Goal: Task Accomplishment & Management: Manage account settings

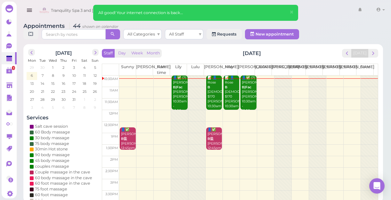
click at [372, 51] on span "next" at bounding box center [373, 53] width 6 height 6
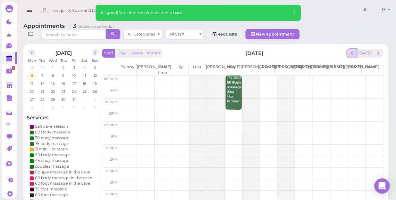
click at [353, 50] on span "prev" at bounding box center [352, 53] width 6 height 6
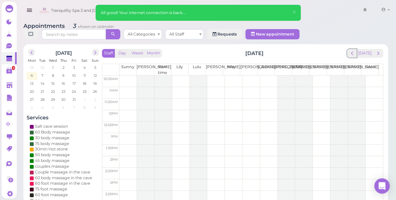
click at [353, 50] on span "prev" at bounding box center [352, 53] width 6 height 6
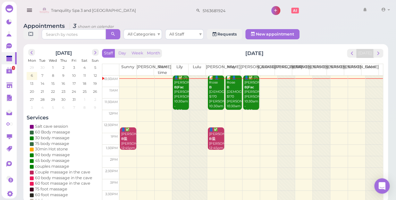
click at [353, 50] on span "prev" at bounding box center [352, 53] width 6 height 6
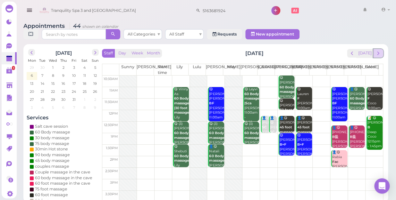
click at [377, 50] on span "next" at bounding box center [378, 53] width 6 height 6
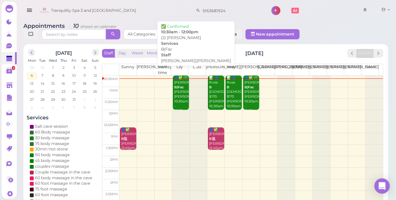
click at [179, 91] on div "👤✅ (2) cheryl B|Fac Lily|Mike 10:30am - 12:00pm" at bounding box center [181, 95] width 15 height 38
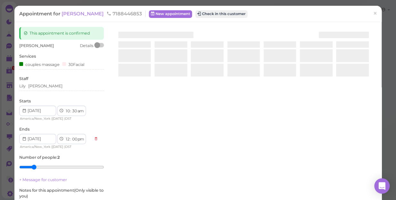
click at [179, 91] on div at bounding box center [243, 103] width 266 height 152
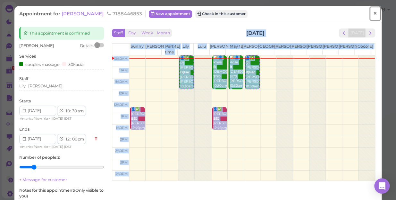
click at [373, 13] on span "×" at bounding box center [375, 13] width 4 height 9
click at [372, 12] on link at bounding box center [364, 11] width 19 height 18
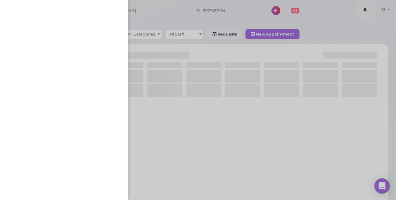
click at [227, 78] on div at bounding box center [198, 100] width 396 height 200
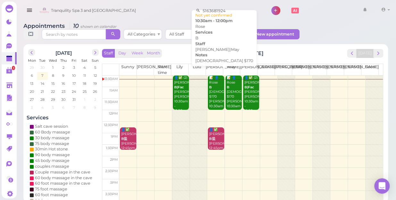
click at [214, 97] on div "📝 👤Rose B female $170 Lisa|May 10:30am - 12:00pm" at bounding box center [216, 97] width 15 height 42
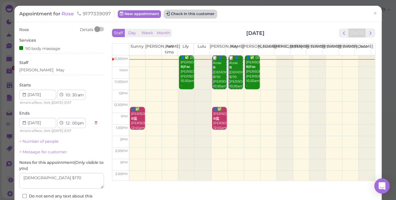
click at [183, 12] on button "Check in this customer" at bounding box center [190, 14] width 52 height 8
drag, startPoint x: 183, startPoint y: 12, endPoint x: 193, endPoint y: 13, distance: 10.6
click at [193, 13] on div "This will automatically create a check-in for this customer and mark this appoi…" at bounding box center [198, 100] width 396 height 200
click at [373, 12] on span "×" at bounding box center [375, 13] width 4 height 9
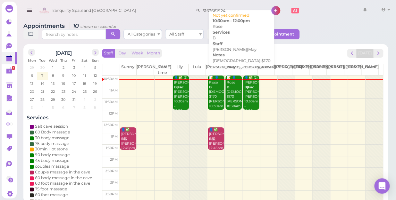
click at [234, 94] on div "📝 👤Rose B female $170 Lisa|May 10:30am - 12:00pm" at bounding box center [233, 97] width 15 height 42
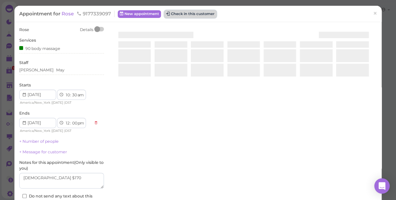
click at [189, 13] on button "Check in this customer" at bounding box center [190, 14] width 52 height 8
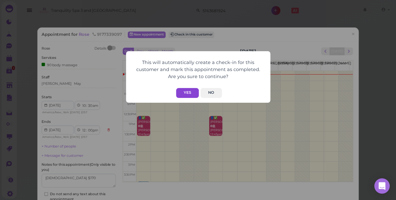
click at [186, 89] on button "Yes" at bounding box center [187, 93] width 23 height 10
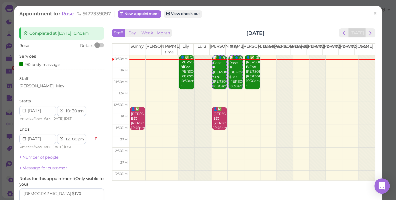
click at [186, 85] on button "Yes" at bounding box center [187, 80] width 23 height 10
click at [186, 90] on div "This will automatically create a check-in for this customer and mark this appoi…" at bounding box center [198, 64] width 144 height 52
click at [75, 111] on select "00 05 10 15 20 25 30 35 40 45 50 55" at bounding box center [74, 111] width 6 height 7
select select "40"
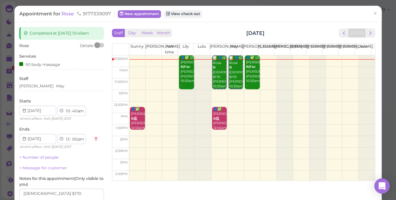
click at [71, 108] on select "00 05 10 15 20 25 30 35 40 45 50 55" at bounding box center [74, 111] width 6 height 7
select select "10"
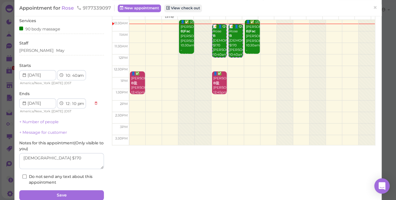
scroll to position [58, 0]
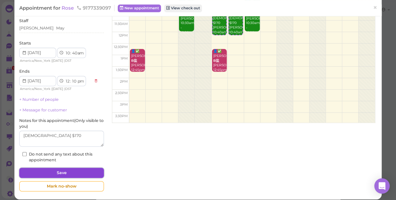
click at [75, 170] on button "Save" at bounding box center [61, 173] width 85 height 10
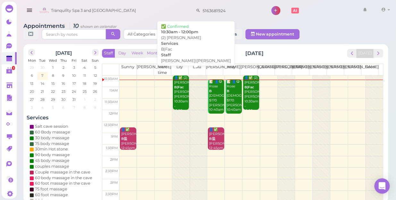
click at [177, 93] on div "👤✅ (2) cheryl B|Fac Lily|Mike 10:30am - 12:00pm" at bounding box center [181, 95] width 15 height 38
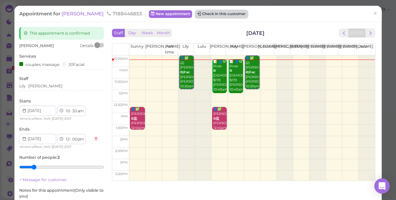
click at [196, 15] on button "Check in this customer" at bounding box center [221, 14] width 52 height 8
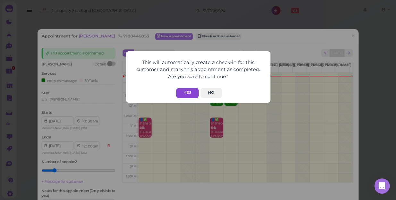
click at [186, 93] on button "Yes" at bounding box center [187, 93] width 23 height 10
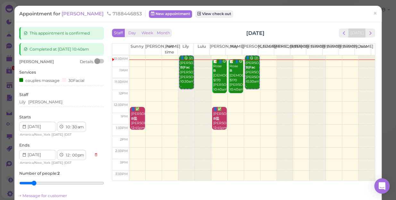
click at [75, 126] on select "00 05 10 15 20 25 30 35 40 45 50 55" at bounding box center [74, 127] width 6 height 7
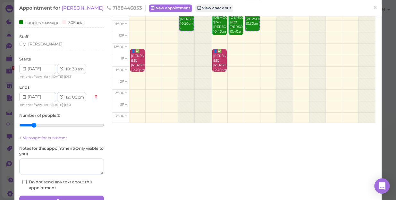
scroll to position [29, 0]
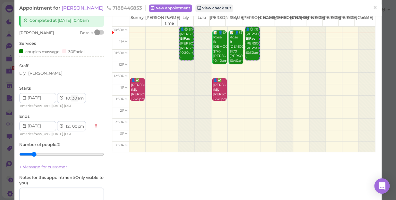
click at [73, 98] on select "00 05 10 15 20 25 30 35 40 45 50 55" at bounding box center [74, 98] width 6 height 7
select select "45"
click at [71, 95] on select "00 05 10 15 20 25 30 35 40 45 50 55" at bounding box center [74, 98] width 6 height 7
select select "15"
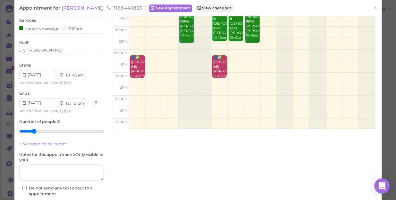
scroll to position [87, 0]
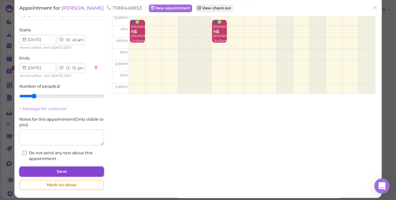
click at [74, 169] on button "Save" at bounding box center [61, 172] width 85 height 10
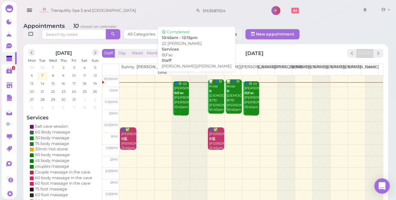
click at [183, 98] on div "👤😋 (2) cheryl B|Fac Lily|Mike 10:45am - 12:15pm" at bounding box center [181, 100] width 15 height 38
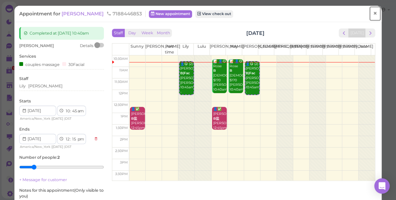
click at [373, 13] on span "×" at bounding box center [375, 13] width 4 height 9
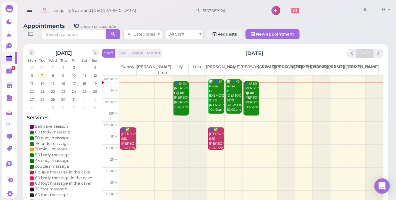
click at [331, 110] on td at bounding box center [250, 116] width 263 height 12
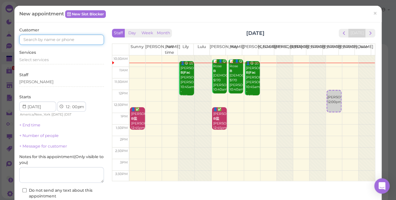
click at [42, 38] on input at bounding box center [61, 40] width 85 height 10
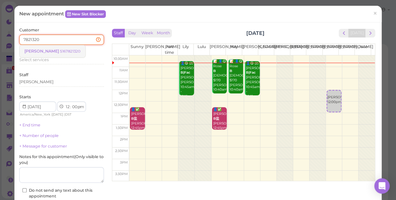
type input "7821320"
click at [60, 51] on small "5167821320" at bounding box center [70, 51] width 21 height 4
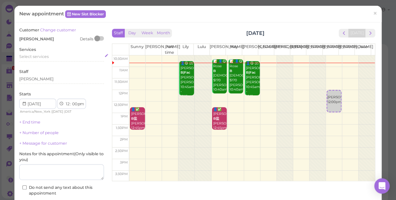
click at [44, 57] on span "Select services" at bounding box center [33, 56] width 29 height 5
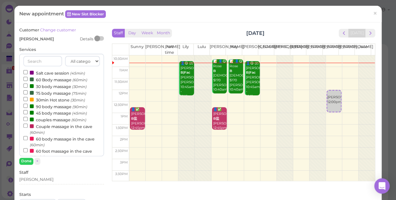
click at [44, 55] on div "All categories Relax session Full body Full body full body Salt cave massage Sa…" at bounding box center [61, 105] width 85 height 103
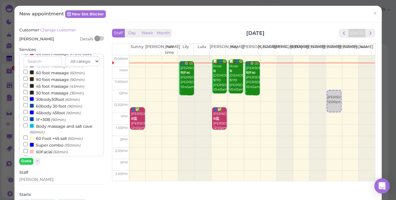
scroll to position [116, 0]
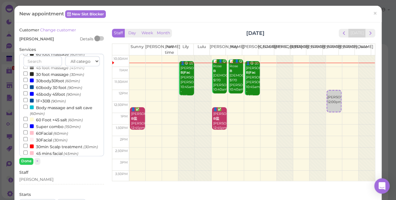
click at [56, 88] on label "60body 30 foot (90min)" at bounding box center [52, 87] width 59 height 7
click at [28, 88] on input "60body 30 foot (90min)" at bounding box center [25, 87] width 4 height 4
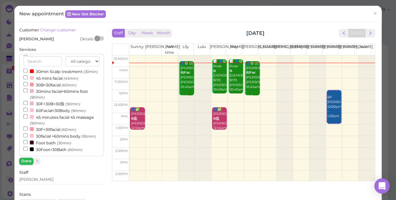
click at [28, 161] on button "Done" at bounding box center [26, 161] width 14 height 7
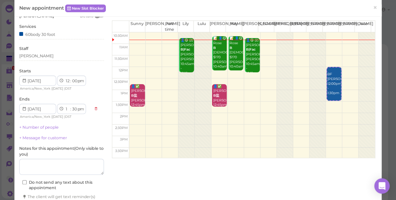
scroll to position [58, 0]
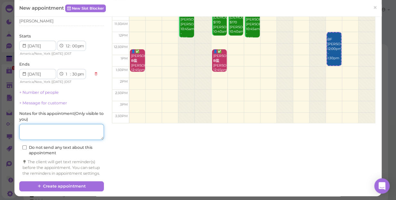
click at [65, 135] on textarea at bounding box center [61, 132] width 85 height 16
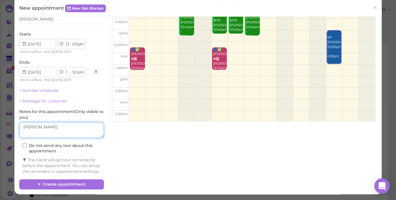
scroll to position [65, 0]
type textarea "[PERSON_NAME]"
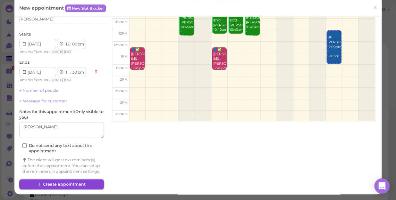
click at [70, 185] on button "Create appointment" at bounding box center [61, 184] width 85 height 10
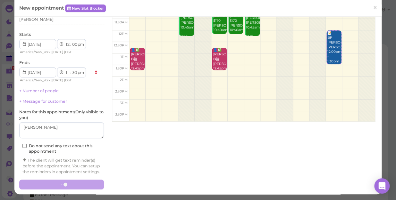
scroll to position [65, 0]
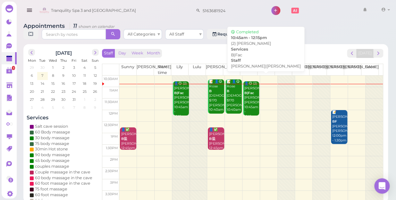
click at [250, 94] on div "👤😋 (2) cheryl B|Fac Lily|Mike 10:45am - 12:15pm" at bounding box center [251, 100] width 15 height 38
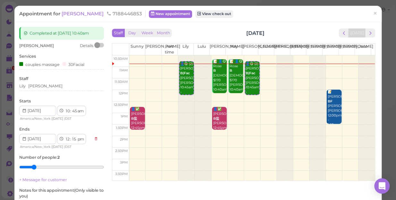
click at [307, 16] on div "Appointment for cheryl 7188446853 New appointment View check out" at bounding box center [194, 14] width 351 height 6
click at [51, 86] on div "Lily Mike" at bounding box center [61, 86] width 85 height 6
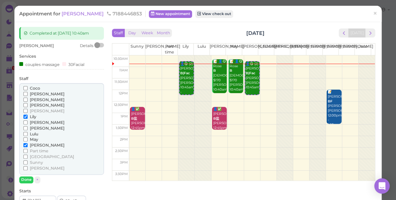
click at [34, 94] on span "[PERSON_NAME]" at bounding box center [47, 94] width 35 height 5
click at [28, 94] on input "[PERSON_NAME]" at bounding box center [25, 94] width 4 height 4
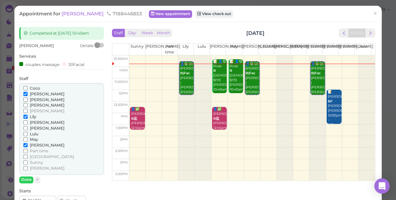
click at [36, 139] on span "May" at bounding box center [34, 139] width 8 height 5
click at [28, 139] on input "May" at bounding box center [25, 139] width 4 height 4
click at [36, 144] on span "[PERSON_NAME]" at bounding box center [47, 145] width 35 height 5
click at [28, 144] on input "[PERSON_NAME]" at bounding box center [25, 145] width 4 height 4
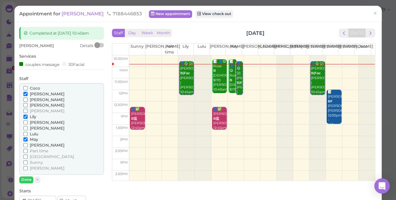
click at [31, 92] on span "[PERSON_NAME]" at bounding box center [47, 94] width 35 height 5
click at [28, 92] on input "[PERSON_NAME]" at bounding box center [25, 94] width 4 height 4
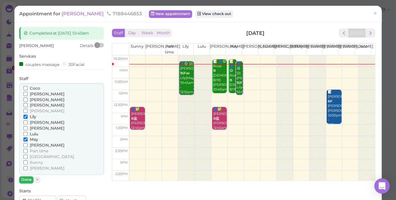
click at [30, 179] on button "Done" at bounding box center [26, 180] width 14 height 7
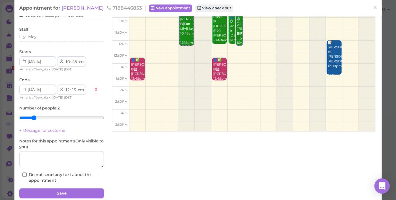
scroll to position [74, 0]
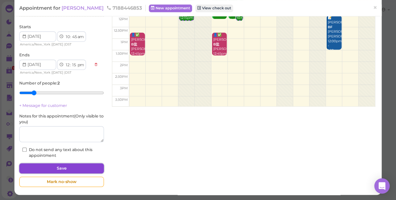
click at [71, 167] on button "Save" at bounding box center [61, 168] width 85 height 10
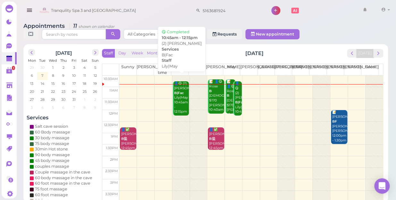
click at [182, 95] on div "👤😋 (2) cheryl B|Fac Lily|May 10:45am - 12:15pm" at bounding box center [181, 97] width 15 height 33
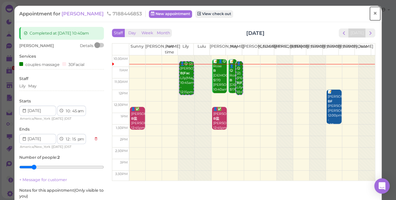
click at [373, 12] on span "×" at bounding box center [375, 13] width 4 height 9
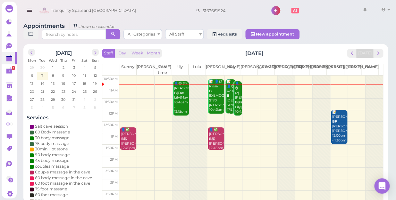
click at [215, 100] on div "📝 👤😋 Rose B female $170 Lisa|May 10:40am - 12:10pm" at bounding box center [216, 100] width 15 height 42
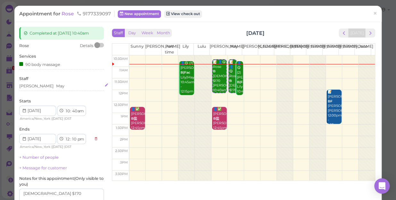
click at [52, 85] on div "Lisa May" at bounding box center [61, 86] width 85 height 6
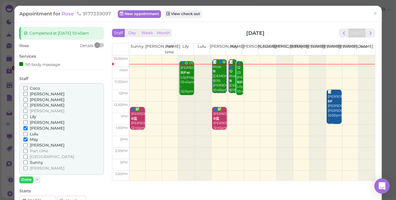
click at [38, 163] on span "Sunny" at bounding box center [36, 162] width 13 height 5
click at [28, 163] on input "Sunny" at bounding box center [25, 163] width 4 height 4
click at [33, 95] on span "[PERSON_NAME]" at bounding box center [47, 94] width 35 height 5
click at [28, 95] on input "[PERSON_NAME]" at bounding box center [25, 94] width 4 height 4
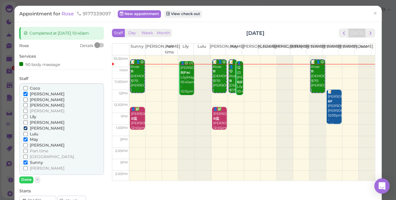
click at [26, 128] on input "[PERSON_NAME]" at bounding box center [25, 128] width 4 height 4
click at [25, 139] on input "May" at bounding box center [25, 139] width 4 height 4
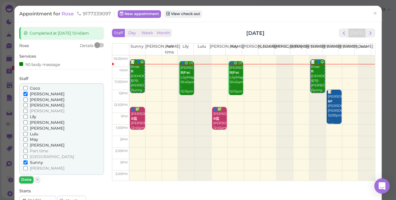
click at [24, 181] on button "Done" at bounding box center [26, 180] width 14 height 7
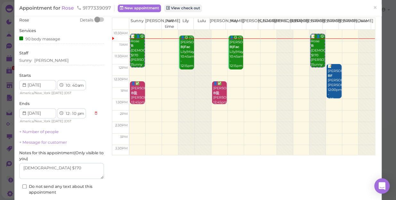
scroll to position [58, 0]
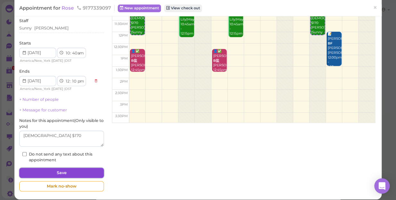
click at [45, 172] on button "Save" at bounding box center [61, 173] width 85 height 10
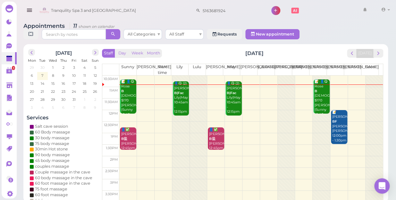
click at [246, 122] on td at bounding box center [250, 128] width 263 height 12
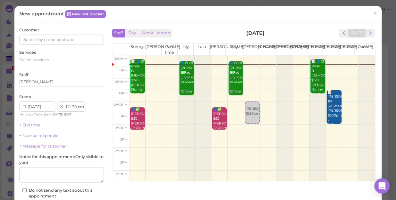
click at [80, 31] on div "Customer" at bounding box center [61, 36] width 85 height 18
click at [84, 39] on input at bounding box center [61, 40] width 85 height 10
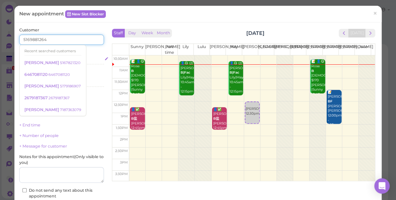
type input "5169881264"
click at [89, 60] on div "Select services" at bounding box center [61, 60] width 85 height 6
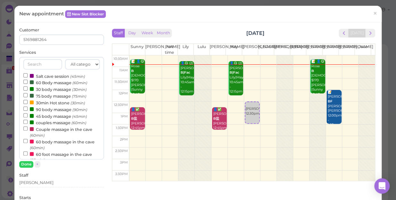
click at [46, 110] on label "90 body massage (90min)" at bounding box center [55, 109] width 64 height 7
click at [28, 110] on input "90 body massage (90min)" at bounding box center [25, 109] width 4 height 4
click at [27, 164] on button "Done" at bounding box center [26, 164] width 14 height 7
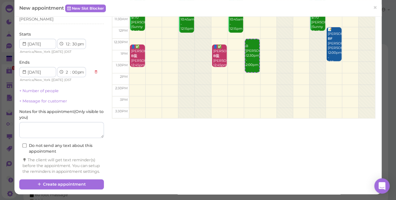
scroll to position [68, 0]
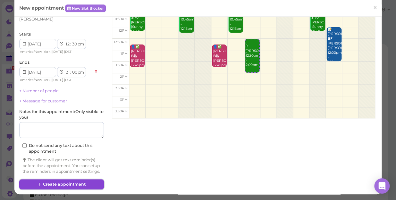
click at [52, 186] on button "Create appointment" at bounding box center [61, 184] width 85 height 10
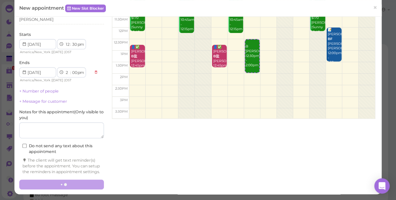
scroll to position [0, 0]
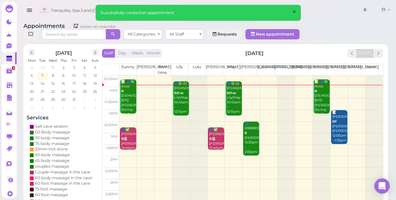
click at [294, 12] on span "×" at bounding box center [294, 12] width 4 height 9
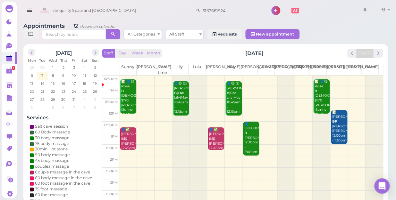
scroll to position [58, 0]
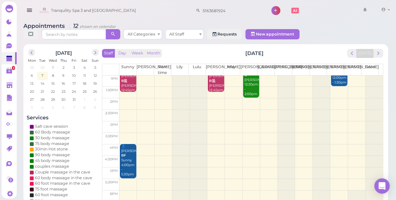
click at [315, 128] on div at bounding box center [320, 138] width 17 height 241
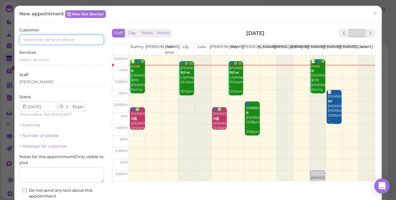
click at [56, 35] on input at bounding box center [61, 40] width 85 height 10
type input "5165819404"
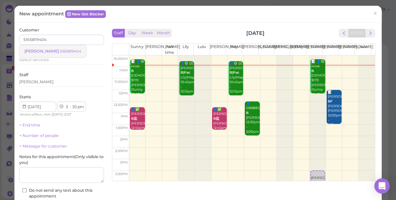
click at [60, 51] on small "5165819404" at bounding box center [70, 51] width 21 height 4
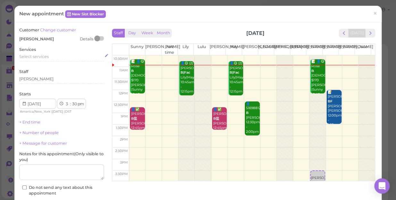
click at [29, 57] on span "Select services" at bounding box center [33, 56] width 29 height 5
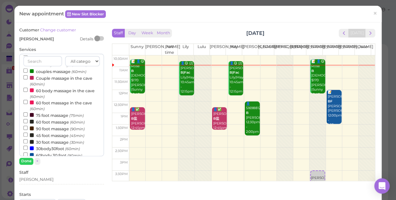
scroll to position [87, 0]
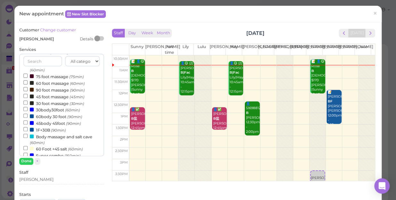
click at [45, 120] on label "60body 30 foot (90min)" at bounding box center [52, 116] width 59 height 7
click at [28, 118] on input "60body 30 foot (90min)" at bounding box center [25, 116] width 4 height 4
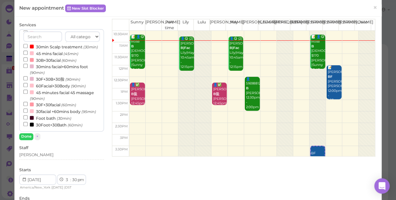
scroll to position [58, 0]
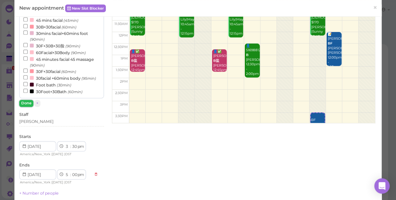
click at [28, 105] on button "Done" at bounding box center [26, 103] width 14 height 7
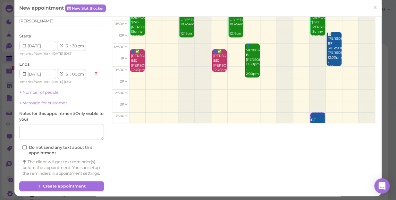
scroll to position [65, 0]
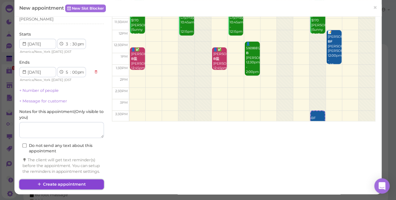
click at [74, 184] on button "Create appointment" at bounding box center [61, 184] width 85 height 10
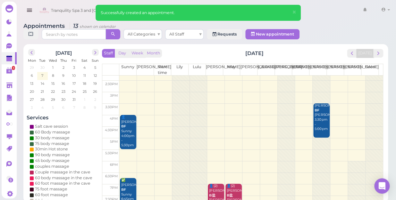
scroll to position [116, 0]
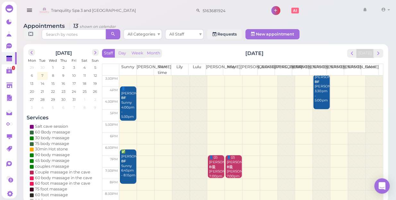
click at [140, 156] on td at bounding box center [250, 162] width 263 height 12
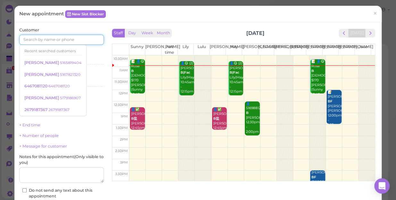
click at [60, 38] on input at bounding box center [61, 40] width 85 height 10
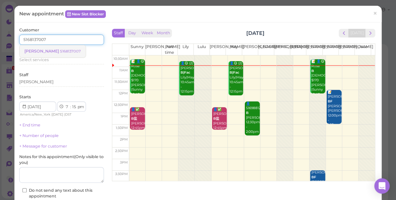
type input "5168137007"
click at [60, 51] on small "5168137007" at bounding box center [70, 51] width 21 height 4
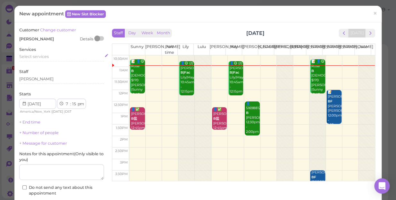
click at [48, 55] on span "Select services" at bounding box center [33, 56] width 29 height 5
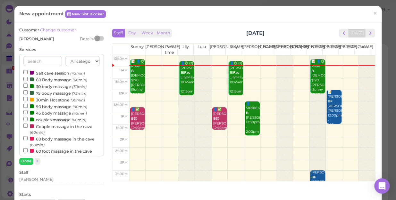
click at [51, 121] on label "couples massage (60min)" at bounding box center [54, 119] width 63 height 7
click at [28, 121] on input "couples massage (60min)" at bounding box center [25, 119] width 4 height 4
click at [27, 159] on button "Done" at bounding box center [26, 161] width 14 height 7
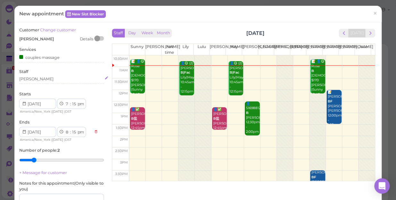
click at [32, 79] on div "[PERSON_NAME]" at bounding box center [61, 79] width 85 height 6
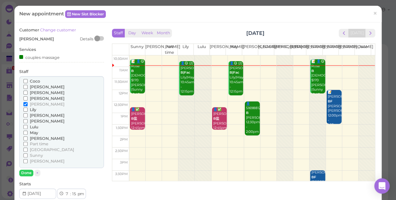
click at [35, 110] on span "Lily" at bounding box center [33, 109] width 6 height 5
click at [28, 110] on input "Lily" at bounding box center [25, 110] width 4 height 4
click at [24, 173] on button "Done" at bounding box center [26, 173] width 14 height 7
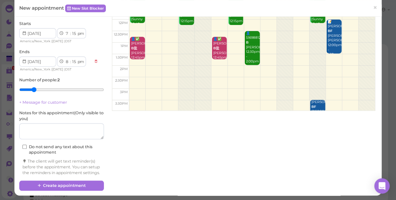
scroll to position [77, 0]
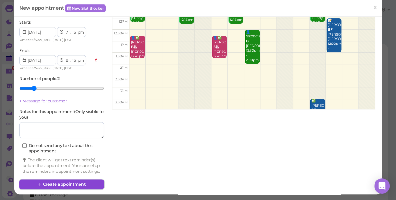
click at [80, 182] on button "Create appointment" at bounding box center [61, 184] width 85 height 10
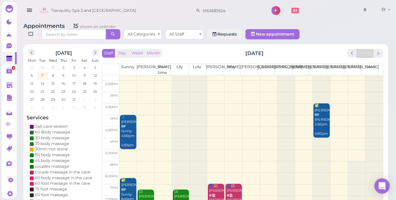
scroll to position [116, 0]
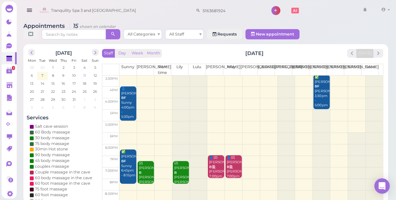
click at [85, 73] on span "11" at bounding box center [85, 76] width 4 height 6
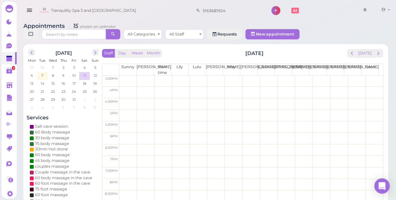
scroll to position [0, 0]
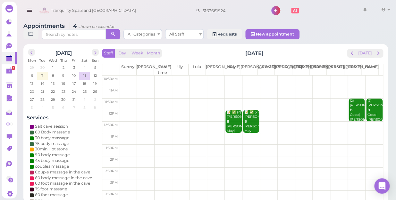
click at [120, 110] on td at bounding box center [250, 116] width 263 height 12
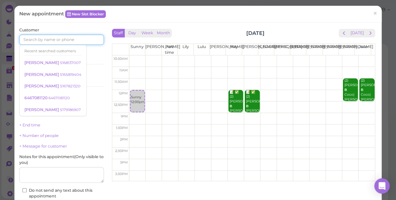
click at [39, 36] on input at bounding box center [61, 40] width 85 height 10
type input "5169988914"
click at [82, 60] on div "Select services" at bounding box center [61, 60] width 85 height 6
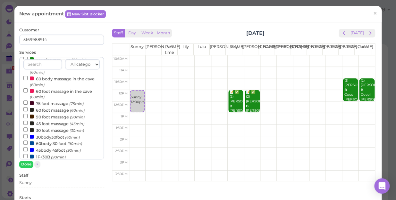
scroll to position [116, 0]
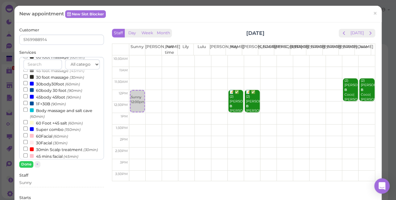
click at [59, 113] on label "Body massage and salt cave (60min)" at bounding box center [61, 113] width 76 height 12
click at [28, 112] on input "Body massage and salt cave (60min)" at bounding box center [25, 110] width 4 height 4
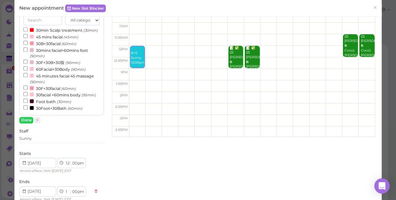
scroll to position [58, 0]
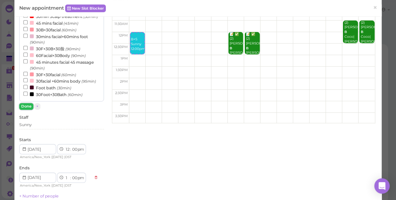
click at [23, 107] on button "Done" at bounding box center [26, 106] width 14 height 7
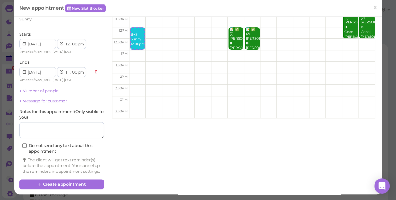
scroll to position [68, 0]
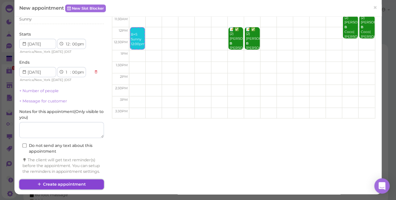
click at [68, 184] on button "Create appointment" at bounding box center [61, 184] width 85 height 10
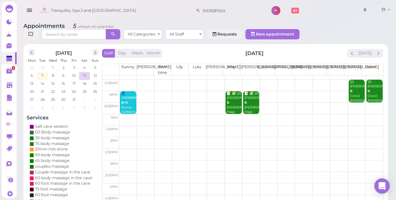
scroll to position [29, 0]
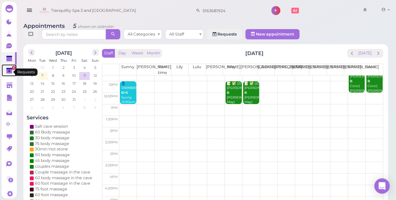
click at [7, 66] on link "1" at bounding box center [9, 70] width 15 height 12
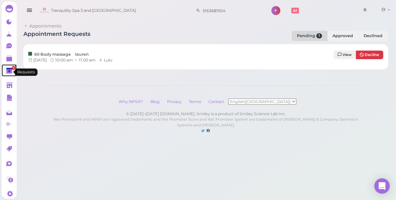
click at [12, 69] on span "1" at bounding box center [13, 68] width 3 height 4
click at [340, 54] on link "View" at bounding box center [344, 55] width 22 height 9
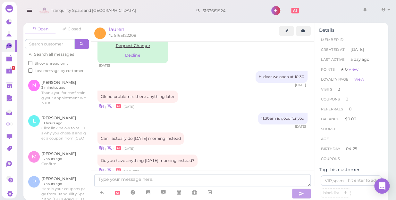
scroll to position [862, 0]
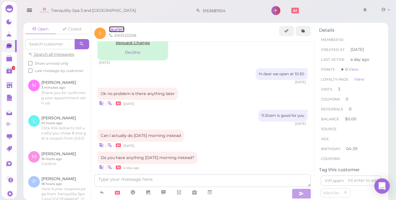
click at [117, 29] on span "lauren" at bounding box center [116, 29] width 15 height 6
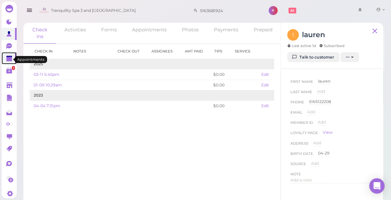
click at [9, 57] on polygon at bounding box center [9, 56] width 6 height 1
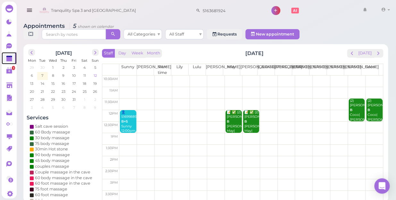
click at [94, 73] on span "12" at bounding box center [95, 76] width 4 height 6
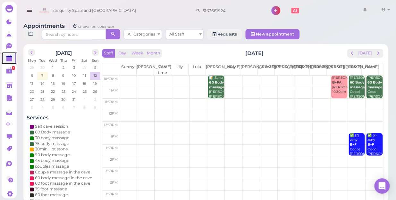
click at [195, 76] on td at bounding box center [250, 82] width 263 height 12
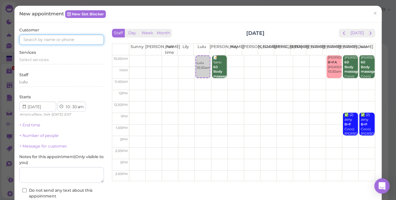
click at [61, 36] on input at bounding box center [61, 40] width 85 height 10
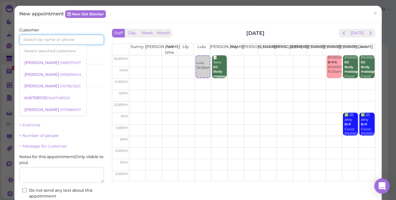
click at [52, 38] on input at bounding box center [61, 40] width 85 height 10
paste input "5712784487"
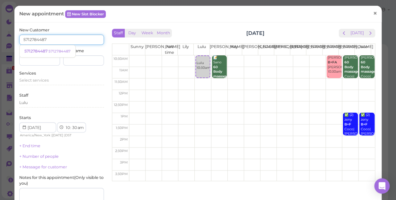
type input "5712784487"
click at [373, 13] on span "×" at bounding box center [375, 13] width 4 height 9
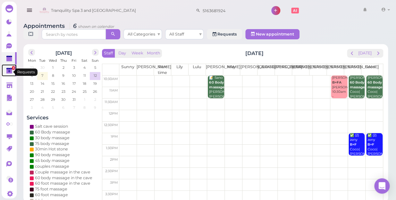
click at [12, 70] on span "1" at bounding box center [13, 68] width 3 height 4
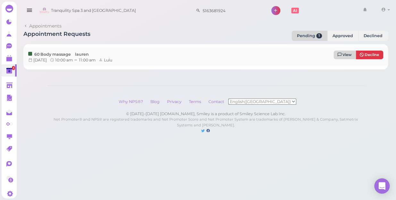
click at [345, 53] on span "View" at bounding box center [346, 55] width 9 height 4
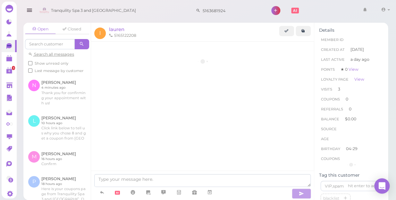
scroll to position [772, 0]
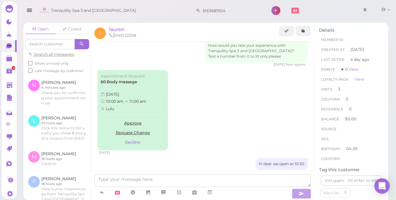
drag, startPoint x: 115, startPoint y: 34, endPoint x: 141, endPoint y: 29, distance: 26.5
click at [143, 29] on div "lauren 5165122208" at bounding box center [194, 33] width 170 height 15
click at [160, 9] on div "Tranquility Spa 3 and Salt Cave 5163681924 1 Account Refer Friends" at bounding box center [214, 11] width 354 height 18
drag, startPoint x: 114, startPoint y: 34, endPoint x: 128, endPoint y: 30, distance: 15.0
click at [128, 30] on div "lauren 5165122208" at bounding box center [194, 33] width 170 height 15
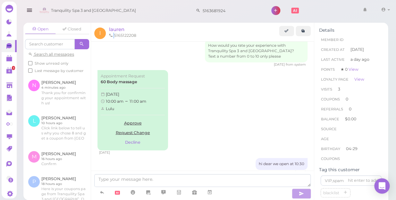
click at [161, 29] on div "lauren" at bounding box center [194, 29] width 170 height 7
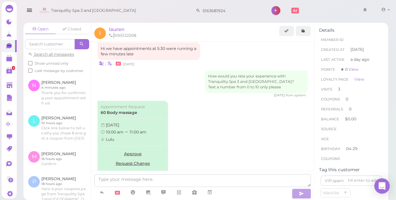
scroll to position [713, 0]
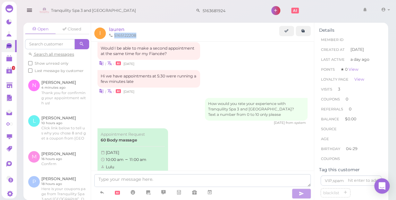
drag, startPoint x: 136, startPoint y: 34, endPoint x: 114, endPoint y: 35, distance: 21.5
click at [114, 35] on li "5165122208" at bounding box center [122, 36] width 30 height 6
copy li "5165122208"
click at [9, 61] on polygon at bounding box center [9, 59] width 6 height 4
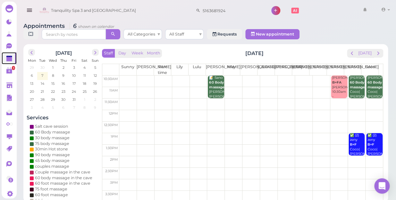
click at [194, 76] on td at bounding box center [250, 82] width 263 height 12
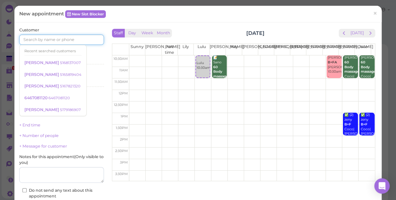
click at [73, 38] on input at bounding box center [61, 40] width 85 height 10
paste input "5165122208"
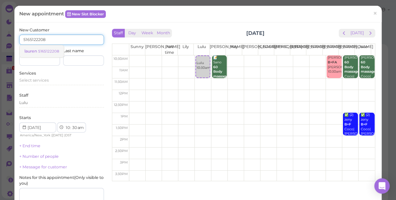
type input "5165122208"
click at [46, 51] on small "5165122208" at bounding box center [48, 51] width 21 height 4
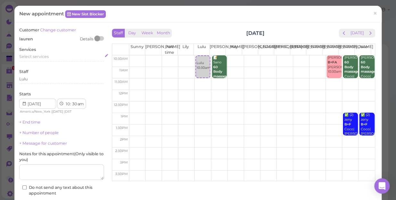
click at [31, 58] on span "Select services" at bounding box center [33, 56] width 29 height 5
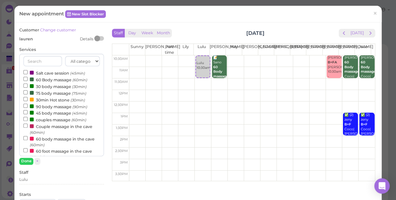
click at [52, 79] on label "60 Body massage (60min)" at bounding box center [55, 79] width 64 height 7
click at [28, 79] on input "60 Body massage (60min)" at bounding box center [25, 79] width 4 height 4
click at [26, 158] on button "Done" at bounding box center [26, 161] width 14 height 7
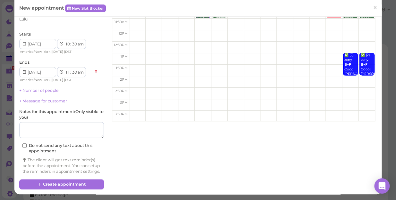
scroll to position [65, 0]
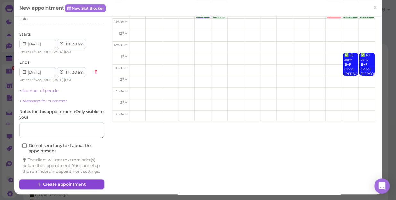
click at [66, 184] on button "Create appointment" at bounding box center [61, 184] width 85 height 10
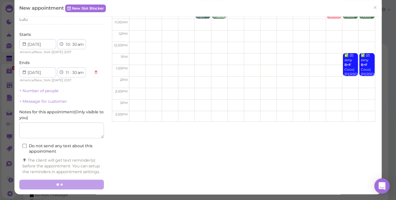
scroll to position [0, 0]
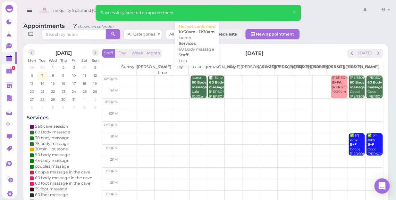
click at [194, 84] on div "lauren 60 Body massage Lulu 10:30am - 11:30am" at bounding box center [198, 92] width 15 height 33
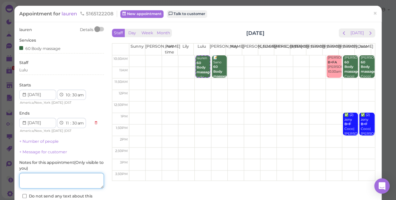
click at [38, 177] on textarea at bounding box center [61, 181] width 85 height 16
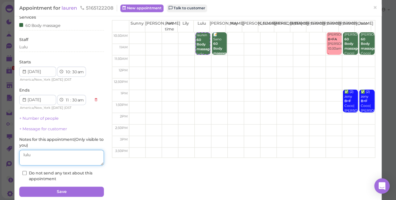
scroll to position [46, 0]
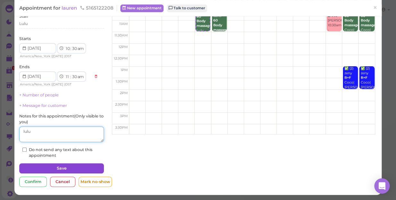
type textarea "lulu"
click at [61, 170] on button "Save" at bounding box center [61, 168] width 85 height 10
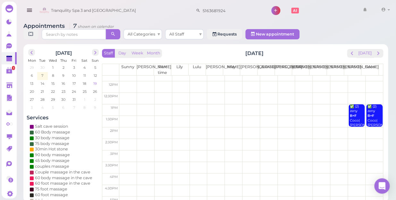
click at [102, 77] on div "October 2025 Mon Tue Wed Thu Fri Sat Sun 29 30 1 2 3 4 5 6 7 8 9 10 11 12 13 14…" at bounding box center [205, 123] width 364 height 159
click at [228, 9] on input "5163681924" at bounding box center [231, 10] width 62 height 10
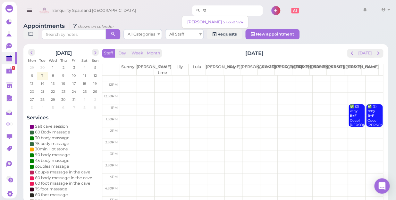
type input "5"
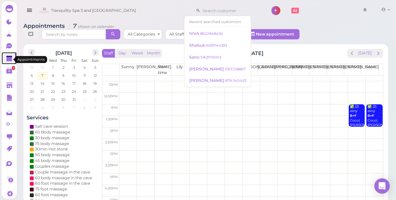
click at [8, 58] on polygon at bounding box center [9, 59] width 6 height 4
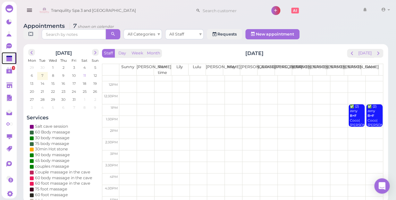
click at [85, 73] on span "11" at bounding box center [85, 76] width 4 height 6
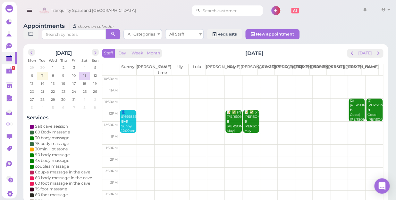
click at [207, 11] on input at bounding box center [231, 10] width 62 height 10
type input "6694674"
click at [225, 21] on small "5166694674" at bounding box center [236, 22] width 22 height 4
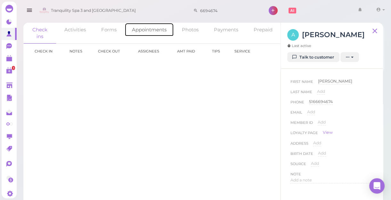
click at [153, 31] on link "Appointments" at bounding box center [149, 30] width 49 height 14
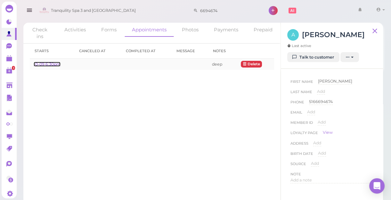
click at [54, 62] on link "10-09 6:30pm" at bounding box center [47, 64] width 27 height 5
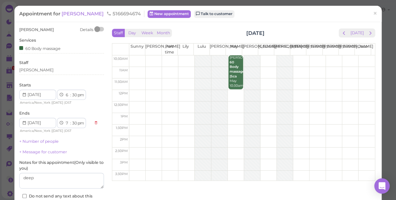
click at [10, 59] on div "Appointment for Andrew 5166694674 New appointment Talk to customer × Andrew Det…" at bounding box center [198, 100] width 396 height 200
click at [373, 12] on span "×" at bounding box center [375, 13] width 4 height 9
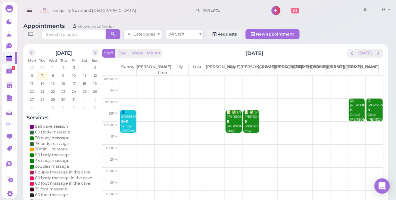
click at [125, 76] on td at bounding box center [250, 82] width 263 height 12
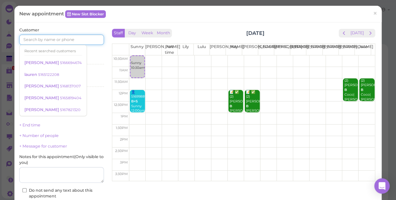
click at [46, 38] on input at bounding box center [61, 40] width 85 height 10
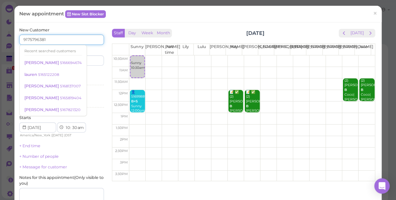
type input "9175796381"
drag, startPoint x: 95, startPoint y: 58, endPoint x: 90, endPoint y: 59, distance: 4.7
click at [95, 58] on input at bounding box center [83, 60] width 41 height 10
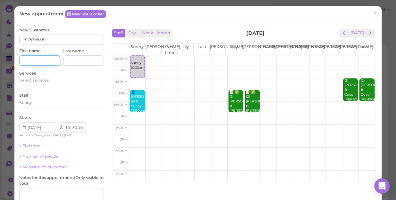
click at [44, 60] on input at bounding box center [39, 60] width 41 height 10
type input "EMILY"
click at [32, 80] on span "Select services" at bounding box center [33, 80] width 29 height 5
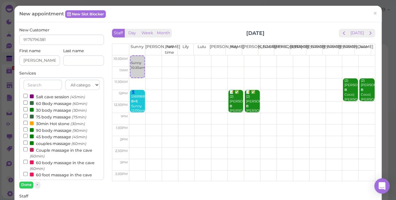
click at [48, 151] on label "Couple massage in the cave (60min)" at bounding box center [61, 153] width 76 height 12
click at [28, 151] on input "Couple massage in the cave (60min)" at bounding box center [25, 149] width 4 height 4
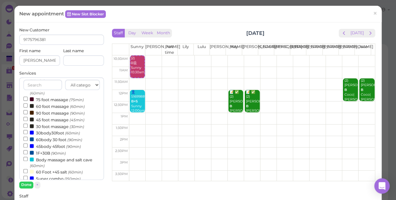
scroll to position [116, 0]
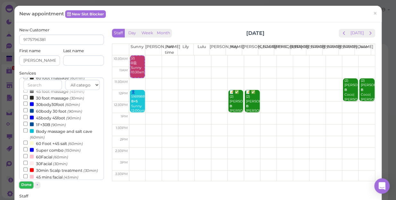
click at [29, 186] on button "Done" at bounding box center [26, 185] width 14 height 7
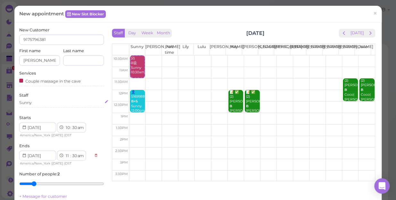
click at [43, 104] on div "Sunny" at bounding box center [61, 103] width 85 height 6
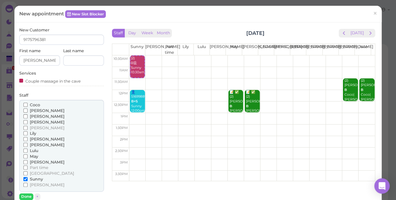
click at [35, 129] on span "[PERSON_NAME]" at bounding box center [47, 128] width 35 height 5
click at [28, 129] on input "[PERSON_NAME]" at bounding box center [25, 128] width 4 height 4
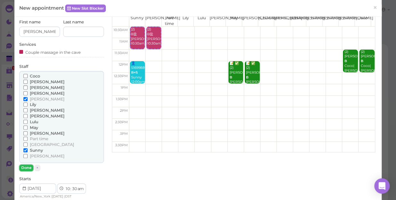
click at [23, 169] on button "Done" at bounding box center [26, 168] width 14 height 7
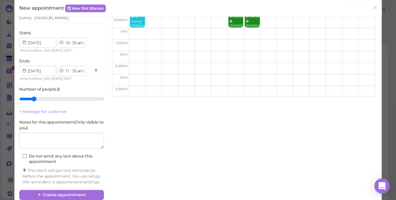
scroll to position [87, 0]
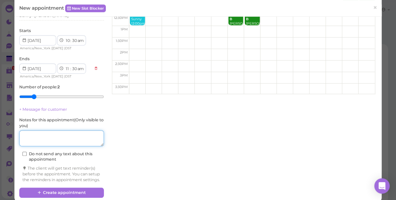
click at [51, 141] on textarea at bounding box center [61, 138] width 85 height 16
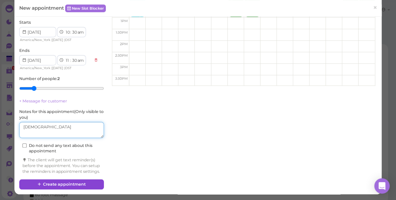
type textarea "[DEMOGRAPHIC_DATA]"
click at [72, 186] on button "Create appointment" at bounding box center [61, 184] width 85 height 10
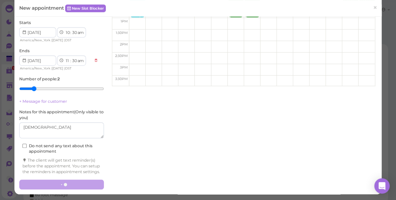
scroll to position [0, 0]
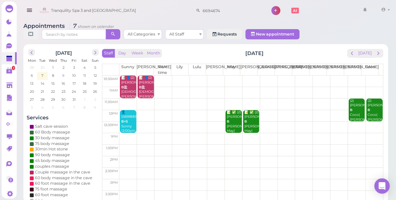
click at [63, 73] on span "9" at bounding box center [64, 76] width 4 height 6
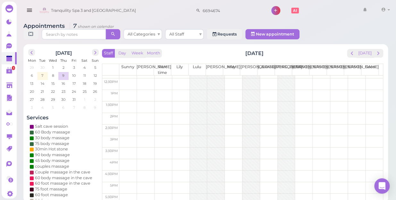
scroll to position [116, 0]
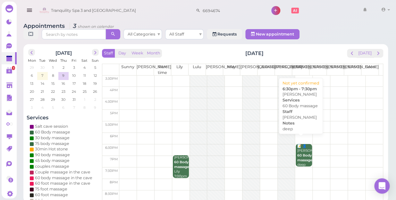
click at [305, 153] on b "60 Body massage" at bounding box center [304, 157] width 15 height 9
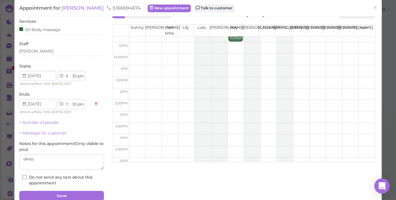
scroll to position [29, 0]
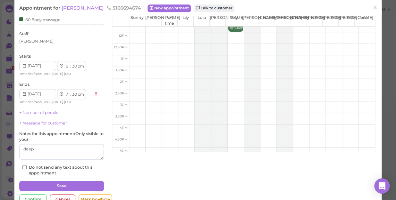
click at [25, 66] on icon at bounding box center [24, 66] width 4 height 6
click at [51, 65] on input at bounding box center [37, 66] width 37 height 10
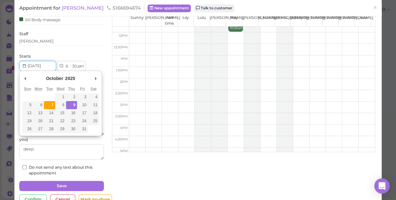
type input "[DATE]"
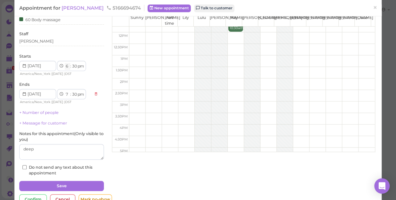
click at [67, 65] on select "1 2 3 4 5 6 7 8 9 10 11 12" at bounding box center [67, 66] width 5 height 7
select select "2"
click at [65, 63] on select "1 2 3 4 5 6 7 8 9 10 11 12" at bounding box center [67, 66] width 5 height 7
select select "3"
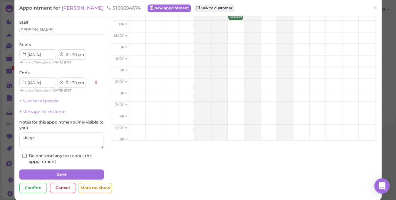
scroll to position [46, 0]
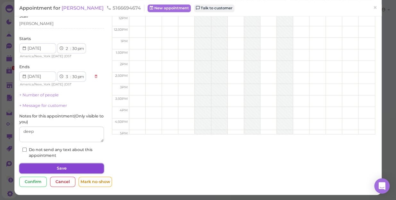
click at [85, 167] on button "Save" at bounding box center [61, 168] width 85 height 10
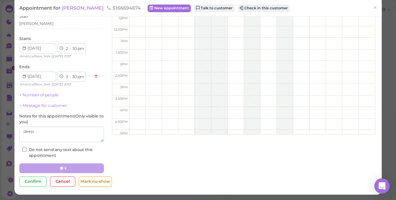
scroll to position [46, 0]
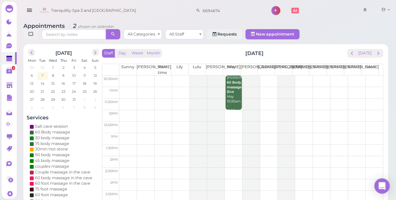
click at [41, 73] on span "7" at bounding box center [42, 76] width 3 height 6
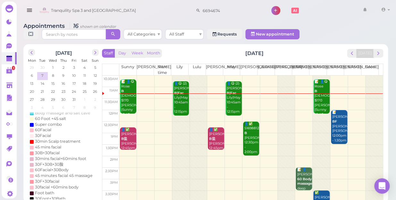
scroll to position [133, 0]
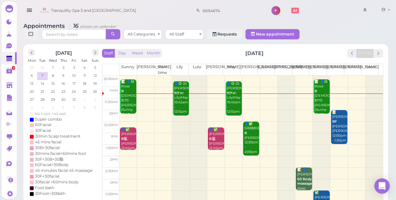
click at [143, 145] on td at bounding box center [250, 151] width 263 height 12
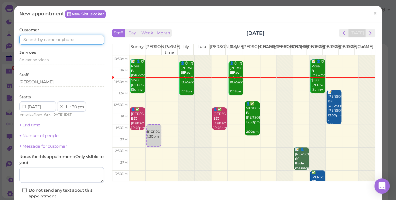
click at [63, 36] on input at bounding box center [61, 40] width 85 height 10
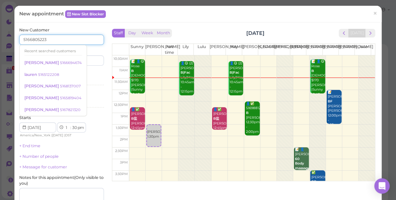
type input "5166805223"
click at [94, 62] on input at bounding box center [83, 60] width 41 height 10
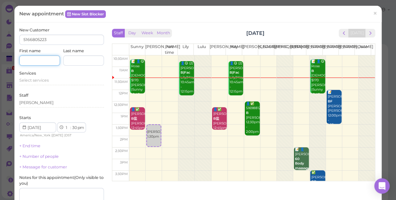
click at [38, 59] on input at bounding box center [39, 60] width 41 height 10
type input "dylan"
click at [79, 60] on input at bounding box center [83, 60] width 41 height 10
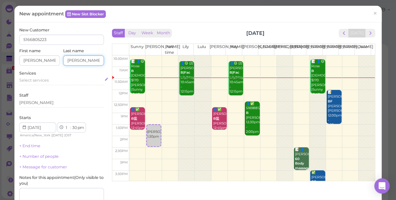
type input "furino"
click at [41, 79] on span "Select services" at bounding box center [33, 80] width 29 height 5
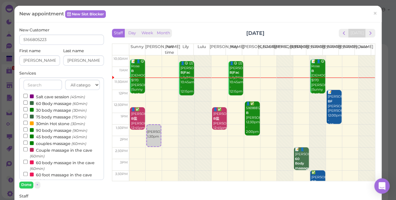
click at [47, 103] on label "60 Body massage (60min)" at bounding box center [55, 103] width 64 height 7
click at [28, 103] on input "60 Body massage (60min)" at bounding box center [25, 103] width 4 height 4
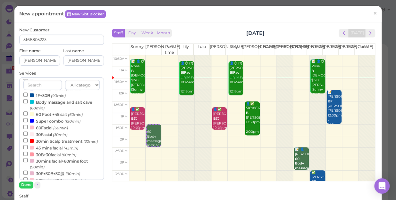
scroll to position [206, 0]
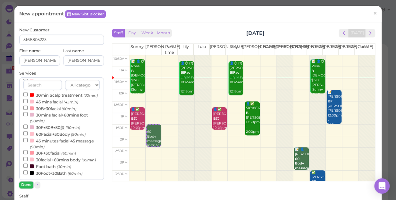
click at [27, 185] on button "Done" at bounding box center [26, 185] width 14 height 7
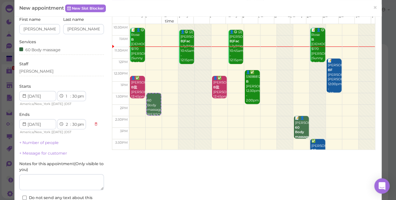
scroll to position [87, 0]
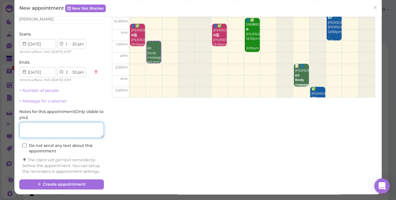
click at [45, 122] on textarea at bounding box center [61, 130] width 85 height 16
type textarea "prenatal"
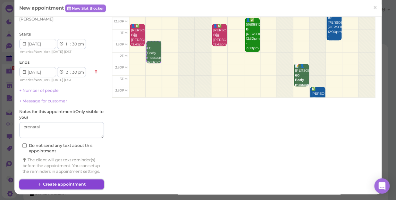
click at [71, 186] on button "Create appointment" at bounding box center [61, 184] width 85 height 10
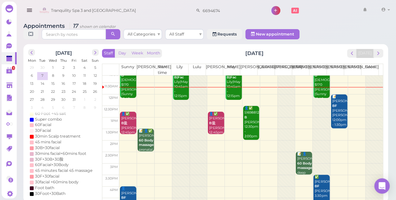
scroll to position [29, 0]
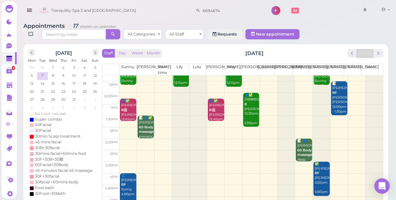
click at [120, 139] on td at bounding box center [250, 145] width 263 height 12
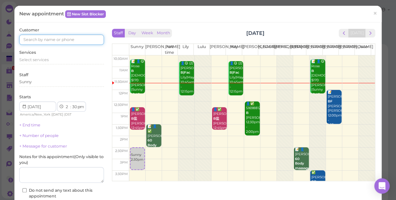
click at [62, 37] on input at bounding box center [61, 40] width 85 height 10
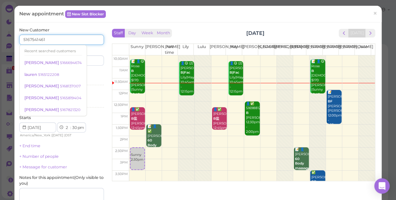
type input "5167541461"
click at [84, 58] on input at bounding box center [83, 60] width 41 height 10
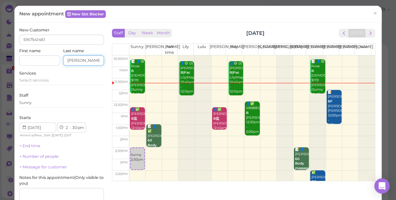
type input "alysaa"
click at [43, 60] on input at bounding box center [39, 60] width 41 height 10
drag, startPoint x: 66, startPoint y: 60, endPoint x: 84, endPoint y: 58, distance: 17.5
click at [84, 58] on input "alysaa" at bounding box center [83, 60] width 41 height 10
click at [28, 61] on input at bounding box center [39, 60] width 41 height 10
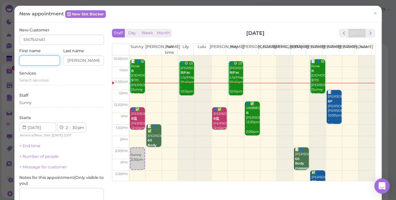
paste input "alysaa"
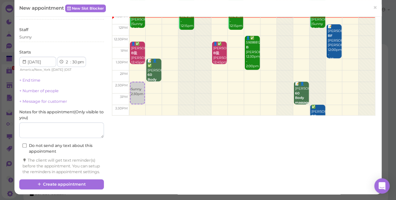
scroll to position [71, 0]
type input "alysaa"
click at [35, 88] on link "+ Number of people" at bounding box center [38, 90] width 39 height 5
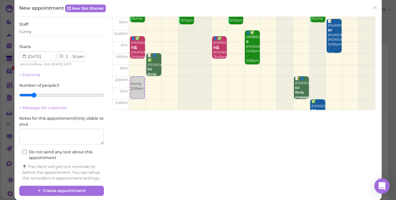
type input "2"
click at [31, 95] on input "range" at bounding box center [61, 95] width 85 height 10
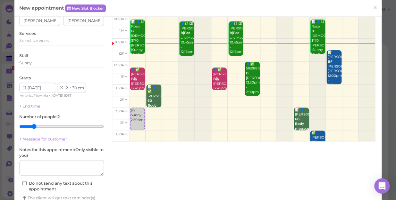
scroll to position [13, 0]
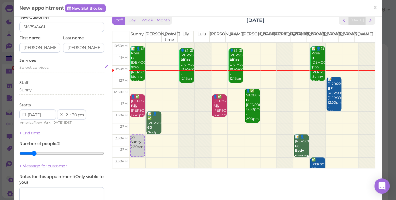
click at [37, 66] on span "Select services" at bounding box center [33, 67] width 29 height 5
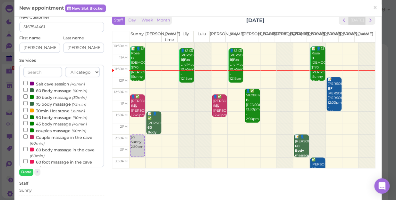
click at [42, 91] on label "60 Body massage (60min)" at bounding box center [55, 90] width 64 height 7
click at [28, 91] on input "60 Body massage (60min)" at bounding box center [25, 90] width 4 height 4
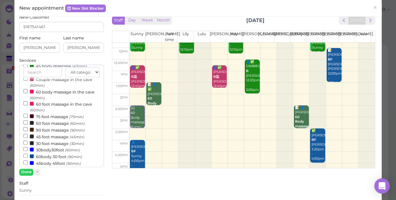
scroll to position [58, 0]
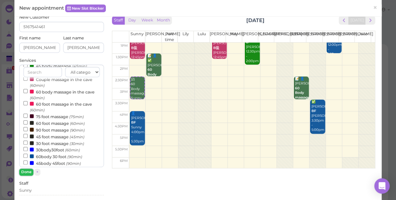
click at [24, 172] on button "Done" at bounding box center [26, 172] width 14 height 7
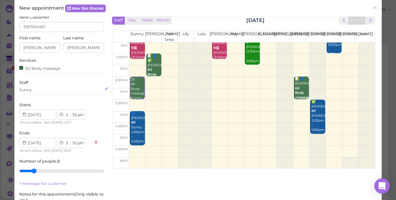
click at [45, 89] on div "Sunny" at bounding box center [61, 90] width 85 height 6
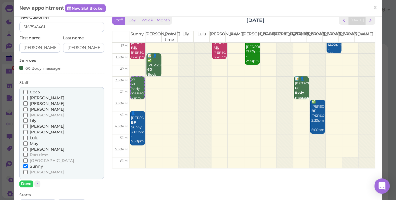
click at [39, 101] on label "[PERSON_NAME]" at bounding box center [43, 104] width 41 height 6
click at [28, 102] on input "[PERSON_NAME]" at bounding box center [25, 104] width 4 height 4
click at [38, 99] on span "[PERSON_NAME]" at bounding box center [47, 97] width 35 height 5
click at [28, 99] on input "[PERSON_NAME]" at bounding box center [25, 98] width 4 height 4
click at [38, 104] on span "[PERSON_NAME]" at bounding box center [47, 103] width 35 height 5
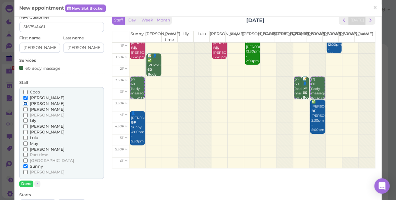
click at [28, 104] on input "[PERSON_NAME]" at bounding box center [25, 104] width 4 height 4
click at [28, 185] on button "Done" at bounding box center [26, 184] width 14 height 7
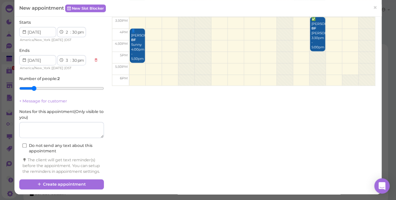
scroll to position [100, 0]
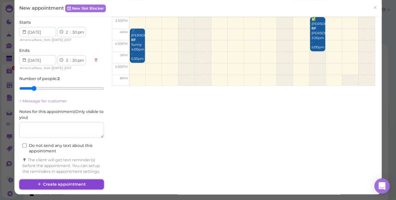
click at [62, 185] on button "Create appointment" at bounding box center [61, 184] width 85 height 10
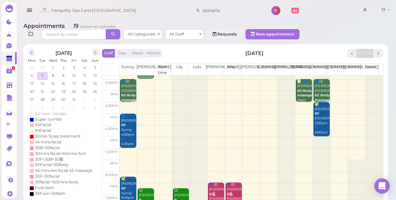
scroll to position [116, 0]
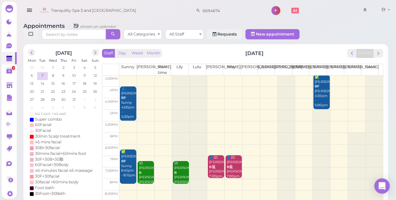
click at [333, 144] on td at bounding box center [250, 150] width 263 height 12
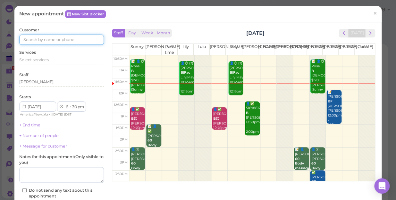
click at [53, 38] on input at bounding box center [61, 40] width 85 height 10
type input "5162790908"
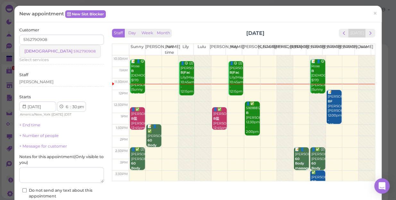
click at [73, 49] on small "5162790908" at bounding box center [84, 51] width 22 height 4
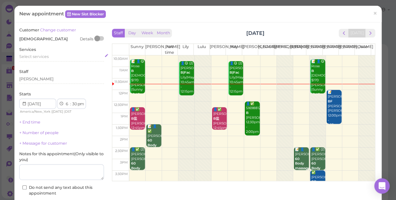
click at [29, 55] on span "Select services" at bounding box center [33, 56] width 29 height 5
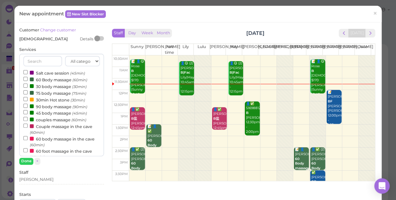
click at [57, 105] on label "90 body massage (90min)" at bounding box center [55, 106] width 64 height 7
click at [28, 105] on input "90 body massage (90min)" at bounding box center [25, 106] width 4 height 4
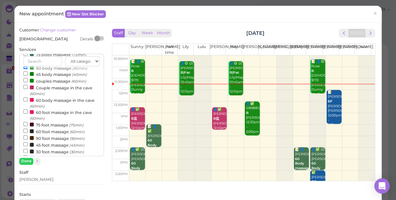
scroll to position [87, 0]
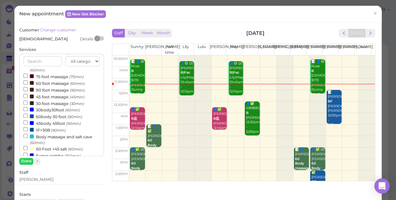
click at [51, 97] on label "45 foot massage (45min)" at bounding box center [53, 96] width 61 height 7
click at [28, 97] on input "45 foot massage (45min)" at bounding box center [25, 96] width 4 height 4
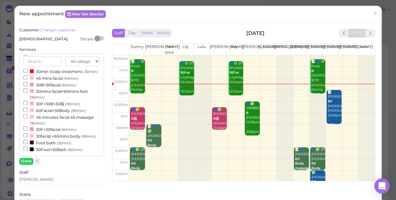
select select "45"
click at [27, 161] on button "Done" at bounding box center [26, 161] width 14 height 7
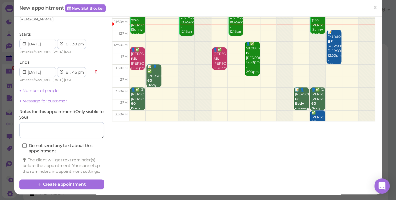
scroll to position [70, 0]
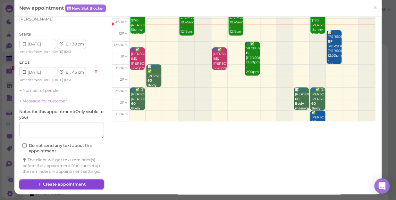
click at [70, 183] on button "Create appointment" at bounding box center [61, 184] width 85 height 10
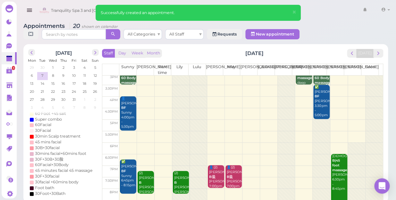
scroll to position [116, 0]
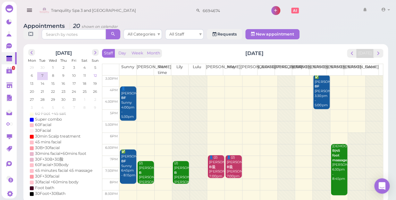
click at [95, 73] on span "12" at bounding box center [95, 76] width 4 height 6
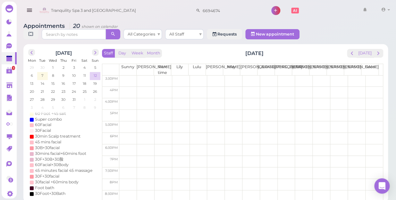
scroll to position [0, 0]
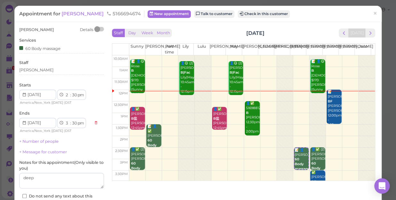
click at [0, 109] on html "Dashboard Reports Customers Conversations 0" at bounding box center [198, 100] width 396 height 200
click at [310, 16] on div "Appointment for Andrew 5166694674 New appointment Talk to customer Check in thi…" at bounding box center [194, 14] width 351 height 6
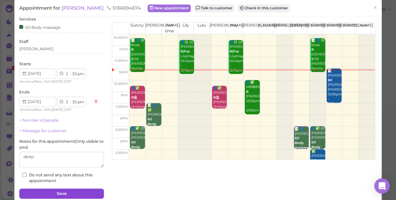
scroll to position [46, 0]
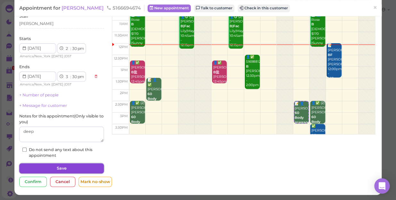
click at [54, 168] on button "Save" at bounding box center [61, 168] width 85 height 10
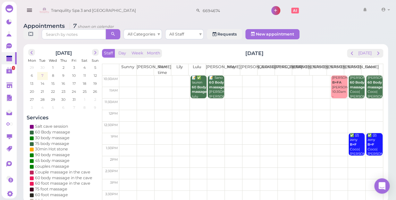
click at [42, 73] on span "7" at bounding box center [42, 76] width 3 height 6
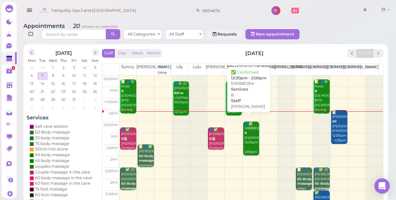
click at [248, 134] on div "👤✅ 5169881264 B Mike 12:30pm - 2:00pm" at bounding box center [251, 138] width 15 height 33
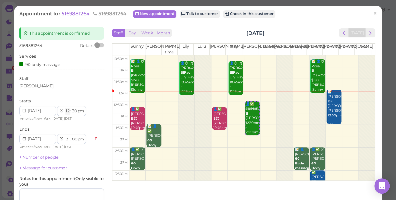
click at [69, 110] on select "1 2 3 4 5 6 7 8 9 10 11 12" at bounding box center [67, 111] width 5 height 7
select select "1"
click at [65, 108] on select "1 2 3 4 5 6 7 8 9 10 11 12" at bounding box center [67, 111] width 5 height 7
select select "3"
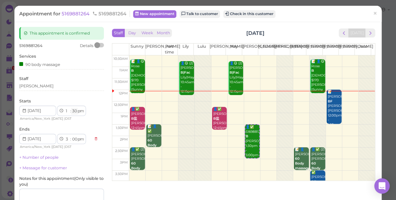
click at [74, 111] on select "00 05 10 15 20 25 30 35 40 45 50 55" at bounding box center [74, 111] width 6 height 7
select select "00"
click at [71, 108] on select "00 05 10 15 20 25 30 35 40 45 50 55" at bounding box center [74, 111] width 6 height 7
select select "2"
select select "30"
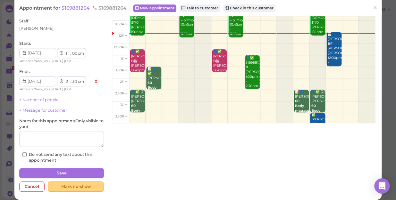
scroll to position [62, 0]
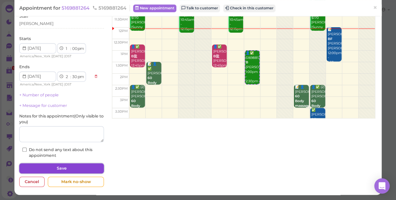
click at [87, 166] on button "Save" at bounding box center [61, 168] width 85 height 10
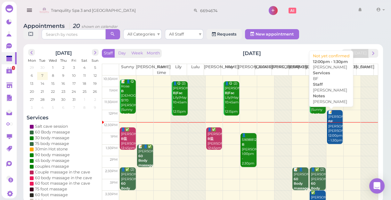
click at [330, 135] on div "📝 Jessica BF linda Linda 12:00pm - 1:30pm" at bounding box center [335, 126] width 15 height 33
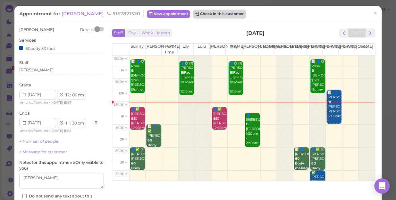
click at [208, 14] on button "Check in this customer" at bounding box center [219, 14] width 52 height 8
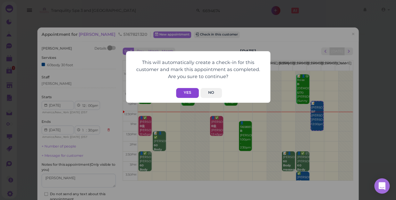
click at [188, 94] on button "Yes" at bounding box center [187, 93] width 23 height 10
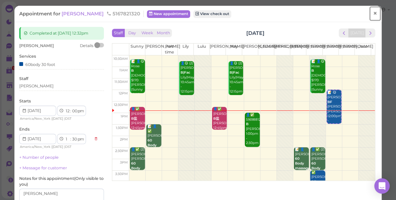
click at [373, 12] on span "×" at bounding box center [375, 13] width 4 height 9
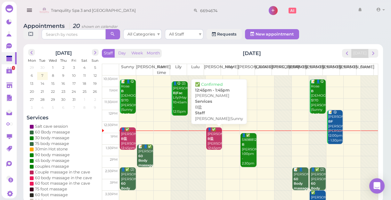
click at [211, 141] on div "👤✅ marianne deluca B盐 Lisa|Sunny 12:45pm - 1:45pm" at bounding box center [214, 142] width 15 height 28
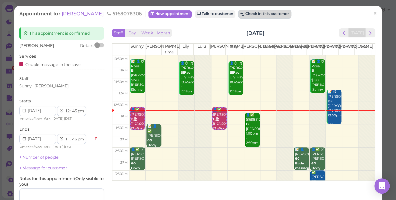
click at [269, 13] on button "Check in this customer" at bounding box center [264, 14] width 52 height 8
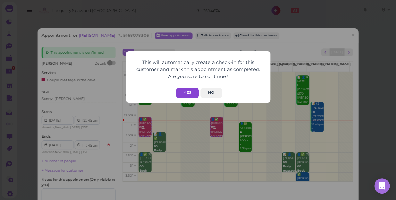
click at [186, 95] on button "Yes" at bounding box center [187, 93] width 23 height 10
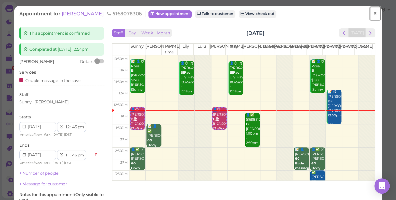
click at [373, 12] on span "×" at bounding box center [375, 13] width 4 height 9
click at [371, 12] on link at bounding box center [364, 11] width 19 height 18
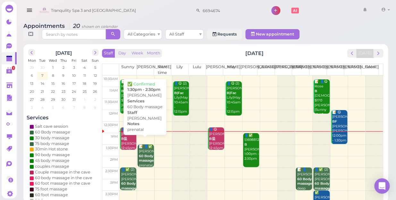
click at [145, 150] on div "📝 👤✅ dylan furino 60 Body massage prenatal Kelly 1:30pm - 2:30pm" at bounding box center [145, 163] width 15 height 38
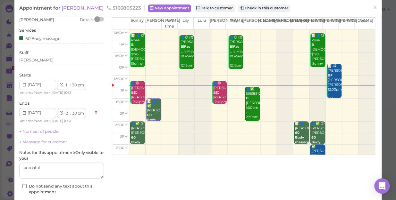
scroll to position [62, 0]
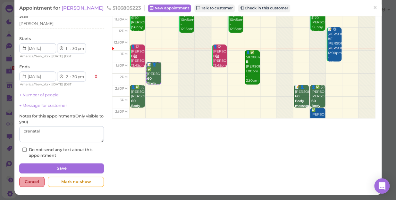
click at [27, 182] on div "Cancel" at bounding box center [31, 182] width 25 height 10
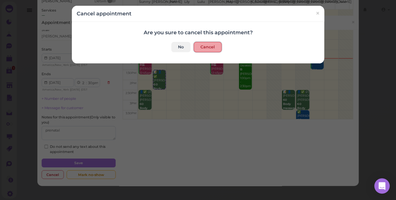
click at [199, 45] on button "Cancel" at bounding box center [208, 47] width 28 height 10
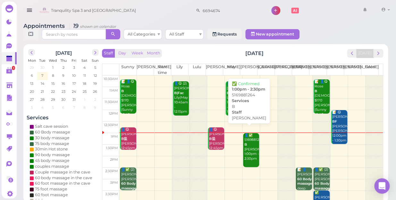
click at [249, 150] on div "👤✅ 5169881264 B Mike 1:00pm - 2:30pm" at bounding box center [251, 147] width 15 height 28
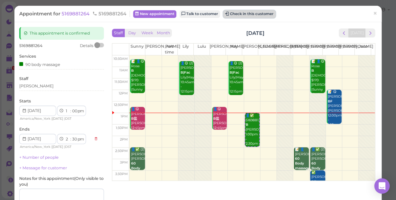
click at [250, 13] on button "Check in this customer" at bounding box center [249, 14] width 52 height 8
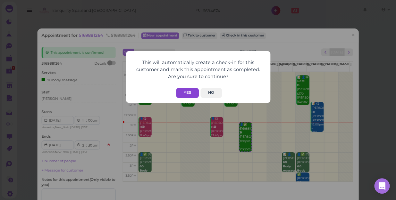
click at [191, 89] on button "Yes" at bounding box center [187, 93] width 23 height 10
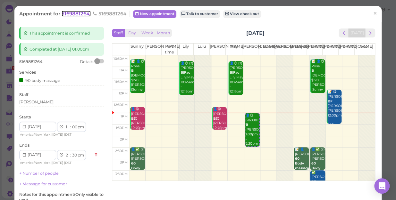
click at [84, 12] on span "5169881264" at bounding box center [76, 14] width 29 height 6
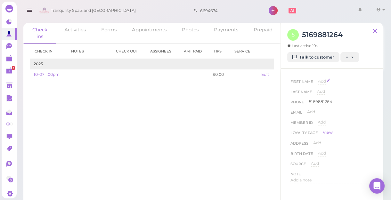
click at [321, 81] on span "Add" at bounding box center [322, 81] width 8 height 5
type input "[PERSON_NAME]"
click at [324, 94] on button "Done" at bounding box center [326, 92] width 14 height 7
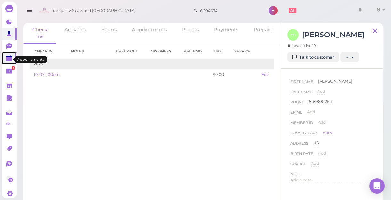
click at [8, 59] on polygon at bounding box center [9, 59] width 6 height 4
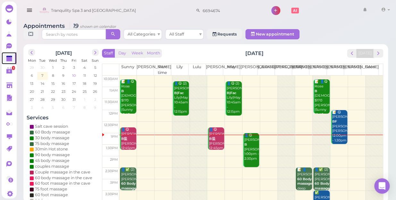
click at [75, 73] on span "10" at bounding box center [73, 76] width 5 height 6
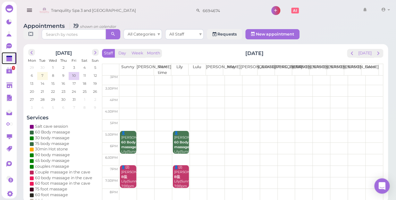
scroll to position [116, 0]
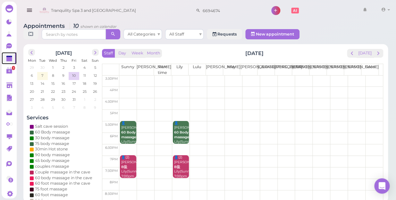
click at [193, 144] on td at bounding box center [250, 150] width 263 height 12
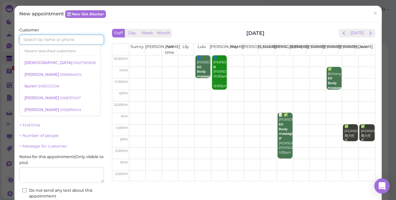
click at [71, 39] on input at bounding box center [61, 40] width 85 height 10
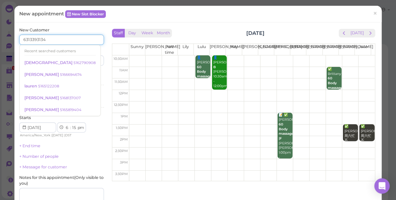
type input "6313393134"
click at [88, 63] on input at bounding box center [83, 60] width 41 height 10
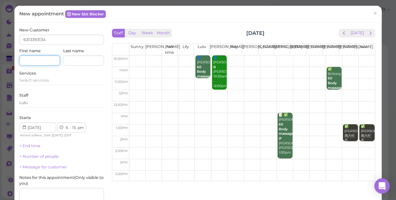
click at [34, 58] on input at bounding box center [39, 60] width 41 height 10
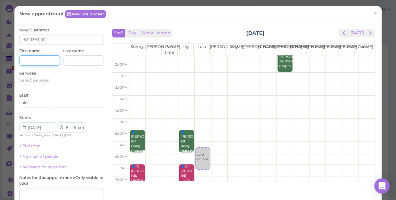
scroll to position [87, 0]
type input "[PERSON_NAME]"
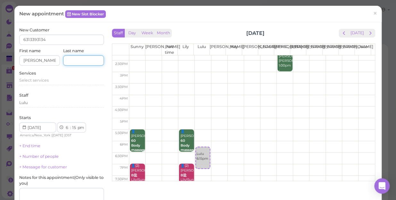
click at [74, 58] on input at bounding box center [83, 60] width 41 height 10
click at [38, 81] on span "Select services" at bounding box center [33, 80] width 29 height 5
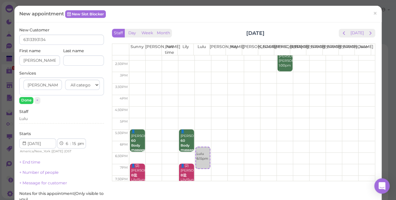
drag, startPoint x: 26, startPoint y: 85, endPoint x: 44, endPoint y: 86, distance: 18.0
click at [44, 86] on input "regnier" at bounding box center [42, 85] width 38 height 10
type input "Regnier"
click at [70, 57] on input at bounding box center [83, 60] width 41 height 10
paste input "alysaa"
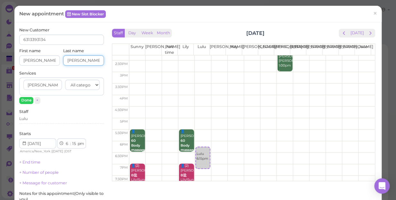
type input "alysaa"
click at [49, 86] on input "Regnier" at bounding box center [42, 85] width 38 height 10
type input "R"
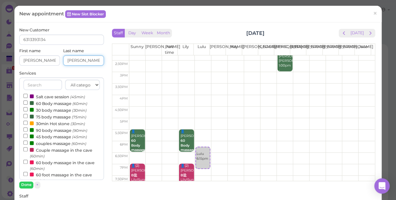
click at [87, 61] on input "alysaa" at bounding box center [83, 60] width 41 height 10
type input "a"
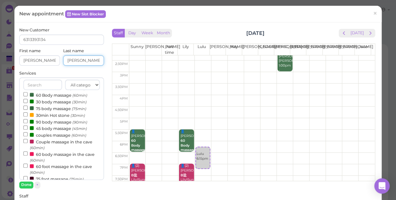
scroll to position [0, 0]
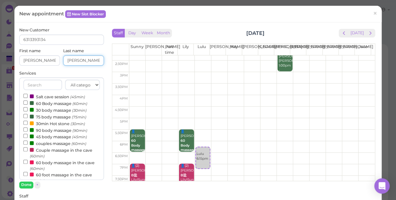
type input "Regnier"
click at [26, 102] on input "60 Body massage (60min)" at bounding box center [25, 103] width 4 height 4
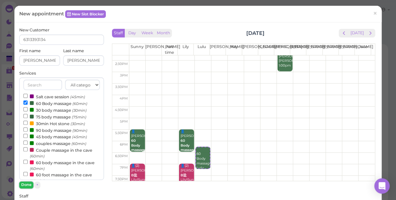
click at [25, 183] on button "Done" at bounding box center [26, 185] width 14 height 7
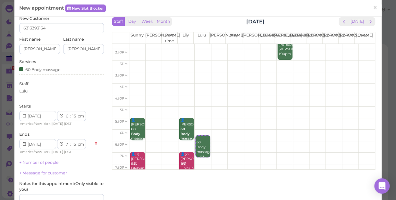
scroll to position [29, 0]
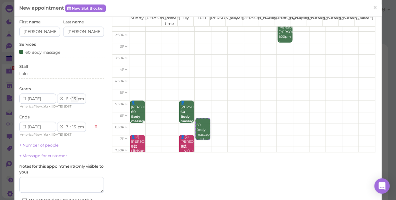
click at [74, 99] on select "00 05 10 15 20 25 30 35 40 45 50 55" at bounding box center [74, 99] width 6 height 7
select select "30"
click at [71, 96] on select "00 05 10 15 20 25 30 35 40 45 50 55" at bounding box center [74, 99] width 6 height 7
select select "30"
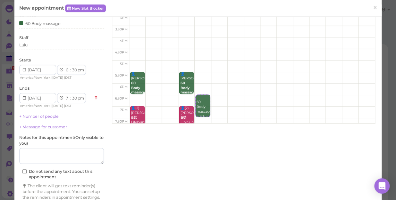
scroll to position [89, 0]
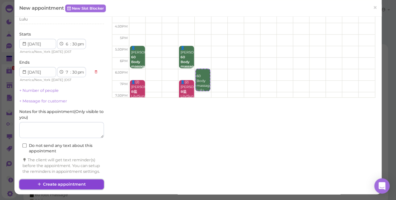
click at [54, 182] on button "Create appointment" at bounding box center [61, 184] width 85 height 10
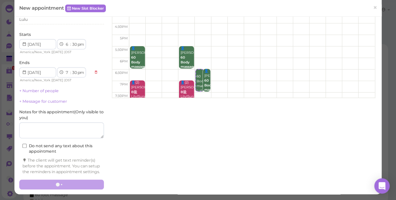
scroll to position [88, 0]
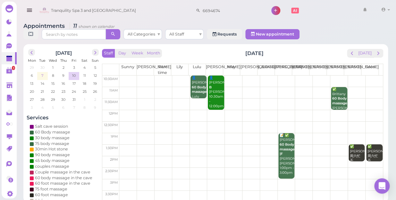
click at [42, 73] on span "7" at bounding box center [42, 76] width 3 height 6
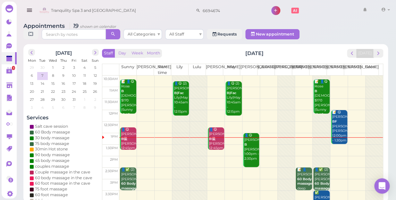
click at [312, 134] on div at bounding box center [320, 196] width 17 height 241
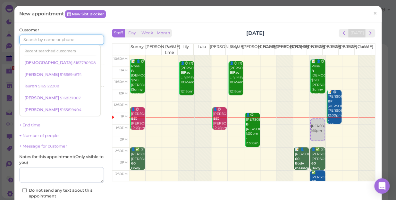
click at [47, 36] on input at bounding box center [61, 40] width 85 height 10
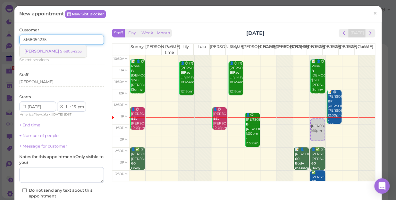
type input "5168054235"
click at [60, 52] on small "5168054235" at bounding box center [71, 51] width 22 height 4
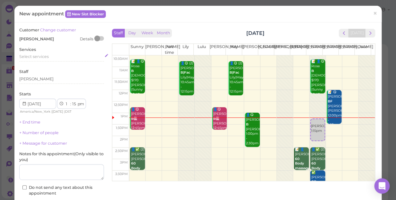
click at [36, 55] on span "Select services" at bounding box center [33, 56] width 29 height 5
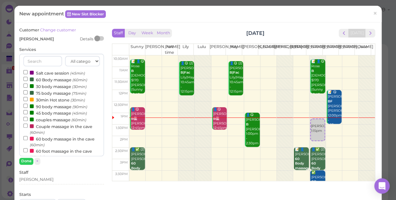
click at [54, 80] on label "60 Body massage (60min)" at bounding box center [55, 79] width 64 height 7
click at [28, 80] on input "60 Body massage (60min)" at bounding box center [25, 79] width 4 height 4
click at [23, 161] on button "Done" at bounding box center [26, 161] width 14 height 7
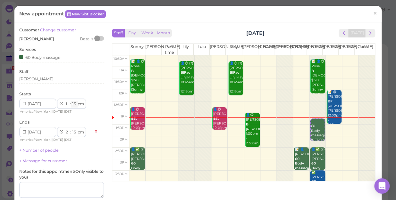
click at [73, 104] on select "00 05 10 15 20 25 30 35 40 45 50 55" at bounding box center [74, 104] width 6 height 7
select select "20"
click at [71, 101] on select "00 05 10 15 20 25 30 35 40 45 50 55" at bounding box center [74, 104] width 6 height 7
select select "20"
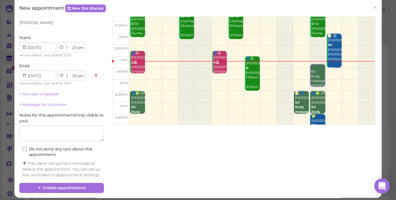
scroll to position [65, 0]
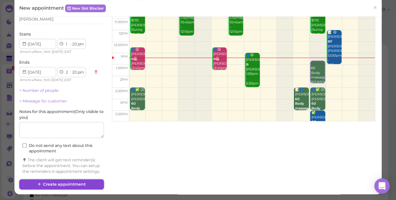
click at [78, 183] on button "Create appointment" at bounding box center [61, 184] width 85 height 10
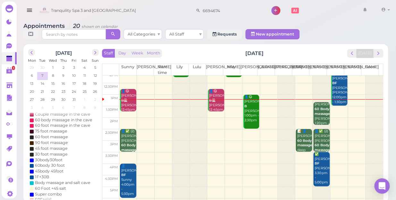
scroll to position [29, 0]
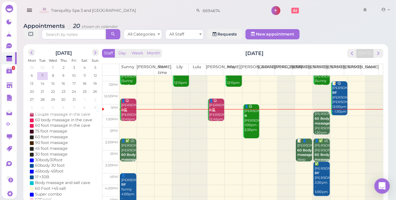
click at [177, 114] on div at bounding box center [180, 167] width 17 height 241
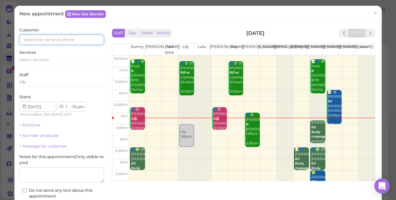
click at [67, 39] on input at bounding box center [61, 40] width 85 height 10
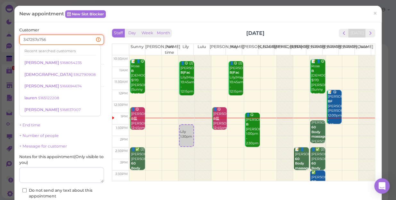
click at [59, 39] on input "347257o756" at bounding box center [61, 40] width 85 height 10
click at [40, 39] on input "347257o756" at bounding box center [61, 40] width 85 height 10
type input "3472570756"
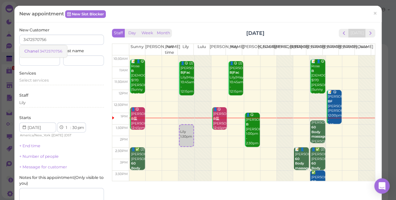
click at [46, 51] on small "3472570756" at bounding box center [51, 51] width 22 height 4
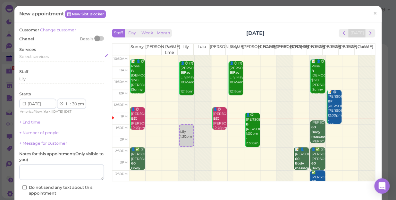
click at [36, 56] on div "Select services" at bounding box center [61, 57] width 85 height 6
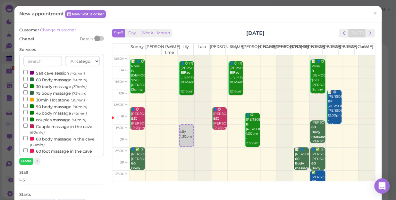
click at [42, 78] on label "60 Body massage (60min)" at bounding box center [55, 79] width 64 height 7
click at [28, 78] on input "60 Body massage (60min)" at bounding box center [25, 79] width 4 height 4
click at [26, 160] on button "Done" at bounding box center [26, 161] width 14 height 7
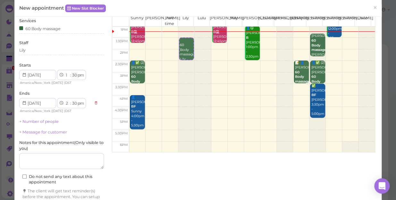
click at [76, 75] on select "00 05 10 15 20 25 30 35 40 45 50 55" at bounding box center [74, 75] width 6 height 7
select select "40"
click at [71, 72] on select "00 05 10 15 20 25 30 35 40 45 50 55" at bounding box center [74, 75] width 6 height 7
select select "40"
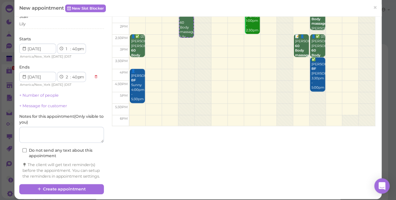
scroll to position [65, 0]
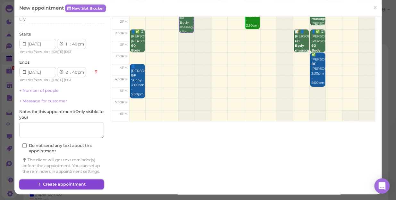
click at [60, 183] on button "Create appointment" at bounding box center [61, 184] width 85 height 10
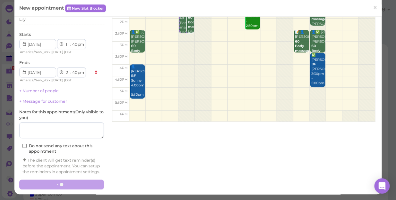
scroll to position [0, 0]
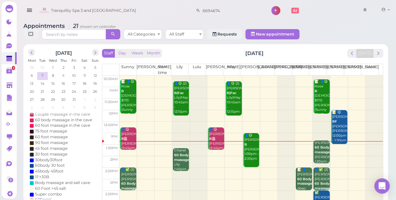
click at [65, 73] on span "9" at bounding box center [64, 76] width 4 height 6
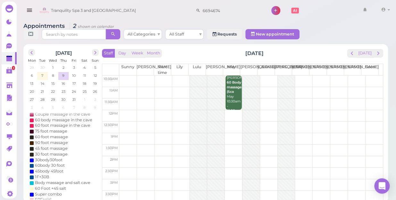
click at [128, 87] on td at bounding box center [250, 93] width 263 height 12
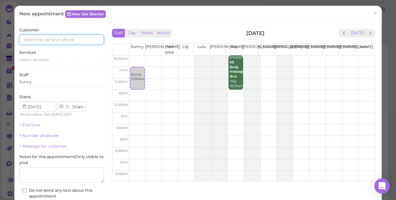
click at [43, 38] on input at bounding box center [61, 40] width 85 height 10
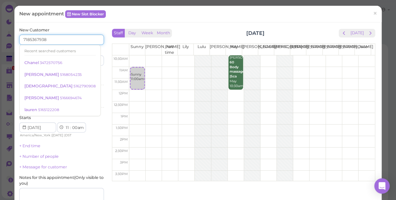
type input "7185367938"
click at [90, 58] on input at bounding box center [83, 60] width 41 height 10
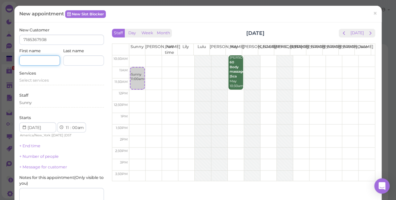
click at [45, 58] on input at bounding box center [39, 60] width 41 height 10
type input "[PERSON_NAME]"
select select "1"
select select "am"
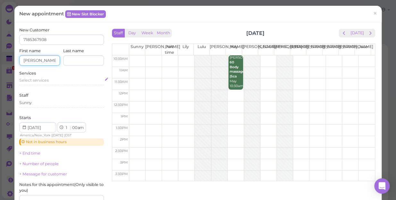
type input "[PERSON_NAME]"
click at [40, 79] on span "Select services" at bounding box center [33, 80] width 29 height 5
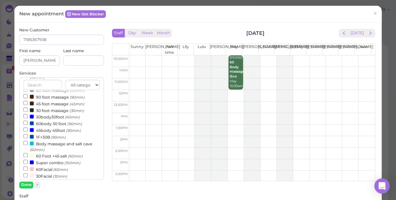
scroll to position [145, 0]
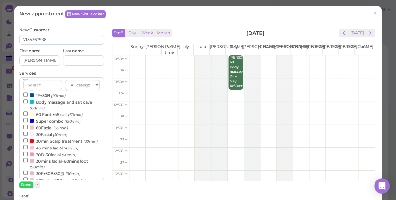
click at [62, 122] on label "Super combo (150min)" at bounding box center [51, 121] width 57 height 7
click at [28, 122] on input "Super combo (150min)" at bounding box center [25, 120] width 4 height 4
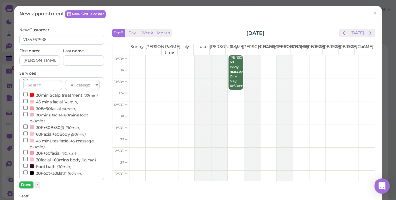
click at [27, 183] on button "Done" at bounding box center [26, 185] width 14 height 7
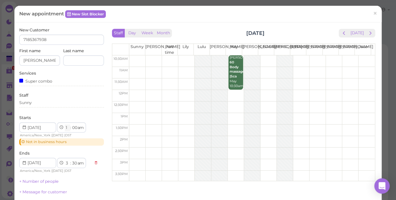
click at [67, 128] on select "1 2 3 4 5 6 7 8 9 10 11 12" at bounding box center [67, 128] width 5 height 7
select select "11"
click at [65, 125] on select "1 2 3 4 5 6 7 8 9 10 11 12" at bounding box center [67, 128] width 5 height 7
select select "1"
select select "pm"
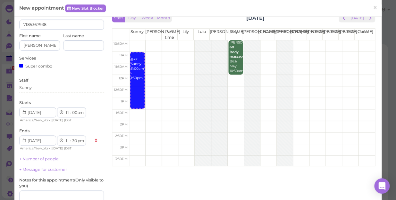
scroll to position [29, 0]
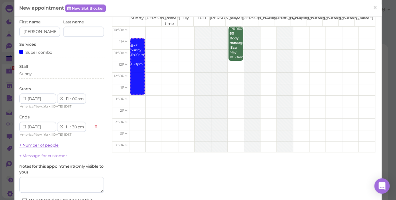
click at [50, 145] on link "+ Number of people" at bounding box center [38, 145] width 39 height 5
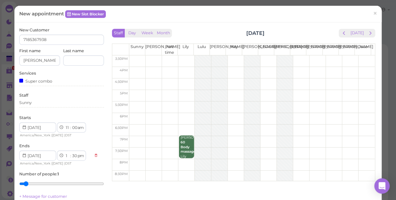
scroll to position [116, 0]
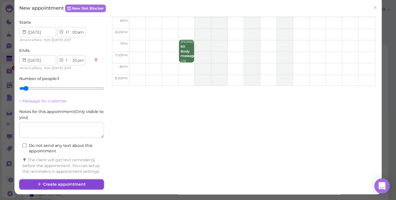
click at [79, 183] on button "Create appointment" at bounding box center [61, 184] width 85 height 10
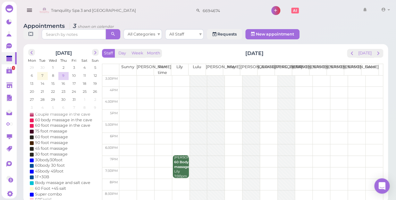
click at [62, 73] on span "9" at bounding box center [64, 76] width 4 height 6
click at [43, 73] on span "7" at bounding box center [42, 76] width 3 height 6
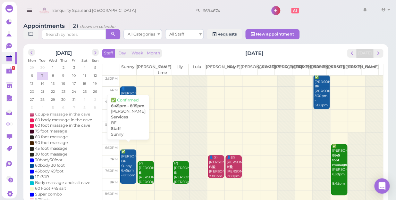
click at [128, 158] on div "✅ Christina BF Sunny 6:45pm - 8:15pm" at bounding box center [128, 164] width 15 height 28
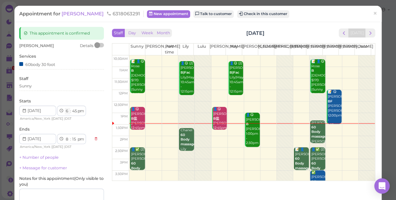
click at [67, 111] on select "1 2 3 4 5 6 7 8 9 10 11 12" at bounding box center [67, 111] width 5 height 7
select select "5"
click at [65, 108] on select "1 2 3 4 5 6 7 8 9 10 11 12" at bounding box center [67, 111] width 5 height 7
select select "7"
click at [76, 109] on select "00 05 10 15 20 25 30 35 40 45 50 55" at bounding box center [74, 111] width 6 height 7
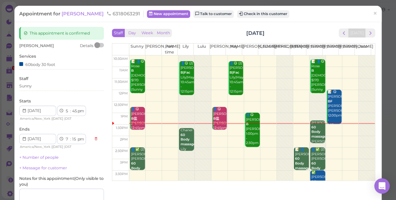
select select "30"
click at [71, 108] on select "00 05 10 15 20 25 30 35 40 45 50 55" at bounding box center [74, 111] width 6 height 7
select select "00"
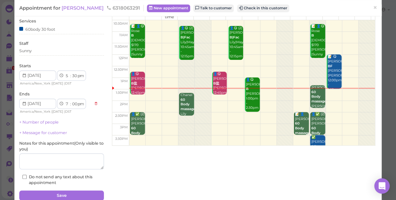
scroll to position [62, 0]
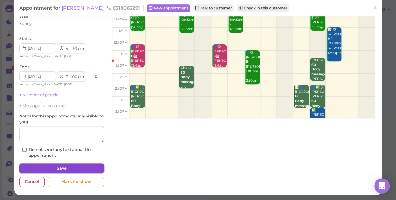
click at [90, 170] on button "Save" at bounding box center [61, 168] width 85 height 10
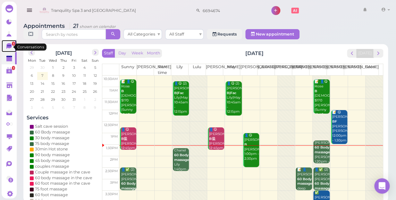
click at [7, 46] on icon at bounding box center [8, 46] width 5 height 6
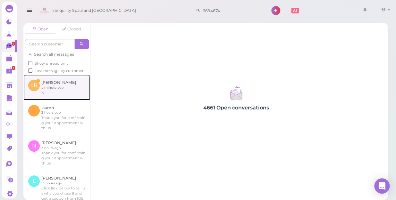
click at [58, 89] on link at bounding box center [56, 87] width 67 height 25
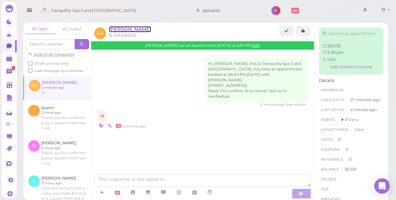
click at [125, 29] on span "[PERSON_NAME]" at bounding box center [130, 29] width 42 height 6
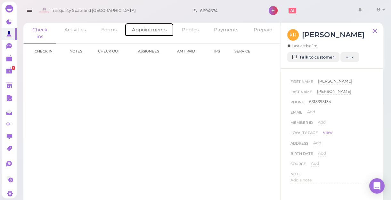
click at [145, 28] on link "Appointments" at bounding box center [149, 30] width 49 height 14
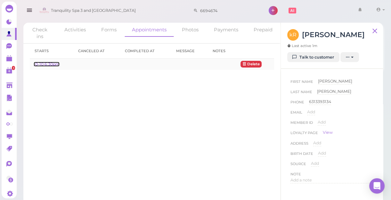
click at [53, 65] on link "10-10 6:30pm" at bounding box center [47, 64] width 26 height 5
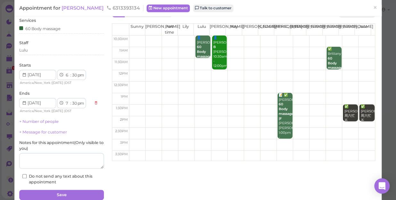
scroll to position [46, 0]
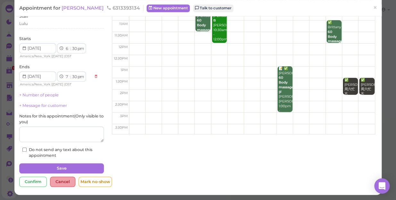
click at [63, 184] on div "Cancel" at bounding box center [62, 182] width 25 height 10
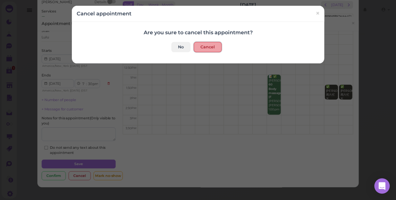
click at [207, 45] on button "Cancel" at bounding box center [208, 47] width 28 height 10
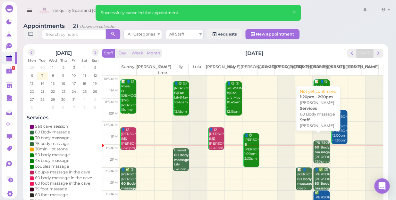
click at [316, 147] on b "60 Body massage" at bounding box center [321, 149] width 15 height 9
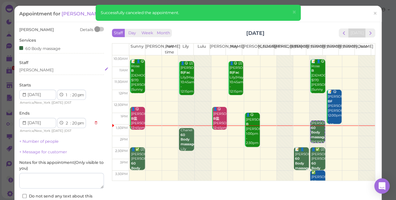
click at [45, 68] on div "[PERSON_NAME]" at bounding box center [61, 70] width 85 height 6
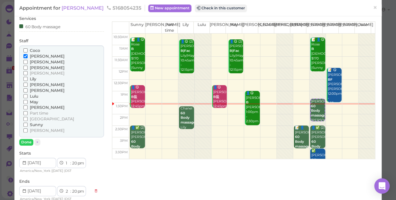
scroll to position [58, 0]
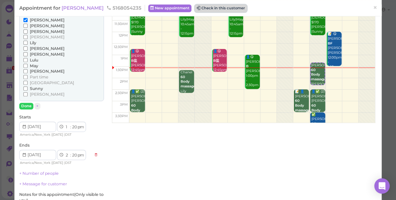
click at [201, 6] on button "Check in this customer" at bounding box center [220, 8] width 52 height 8
drag, startPoint x: 201, startPoint y: 6, endPoint x: 252, endPoint y: 4, distance: 51.0
click at [252, 4] on div "Appointment for Julian 5168054235 New appointment Check in this customer ×" at bounding box center [197, 8] width 367 height 16
click at [210, 8] on button "Check in this customer" at bounding box center [220, 8] width 52 height 8
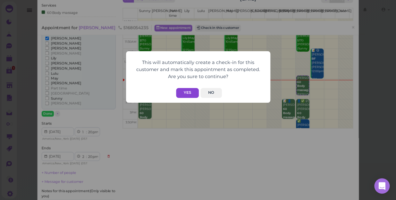
click at [186, 91] on button "Yes" at bounding box center [187, 93] width 23 height 10
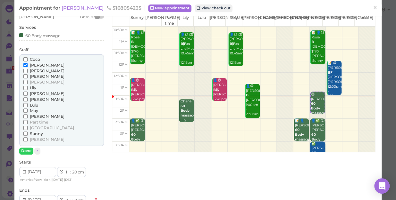
scroll to position [0, 0]
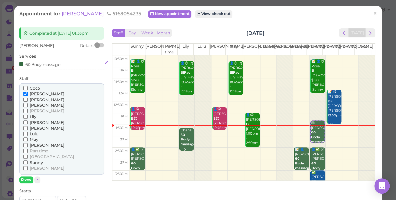
click at [70, 64] on div "60 Body massage" at bounding box center [61, 64] width 85 height 7
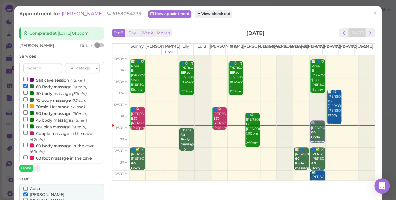
click at [50, 114] on label "90 body massage (90min)" at bounding box center [55, 113] width 64 height 7
click at [28, 114] on input "90 body massage (90min)" at bounding box center [25, 113] width 4 height 4
select select "3"
select select "50"
click at [52, 87] on label "60 Body massage (60min)" at bounding box center [55, 86] width 64 height 7
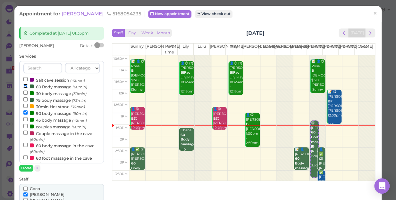
click at [28, 87] on input "60 Body massage (60min)" at bounding box center [25, 86] width 4 height 4
select select "2"
click at [30, 167] on button "Done" at bounding box center [26, 168] width 14 height 7
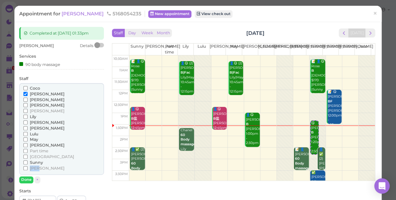
click at [30, 167] on span "[PERSON_NAME]" at bounding box center [47, 168] width 35 height 5
click at [28, 167] on input "[PERSON_NAME]" at bounding box center [25, 168] width 4 height 4
click at [34, 166] on label "[PERSON_NAME]" at bounding box center [43, 169] width 41 height 6
click at [28, 166] on input "[PERSON_NAME]" at bounding box center [25, 168] width 4 height 4
click at [29, 179] on button "Done" at bounding box center [26, 180] width 14 height 7
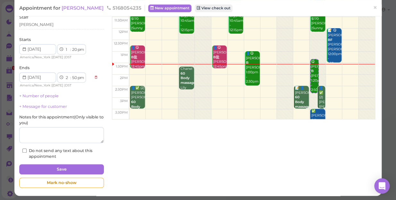
scroll to position [62, 0]
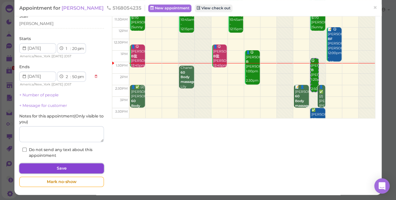
click at [65, 167] on button "Save" at bounding box center [61, 168] width 85 height 10
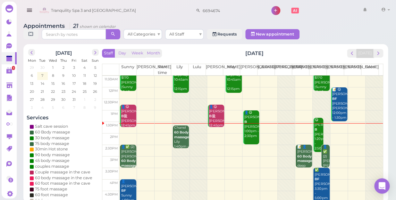
scroll to position [58, 0]
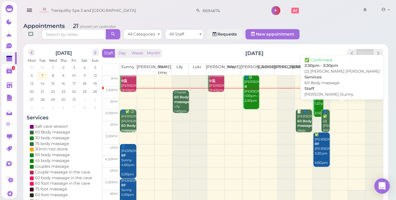
click at [322, 115] on div "👤✅ (2) alysaa alysaa 60 Body massage Emily |Sunny 2:30pm - 3:30pm" at bounding box center [325, 140] width 7 height 61
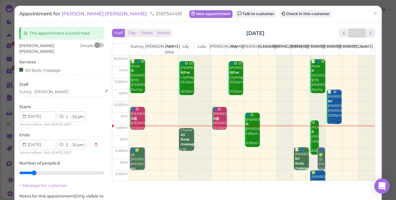
click at [64, 89] on div "Sunny Emily" at bounding box center [61, 92] width 85 height 6
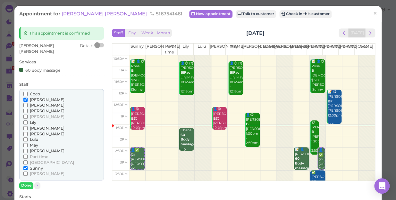
click at [34, 132] on span "[PERSON_NAME]" at bounding box center [47, 134] width 35 height 5
click at [28, 132] on input "[PERSON_NAME]" at bounding box center [25, 134] width 4 height 4
click at [34, 132] on span "[PERSON_NAME]" at bounding box center [47, 134] width 35 height 5
click at [28, 132] on input "[PERSON_NAME]" at bounding box center [25, 134] width 4 height 4
click at [25, 132] on input "[PERSON_NAME]" at bounding box center [25, 134] width 4 height 4
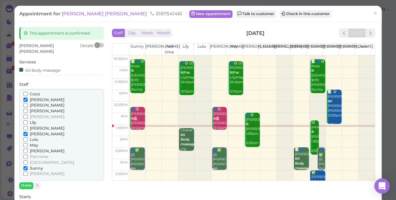
click at [38, 97] on span "[PERSON_NAME]" at bounding box center [47, 99] width 35 height 5
click at [28, 98] on input "[PERSON_NAME]" at bounding box center [25, 100] width 4 height 4
click at [29, 182] on button "Done" at bounding box center [26, 185] width 14 height 7
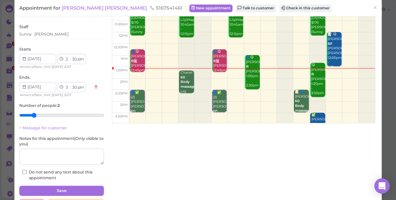
scroll to position [58, 0]
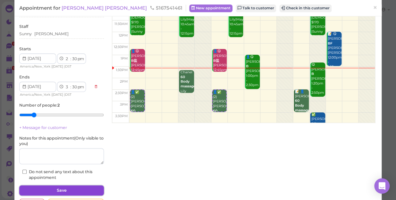
click at [74, 186] on button "Save" at bounding box center [61, 191] width 85 height 10
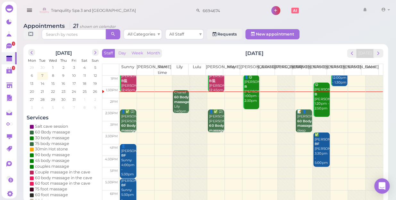
scroll to position [116, 0]
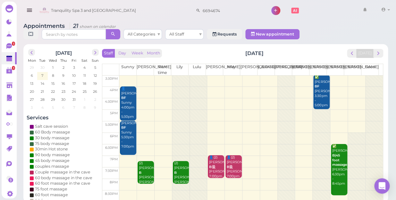
click at [141, 110] on td at bounding box center [250, 116] width 263 height 12
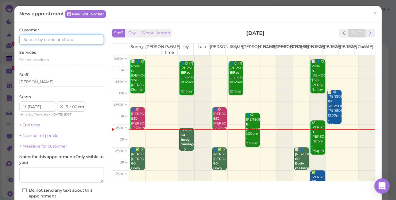
click at [62, 39] on input at bounding box center [61, 40] width 85 height 10
type input "2125181105"
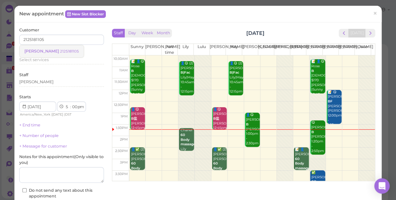
click at [60, 49] on small "2125181105" at bounding box center [69, 51] width 19 height 4
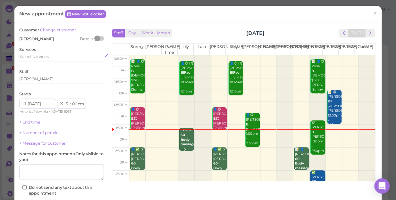
click at [38, 55] on span "Select services" at bounding box center [33, 56] width 29 height 5
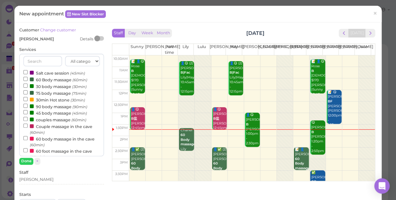
click at [38, 55] on div "All categories Relax session Full body Full body full body Salt cave massage Sa…" at bounding box center [61, 105] width 85 height 103
drag, startPoint x: 38, startPoint y: 55, endPoint x: 46, endPoint y: 81, distance: 27.1
click at [46, 81] on label "60 Body massage (60min)" at bounding box center [55, 79] width 64 height 7
click at [28, 81] on input "60 Body massage (60min)" at bounding box center [25, 79] width 4 height 4
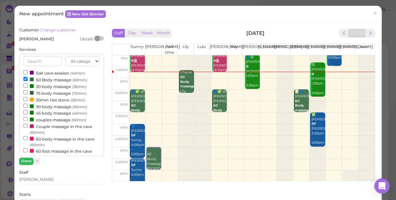
click at [30, 160] on button "Done" at bounding box center [26, 161] width 14 height 7
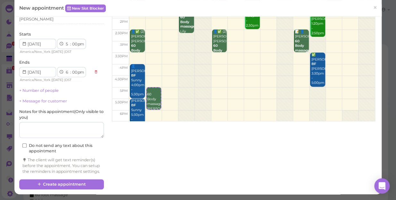
scroll to position [65, 0]
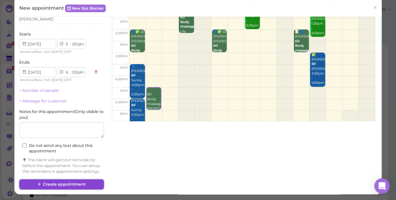
click at [73, 184] on button "Create appointment" at bounding box center [61, 184] width 85 height 10
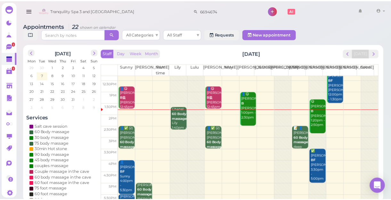
scroll to position [0, 0]
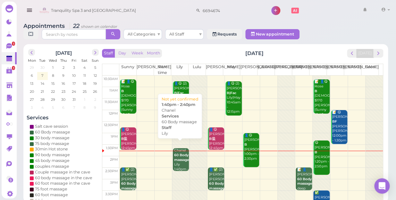
click at [177, 153] on b "60 Body massage" at bounding box center [181, 157] width 15 height 9
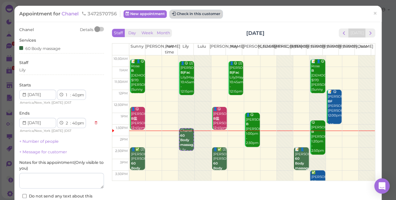
click at [205, 13] on button "Check in this customer" at bounding box center [196, 14] width 52 height 8
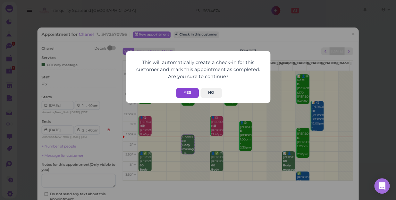
click at [188, 93] on button "Yes" at bounding box center [187, 93] width 23 height 10
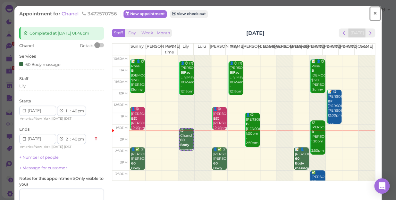
click at [373, 13] on span "×" at bounding box center [375, 13] width 4 height 9
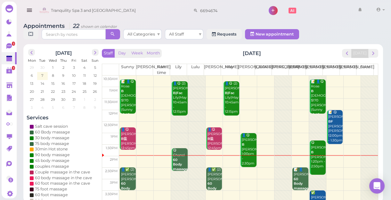
click at [381, 116] on div "October 2025 Mon Tue Wed Thu Fri Sat Sun 29 30 1 2 3 4 5 6 7 8 9 10 11 12 13 14…" at bounding box center [203, 123] width 360 height 159
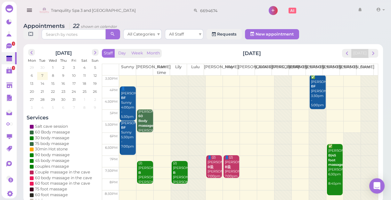
scroll to position [2, 0]
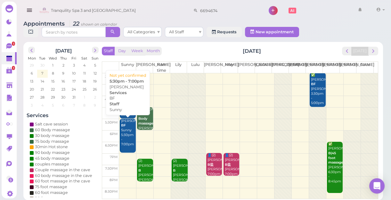
click at [127, 140] on div "Christina BF Sunny 5:30pm - 7:00pm" at bounding box center [128, 133] width 15 height 28
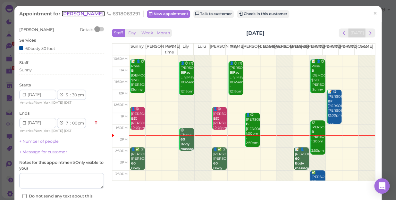
click at [74, 15] on span "[PERSON_NAME]" at bounding box center [83, 14] width 43 height 6
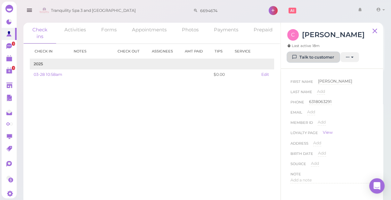
click at [320, 54] on link "Talk to customer" at bounding box center [313, 57] width 52 height 10
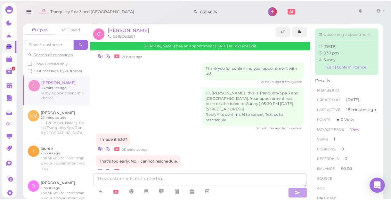
scroll to position [551, 0]
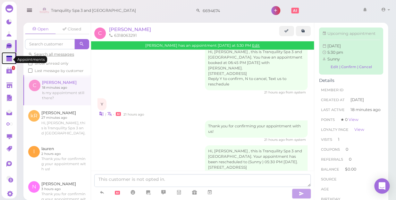
click at [10, 58] on polygon at bounding box center [9, 59] width 6 height 4
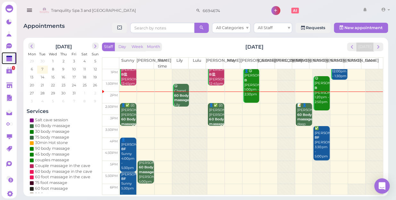
scroll to position [116, 0]
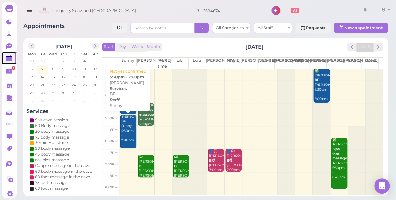
click at [125, 139] on div "Christina BF Sunny 5:30pm - 7:00pm" at bounding box center [128, 129] width 15 height 28
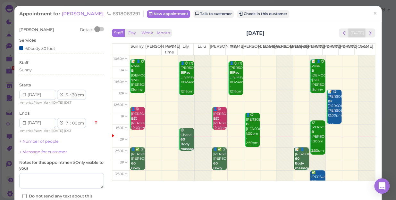
click at [74, 96] on select "00 05 10 15 20 25 30 35 40 45 50 55" at bounding box center [74, 95] width 6 height 7
click at [66, 94] on select "1 2 3 4 5 6 7 8 9 10 11 12" at bounding box center [67, 95] width 5 height 7
select select "6"
click at [65, 92] on select "1 2 3 4 5 6 7 8 9 10 11 12" at bounding box center [67, 95] width 5 height 7
select select "8"
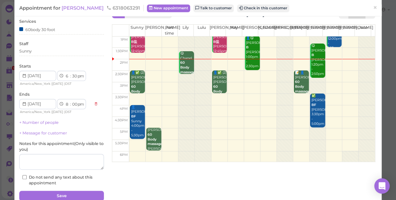
scroll to position [46, 0]
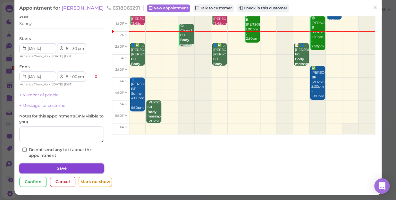
click at [78, 167] on button "Save" at bounding box center [61, 168] width 85 height 10
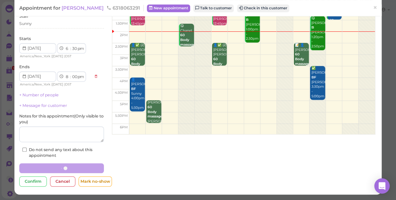
scroll to position [46, 0]
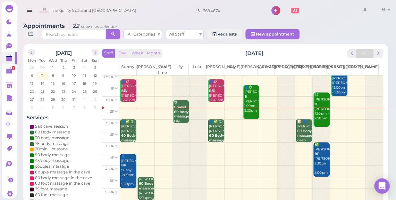
scroll to position [58, 0]
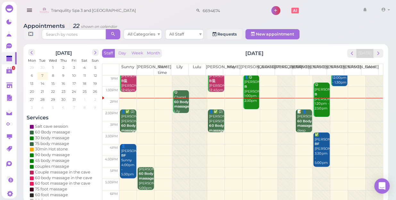
click at [335, 110] on td at bounding box center [250, 116] width 263 height 12
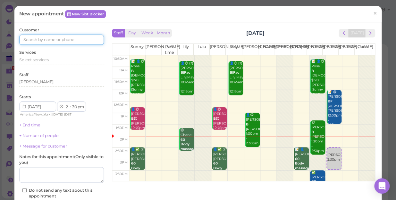
click at [28, 38] on input at bounding box center [61, 40] width 85 height 10
type input "5168602216"
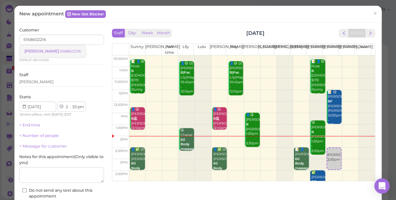
click at [60, 50] on small "5168602216" at bounding box center [70, 51] width 21 height 4
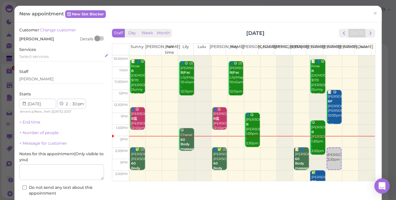
click at [33, 57] on span "Select services" at bounding box center [33, 56] width 29 height 5
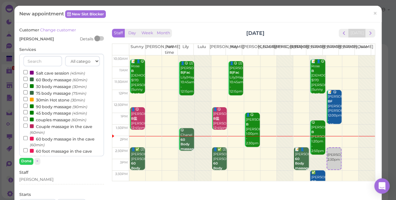
click at [51, 93] on label "75 body massage (75min)" at bounding box center [54, 93] width 63 height 7
click at [28, 93] on input "75 body massage (75min)" at bounding box center [25, 92] width 4 height 4
click at [26, 160] on button "Done" at bounding box center [26, 161] width 14 height 7
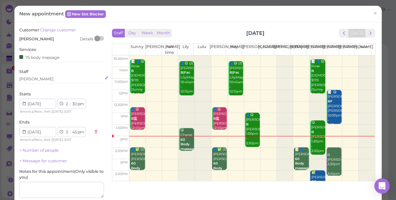
click at [38, 78] on div "[PERSON_NAME]" at bounding box center [61, 79] width 85 height 6
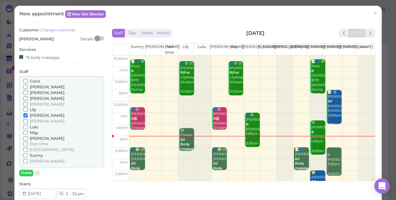
click at [36, 138] on span "[PERSON_NAME]" at bounding box center [47, 138] width 35 height 5
click at [28, 138] on input "[PERSON_NAME]" at bounding box center [25, 138] width 4 height 4
click at [36, 115] on span "[PERSON_NAME]" at bounding box center [47, 115] width 35 height 5
click at [28, 115] on input "[PERSON_NAME]" at bounding box center [25, 115] width 4 height 4
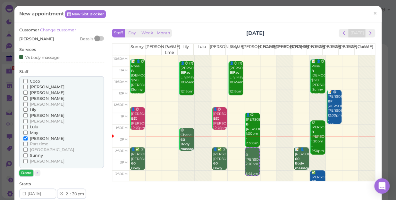
click at [24, 173] on button "Done" at bounding box center [26, 173] width 14 height 7
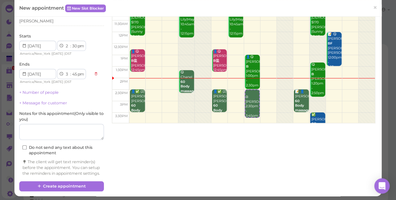
scroll to position [65, 0]
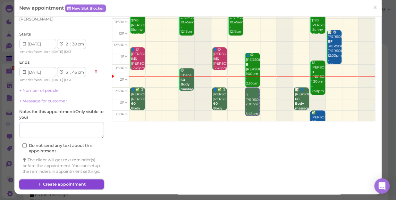
click at [54, 186] on button "Create appointment" at bounding box center [61, 184] width 85 height 10
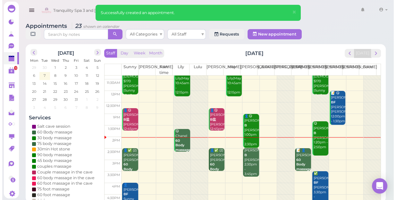
scroll to position [29, 0]
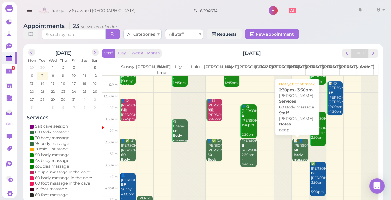
click at [295, 153] on div "📝 👤Andrew 60 Body massage deep Helen 2:30pm - 3:30pm" at bounding box center [300, 162] width 15 height 47
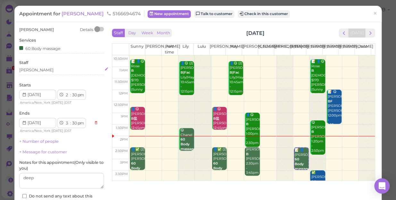
click at [38, 70] on div "[PERSON_NAME]" at bounding box center [61, 70] width 85 height 6
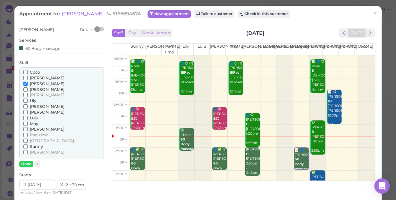
click at [37, 105] on span "[PERSON_NAME]" at bounding box center [47, 106] width 35 height 5
click at [28, 105] on input "[PERSON_NAME]" at bounding box center [25, 106] width 4 height 4
click at [40, 85] on span "[PERSON_NAME]" at bounding box center [47, 83] width 35 height 5
click at [28, 85] on input "[PERSON_NAME]" at bounding box center [25, 84] width 4 height 4
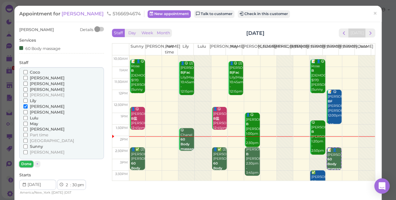
click at [25, 162] on button "Done" at bounding box center [26, 164] width 14 height 7
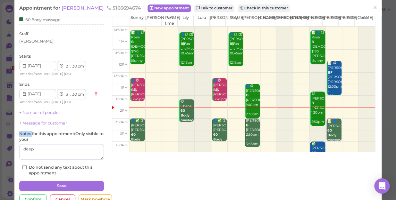
scroll to position [46, 0]
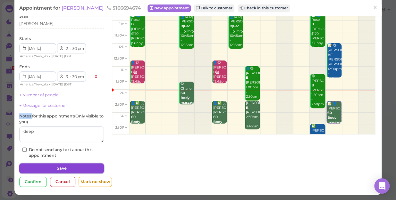
click at [75, 167] on button "Save" at bounding box center [61, 168] width 85 height 10
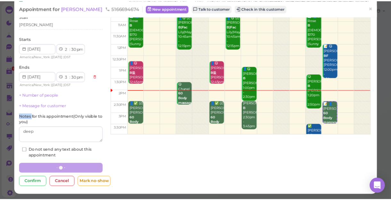
scroll to position [46, 0]
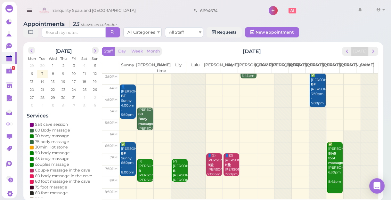
scroll to position [2, 0]
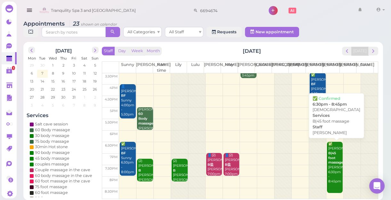
click at [333, 166] on div "✅ cristine B|45 foot massage Linda 6:30pm - 8:45pm" at bounding box center [335, 163] width 15 height 42
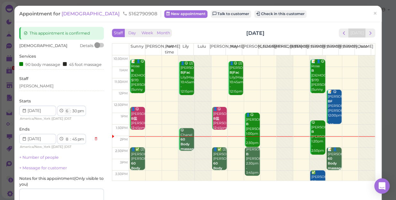
click at [68, 115] on select "1 2 3 4 5 6 7 8 9 10 11 12" at bounding box center [67, 111] width 5 height 7
select select "5"
click at [65, 113] on select "1 2 3 4 5 6 7 8 9 10 11 12" at bounding box center [67, 111] width 5 height 7
select select "7"
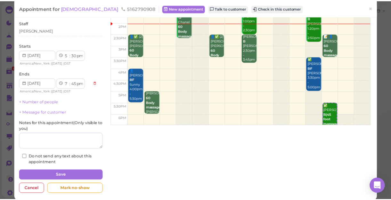
scroll to position [58, 0]
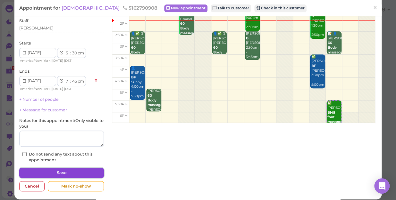
click at [78, 177] on button "Save" at bounding box center [61, 173] width 85 height 10
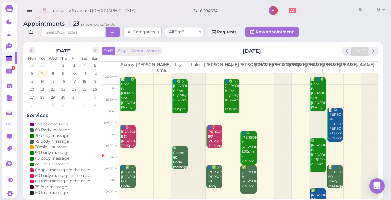
scroll to position [29, 0]
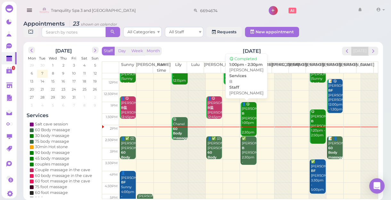
click at [246, 119] on div "👤😋 marty B Mike 1:00pm - 2:30pm" at bounding box center [249, 118] width 15 height 33
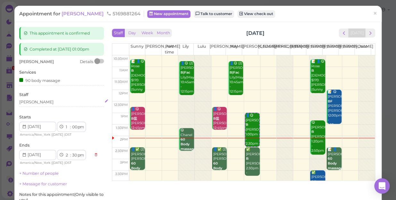
click at [37, 103] on div "[PERSON_NAME]" at bounding box center [61, 102] width 85 height 6
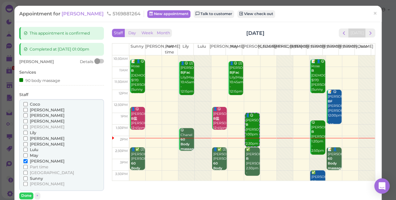
click at [36, 128] on span "[PERSON_NAME]" at bounding box center [47, 127] width 35 height 5
click at [28, 128] on input "[PERSON_NAME]" at bounding box center [25, 127] width 4 height 4
click at [33, 161] on span "[PERSON_NAME]" at bounding box center [47, 161] width 35 height 5
click at [28, 161] on input "[PERSON_NAME]" at bounding box center [25, 161] width 4 height 4
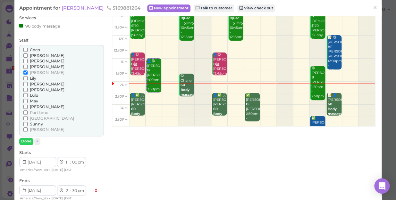
scroll to position [58, 0]
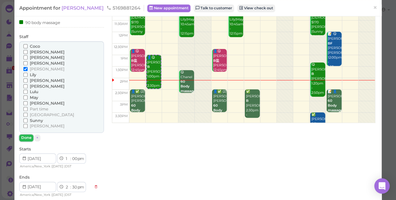
click at [23, 137] on button "Done" at bounding box center [26, 138] width 14 height 7
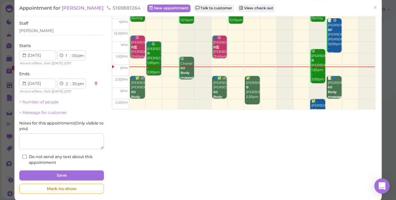
scroll to position [78, 0]
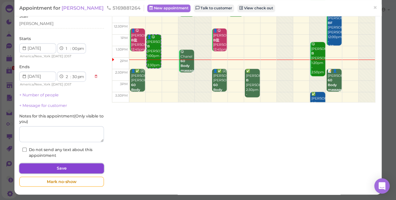
click at [54, 167] on button "Save" at bounding box center [61, 168] width 85 height 10
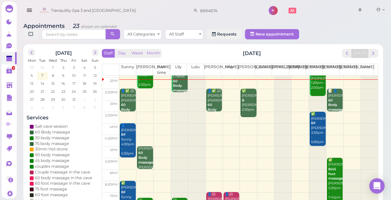
scroll to position [87, 0]
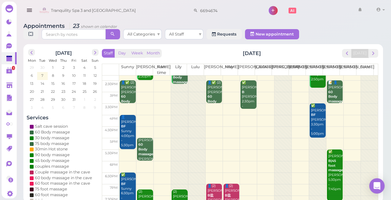
click at [143, 88] on td at bounding box center [248, 87] width 259 height 12
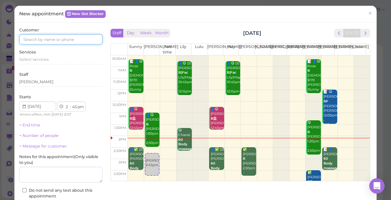
click at [73, 38] on input at bounding box center [60, 39] width 83 height 10
type input "6314592158"
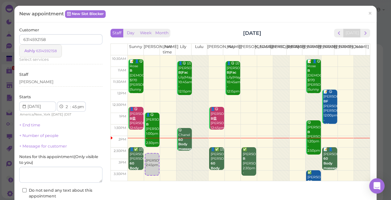
click at [47, 51] on small "6314592158" at bounding box center [46, 51] width 21 height 4
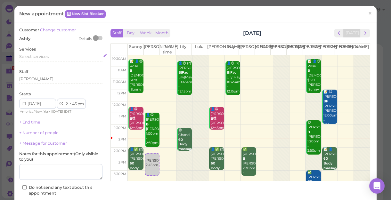
click at [40, 57] on span "Select services" at bounding box center [33, 56] width 29 height 5
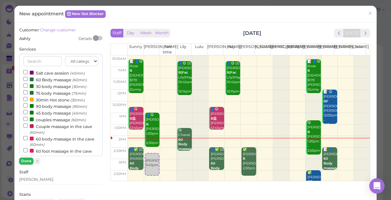
click at [24, 162] on button "Done" at bounding box center [26, 161] width 14 height 7
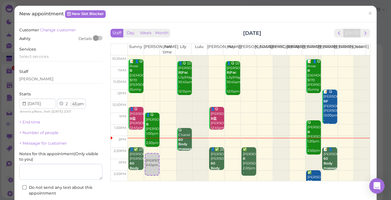
click at [75, 105] on select "00 05 10 15 20 25 30 35 40 45 50 55" at bounding box center [74, 104] width 6 height 7
select select "40"
click at [71, 101] on select "00 05 10 15 20 25 30 35 40 45 50 55" at bounding box center [74, 104] width 6 height 7
click at [58, 53] on div "Services Select services" at bounding box center [60, 55] width 83 height 18
click at [50, 56] on div "Select services" at bounding box center [60, 57] width 83 height 6
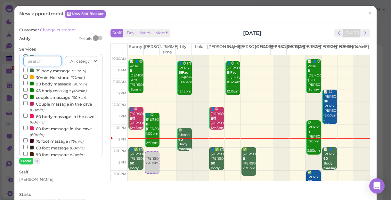
scroll to position [58, 0]
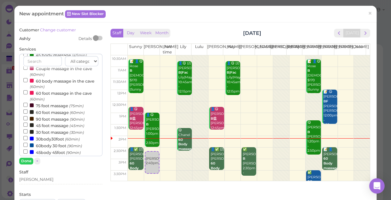
click at [51, 146] on label "60body 30 foot (90min)" at bounding box center [52, 145] width 59 height 7
click at [28, 146] on input "60body 30 foot (90min)" at bounding box center [25, 145] width 4 height 4
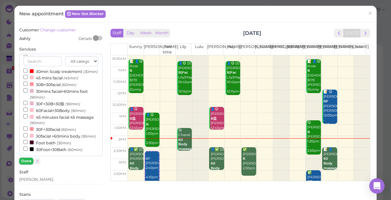
click at [26, 161] on button "Done" at bounding box center [26, 161] width 14 height 7
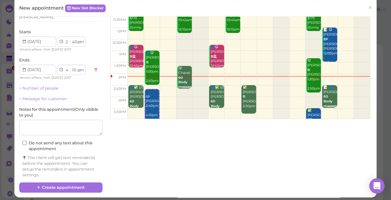
scroll to position [65, 0]
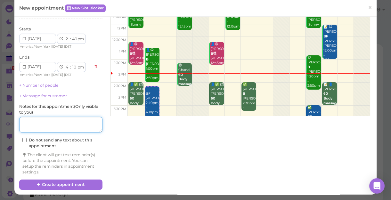
click at [65, 128] on textarea at bounding box center [60, 125] width 83 height 16
type textarea "[DEMOGRAPHIC_DATA]"
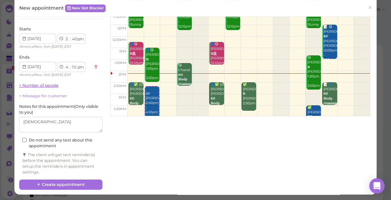
click at [34, 86] on link "+ Number of people" at bounding box center [38, 85] width 39 height 5
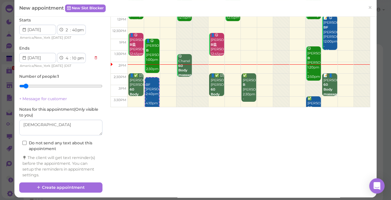
scroll to position [77, 0]
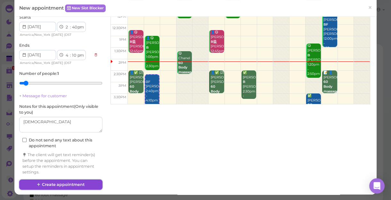
click at [70, 185] on button "Create appointment" at bounding box center [60, 185] width 83 height 10
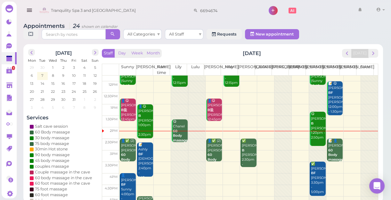
scroll to position [87, 0]
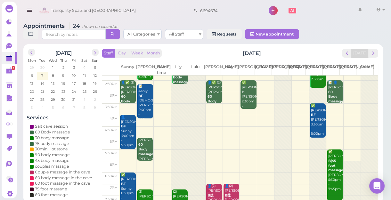
click at [211, 106] on td at bounding box center [248, 110] width 259 height 12
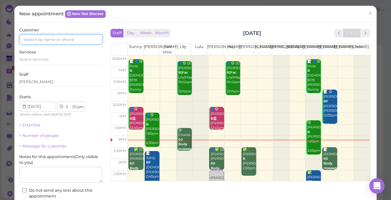
click at [48, 40] on input at bounding box center [60, 39] width 83 height 10
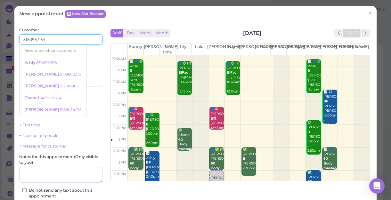
type input "5163957154"
click at [92, 54] on div "Services Select services" at bounding box center [60, 58] width 83 height 18
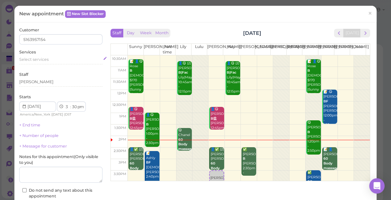
click at [40, 59] on span "Select services" at bounding box center [33, 59] width 29 height 5
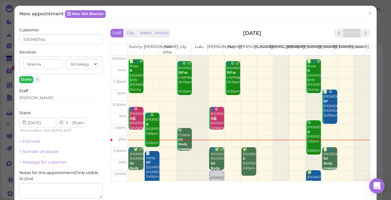
type input "branna"
click at [29, 82] on button "Done" at bounding box center [26, 79] width 14 height 7
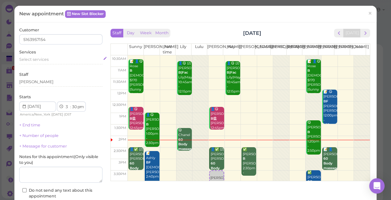
click at [41, 58] on span "Select services" at bounding box center [33, 59] width 29 height 5
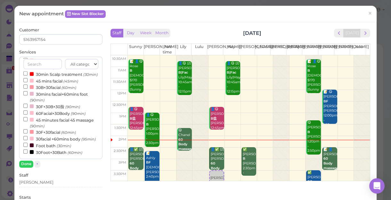
scroll to position [206, 0]
click at [63, 136] on label "30facial +60mins body (95min)" at bounding box center [59, 139] width 72 height 7
click at [28, 136] on input "30facial +60mins body (95min)" at bounding box center [25, 138] width 4 height 4
click at [25, 162] on button "Done" at bounding box center [26, 164] width 14 height 7
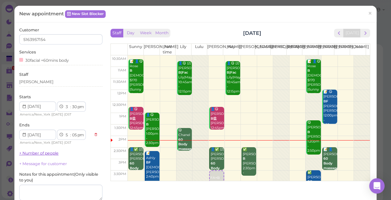
click at [45, 153] on link "+ Number of people" at bounding box center [38, 153] width 39 height 5
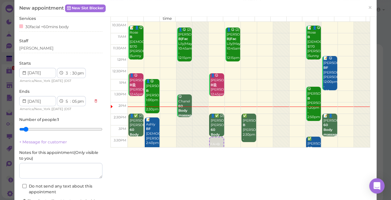
scroll to position [80, 0]
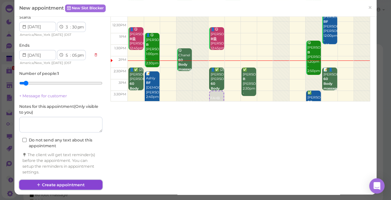
click at [52, 182] on button "Create appointment" at bounding box center [60, 185] width 83 height 10
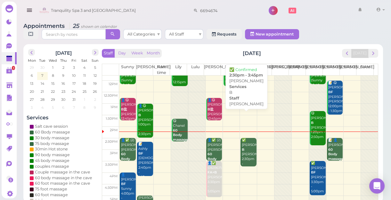
scroll to position [29, 0]
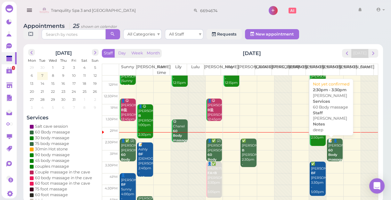
click at [331, 150] on div "📝 👤Andrew 60 Body massage deep Linda 2:30pm - 3:30pm" at bounding box center [335, 162] width 15 height 47
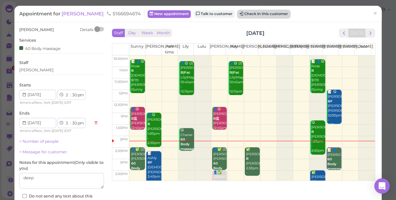
click at [260, 12] on button "Check in this customer" at bounding box center [263, 14] width 52 height 8
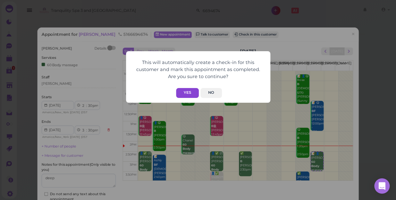
click at [189, 95] on button "Yes" at bounding box center [187, 93] width 23 height 10
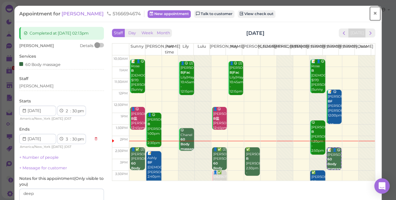
click at [373, 12] on span "×" at bounding box center [375, 13] width 4 height 9
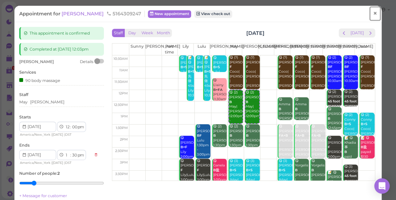
click at [373, 12] on span "×" at bounding box center [375, 13] width 4 height 9
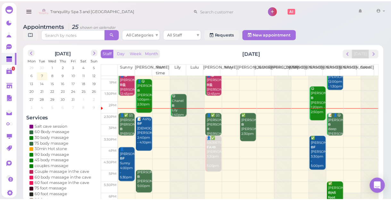
scroll to position [29, 0]
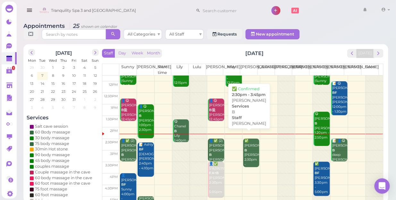
click at [251, 144] on div "✅ Pratik B Mike 2:30pm - 3:45pm" at bounding box center [251, 155] width 15 height 33
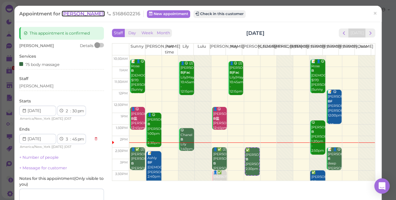
click at [70, 14] on span "[PERSON_NAME]" at bounding box center [83, 14] width 43 height 6
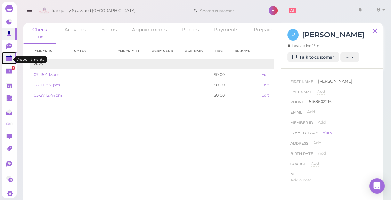
click at [10, 61] on polygon at bounding box center [9, 59] width 6 height 4
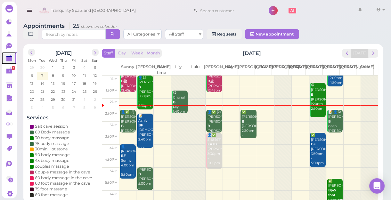
scroll to position [58, 0]
click at [84, 76] on span "11" at bounding box center [85, 76] width 4 height 6
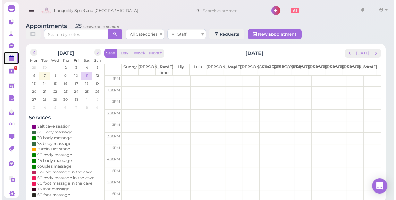
scroll to position [0, 0]
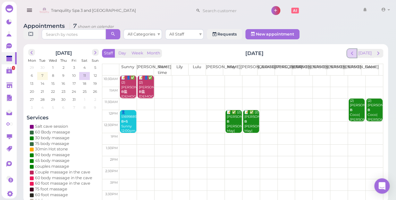
click at [353, 50] on span "prev" at bounding box center [352, 53] width 6 height 6
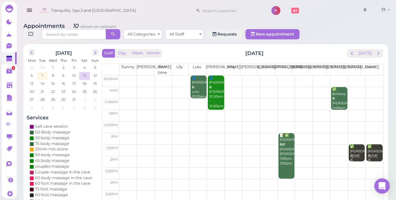
click at [44, 72] on td "7" at bounding box center [42, 75] width 11 height 6
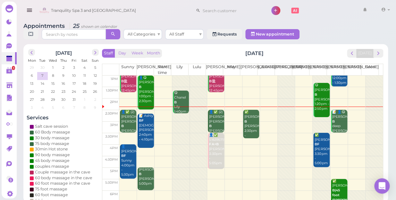
scroll to position [58, 0]
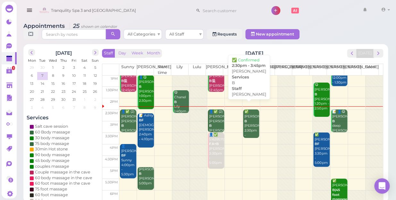
click at [247, 121] on div "✅ Pratik B Mike 2:30pm - 3:45pm" at bounding box center [251, 126] width 15 height 33
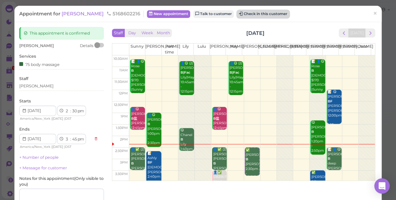
click at [237, 15] on button "Check in this customer" at bounding box center [263, 14] width 52 height 8
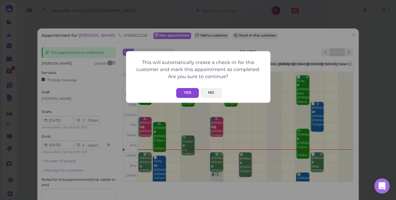
click at [184, 91] on button "Yes" at bounding box center [187, 93] width 23 height 10
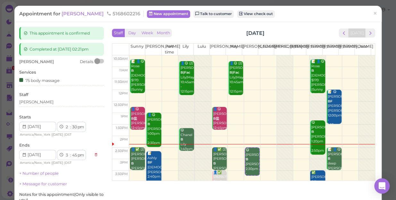
click at [75, 126] on select "00 05 10 15 20 25 30 35 40 45 50 55" at bounding box center [74, 127] width 6 height 7
select select "25"
click at [71, 124] on select "00 05 10 15 20 25 30 35 40 45 50 55" at bounding box center [74, 127] width 6 height 7
select select "40"
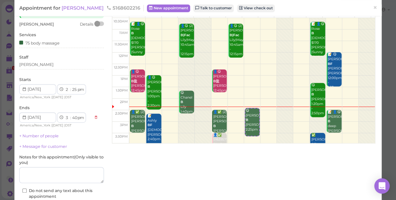
scroll to position [78, 0]
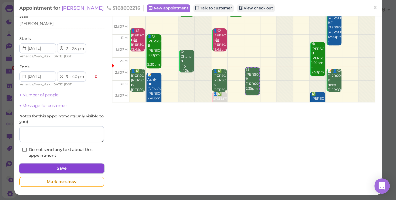
click at [77, 168] on button "Save" at bounding box center [61, 168] width 85 height 10
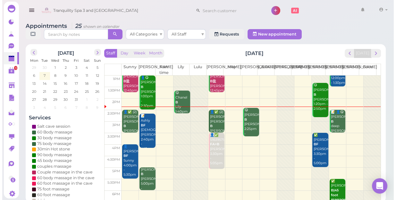
scroll to position [58, 0]
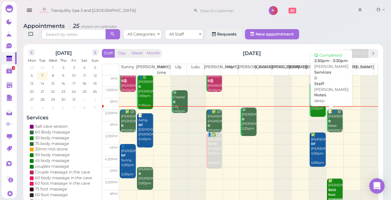
click at [330, 122] on div "📝 👤😋 Andrew B deep Linda 2:30pm - 3:30pm" at bounding box center [335, 129] width 15 height 38
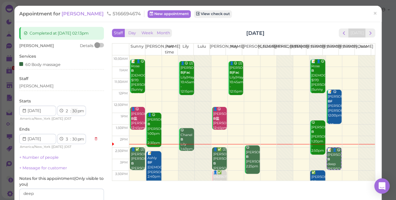
click at [77, 111] on select "00 05 10 15 20 25 30 35 40 45 50 55" at bounding box center [74, 111] width 6 height 7
select select "25"
click at [71, 108] on select "00 05 10 15 20 25 30 35 40 45 50 55" at bounding box center [74, 111] width 6 height 7
select select "25"
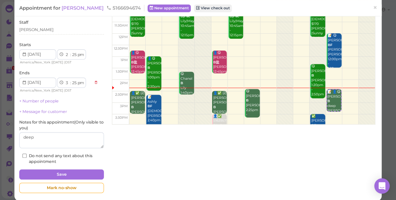
scroll to position [62, 0]
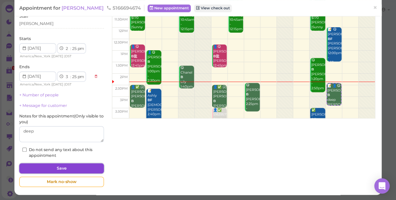
click at [90, 161] on div "Completed at 2025-10-07 02:13pm Andrew Details Services 60 Body massage Staff L…" at bounding box center [61, 77] width 91 height 226
click at [93, 166] on button "Save" at bounding box center [61, 168] width 85 height 10
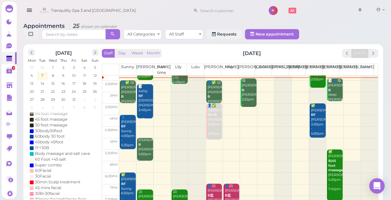
scroll to position [58, 0]
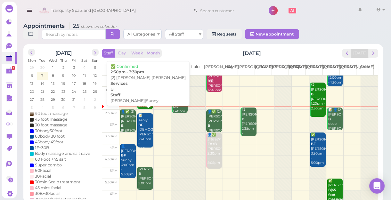
click at [128, 121] on div "👤✅ (2) alysaa alysaa B Lisa|Sunny 2:30pm - 3:30pm" at bounding box center [128, 129] width 15 height 38
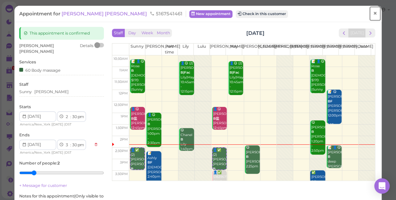
click at [373, 13] on span "×" at bounding box center [375, 13] width 4 height 9
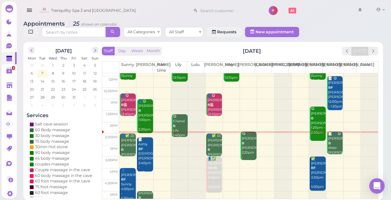
scroll to position [29, 0]
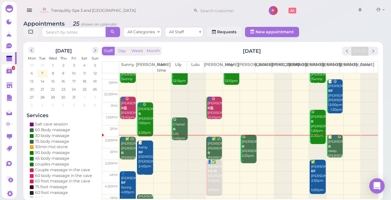
click at [178, 131] on div "😋 Chanel B Lily 1:40pm - 2:40pm" at bounding box center [180, 134] width 15 height 33
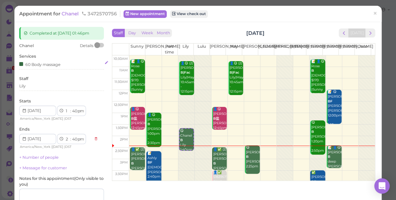
click at [51, 64] on div "60 Body massage" at bounding box center [39, 64] width 41 height 7
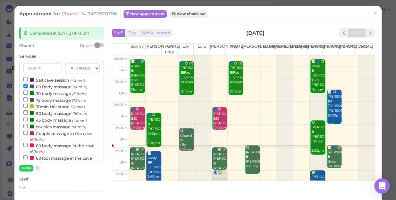
click at [50, 115] on label "90 body massage (90min)" at bounding box center [55, 113] width 64 height 7
click at [28, 115] on input "90 body massage (90min)" at bounding box center [25, 113] width 4 height 4
select select "4"
select select "10"
click at [48, 85] on label "60 Body massage (60min)" at bounding box center [55, 86] width 64 height 7
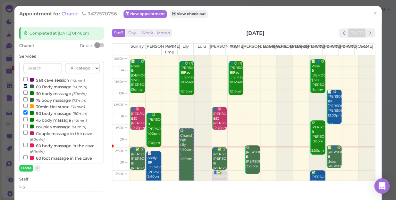
click at [28, 85] on input "60 Body massage (60min)" at bounding box center [25, 86] width 4 height 4
select select "3"
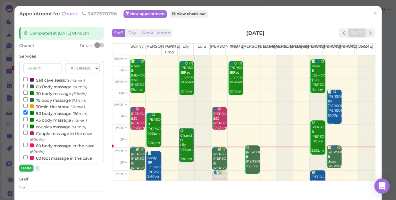
click at [26, 169] on button "Done" at bounding box center [26, 168] width 14 height 7
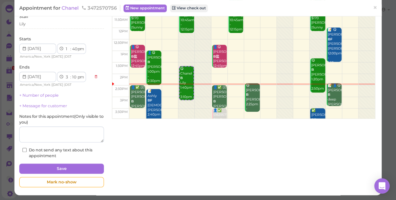
scroll to position [62, 0]
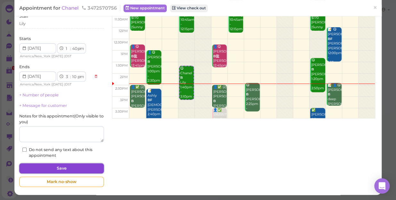
click at [44, 166] on button "Save" at bounding box center [61, 168] width 85 height 10
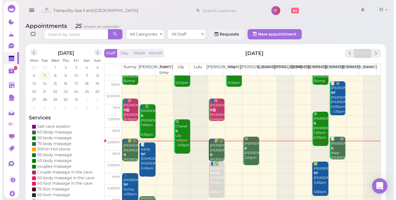
scroll to position [87, 0]
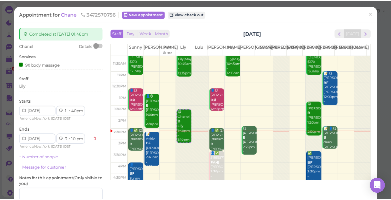
scroll to position [29, 0]
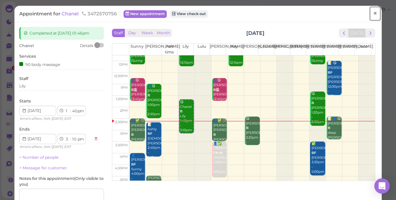
click at [373, 12] on span "×" at bounding box center [375, 13] width 4 height 9
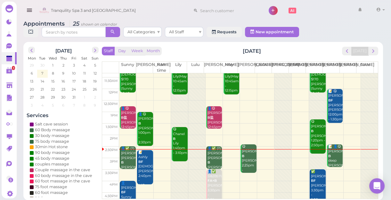
scroll to position [29, 0]
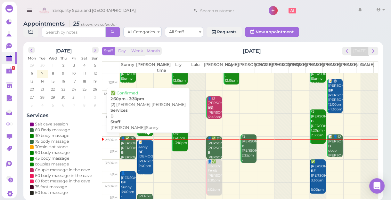
click at [128, 152] on div "👤✅ (2) alysaa alysaa B Lisa|Sunny 2:30pm - 3:30pm" at bounding box center [128, 155] width 15 height 38
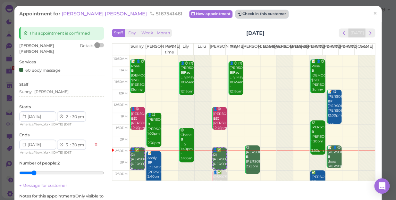
click at [235, 14] on button "Check in this customer" at bounding box center [261, 14] width 52 height 8
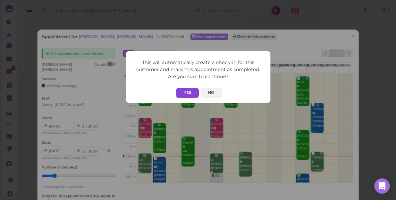
click at [188, 93] on button "Yes" at bounding box center [187, 93] width 23 height 10
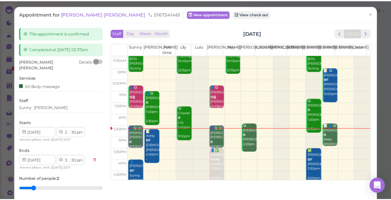
scroll to position [58, 0]
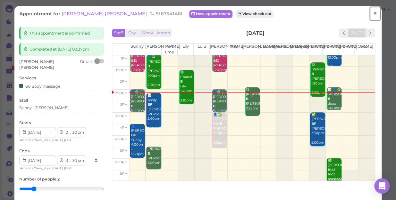
click at [373, 12] on span "×" at bounding box center [375, 13] width 4 height 9
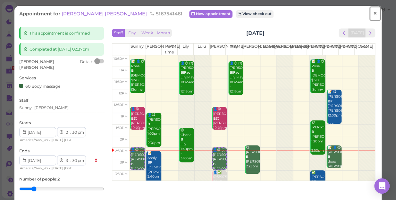
click at [373, 13] on span "×" at bounding box center [375, 13] width 4 height 9
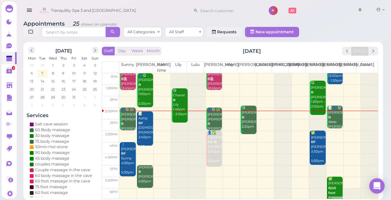
scroll to position [58, 0]
click at [178, 126] on div at bounding box center [179, 135] width 17 height 241
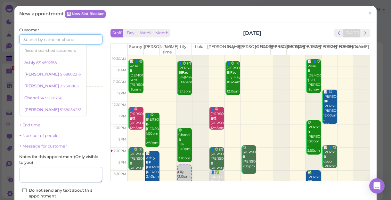
click at [80, 36] on input at bounding box center [60, 39] width 83 height 10
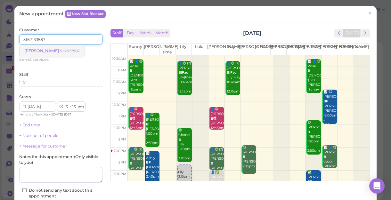
type input "5167133587"
click at [60, 50] on small "5167133587" at bounding box center [70, 51] width 20 height 4
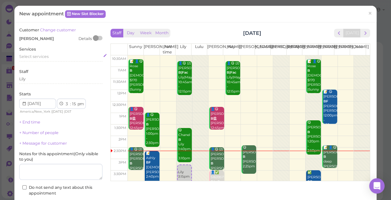
click at [49, 56] on div "Select services" at bounding box center [60, 57] width 83 height 6
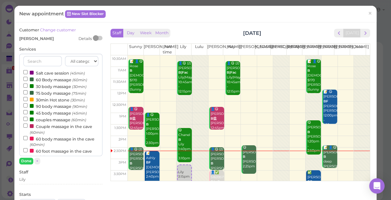
click at [57, 107] on label "90 body massage (90min)" at bounding box center [55, 106] width 64 height 7
click at [28, 107] on input "90 body massage (90min)" at bounding box center [25, 105] width 4 height 4
click at [26, 162] on button "Done" at bounding box center [26, 161] width 14 height 7
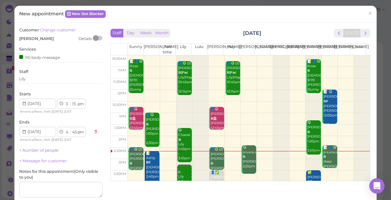
scroll to position [65, 0]
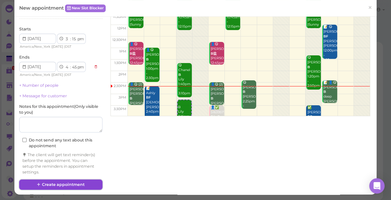
click at [73, 173] on button "Create appointment" at bounding box center [60, 185] width 83 height 10
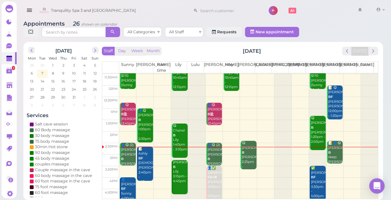
scroll to position [87, 0]
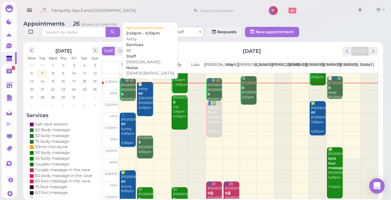
click at [146, 103] on div "📝 Ashly BF female Kelly 2:40pm - 4:10pm" at bounding box center [145, 101] width 15 height 38
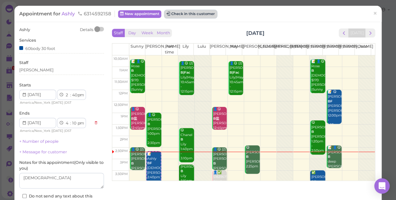
click at [191, 13] on button "Check in this customer" at bounding box center [190, 14] width 52 height 8
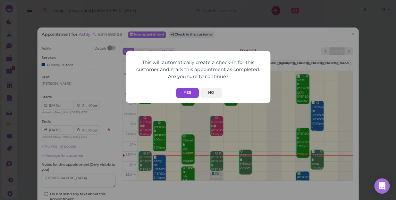
click at [189, 92] on button "Yes" at bounding box center [187, 93] width 23 height 10
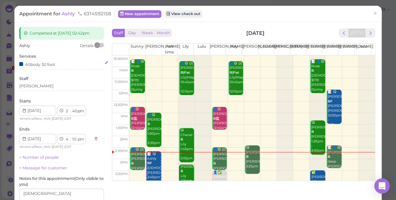
click at [57, 65] on div "60body 30 foot" at bounding box center [61, 64] width 85 height 7
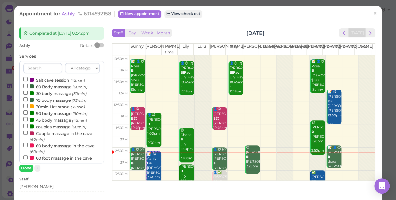
scroll to position [87, 0]
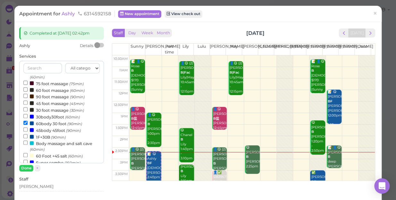
click at [53, 132] on label "45body 45foot (90min)" at bounding box center [51, 130] width 57 height 7
click at [28, 132] on input "45body 45foot (90min)" at bounding box center [25, 130] width 4 height 4
select select "5"
select select "40"
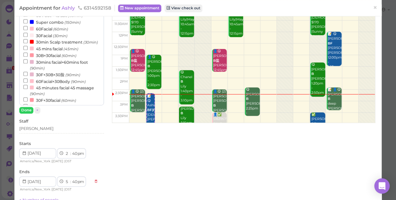
scroll to position [119, 0]
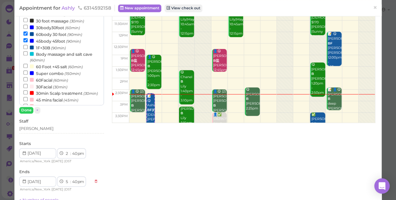
click at [53, 35] on label "60body 30 foot (90min)" at bounding box center [52, 34] width 59 height 7
click at [28, 35] on input "60body 30 foot (90min)" at bounding box center [25, 33] width 4 height 4
select select "4"
select select "10"
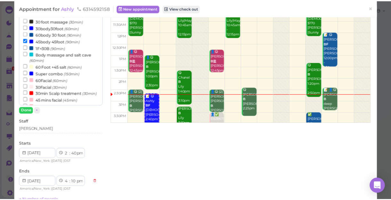
scroll to position [206, 0]
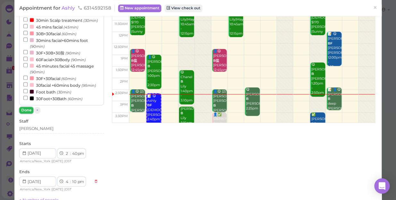
click at [29, 109] on button "Done" at bounding box center [26, 110] width 14 height 7
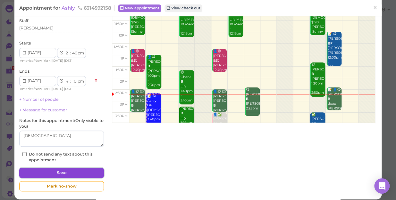
click at [70, 172] on button "Save" at bounding box center [61, 173] width 85 height 10
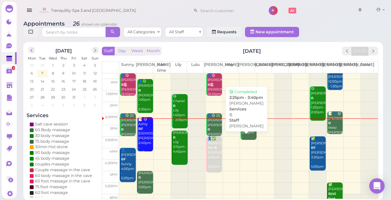
scroll to position [87, 0]
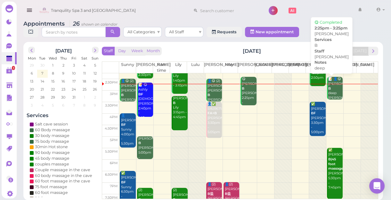
click at [330, 93] on div "📝 👤😋 Andrew B deep Linda 2:25pm - 3:25pm" at bounding box center [335, 96] width 15 height 38
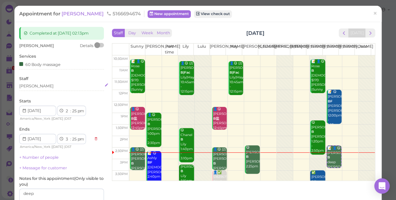
click at [38, 85] on div "[PERSON_NAME]" at bounding box center [61, 86] width 85 height 6
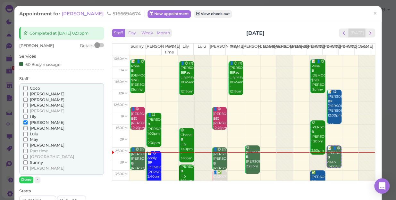
click at [37, 146] on span "[PERSON_NAME]" at bounding box center [47, 145] width 35 height 5
click at [28, 146] on input "[PERSON_NAME]" at bounding box center [25, 145] width 4 height 4
click at [37, 122] on span "[PERSON_NAME]" at bounding box center [47, 122] width 35 height 5
click at [28, 122] on input "[PERSON_NAME]" at bounding box center [25, 122] width 4 height 4
click at [28, 173] on button "Done" at bounding box center [26, 180] width 14 height 7
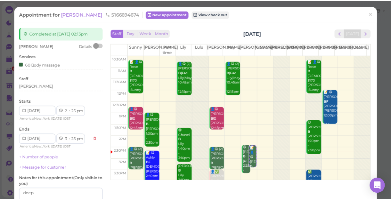
scroll to position [58, 0]
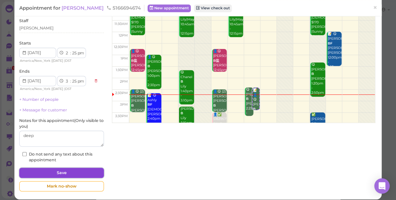
click at [70, 173] on button "Save" at bounding box center [61, 173] width 85 height 10
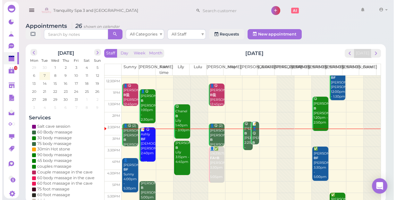
scroll to position [58, 0]
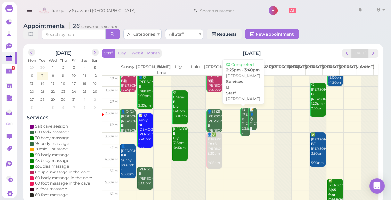
click at [243, 131] on div "😋 Pratik B Mike 2:25pm - 3:40pm" at bounding box center [246, 124] width 9 height 33
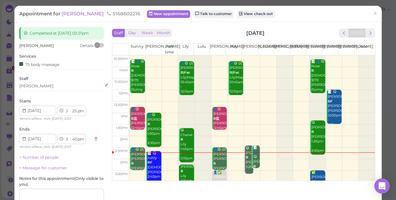
click at [33, 86] on div "[PERSON_NAME]" at bounding box center [61, 86] width 85 height 6
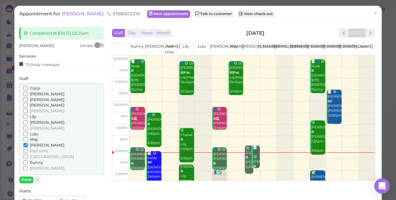
click at [37, 122] on span "[PERSON_NAME]" at bounding box center [47, 122] width 35 height 5
click at [28, 122] on input "[PERSON_NAME]" at bounding box center [25, 122] width 4 height 4
click at [33, 147] on span "[PERSON_NAME]" at bounding box center [47, 145] width 35 height 5
click at [28, 147] on input "[PERSON_NAME]" at bounding box center [25, 145] width 4 height 4
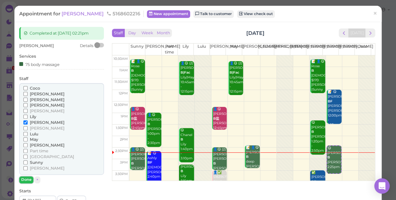
click at [26, 173] on button "Done" at bounding box center [26, 180] width 14 height 7
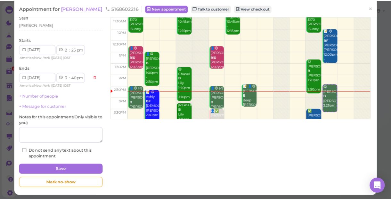
scroll to position [62, 0]
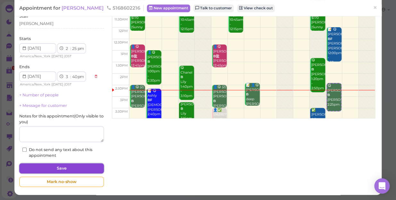
click at [73, 169] on button "Save" at bounding box center [61, 168] width 85 height 10
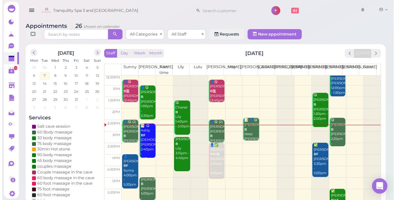
scroll to position [58, 0]
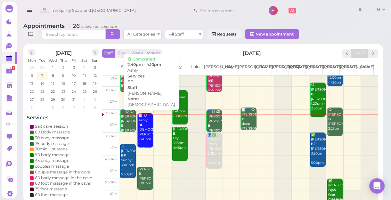
click at [147, 137] on div "📝 😋 Ashly BF female Kelly 2:40pm - 4:10pm" at bounding box center [145, 132] width 15 height 38
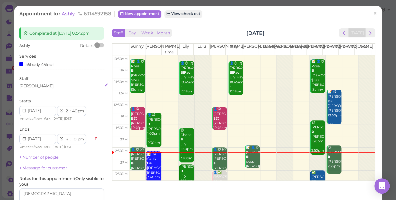
click at [37, 84] on div "[PERSON_NAME]" at bounding box center [61, 86] width 85 height 6
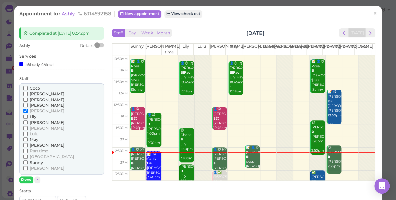
click at [37, 93] on span "[PERSON_NAME]" at bounding box center [47, 94] width 35 height 5
click at [28, 93] on input "[PERSON_NAME]" at bounding box center [25, 94] width 4 height 4
click at [33, 111] on span "[PERSON_NAME]" at bounding box center [47, 111] width 35 height 5
click at [28, 111] on input "[PERSON_NAME]" at bounding box center [25, 111] width 4 height 4
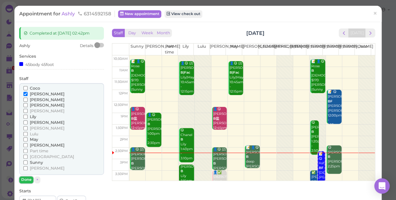
click at [27, 173] on button "Done" at bounding box center [26, 180] width 14 height 7
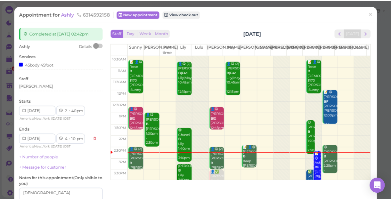
scroll to position [58, 0]
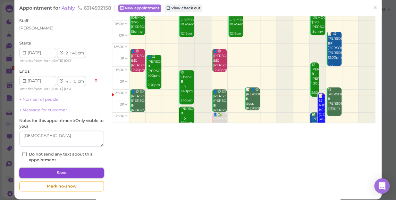
click at [72, 171] on button "Save" at bounding box center [61, 173] width 85 height 10
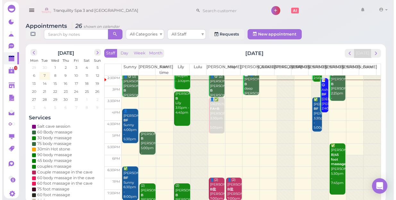
scroll to position [116, 0]
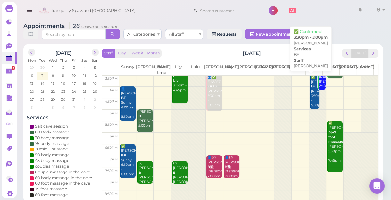
click at [311, 103] on div "✅ Nicole BF Emily 3:30pm - 5:00pm" at bounding box center [315, 91] width 9 height 33
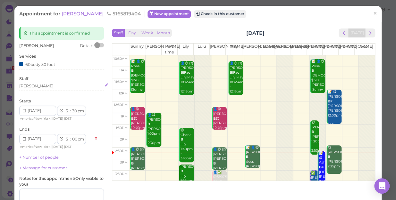
click at [42, 87] on div "[PERSON_NAME]" at bounding box center [61, 86] width 85 height 6
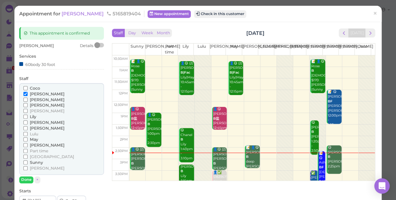
click at [35, 140] on span "May" at bounding box center [34, 139] width 8 height 5
click at [28, 140] on input "May" at bounding box center [25, 139] width 4 height 4
click at [36, 92] on span "[PERSON_NAME]" at bounding box center [47, 94] width 35 height 5
click at [28, 92] on input "[PERSON_NAME]" at bounding box center [25, 94] width 4 height 4
click at [25, 173] on button "Done" at bounding box center [26, 180] width 14 height 7
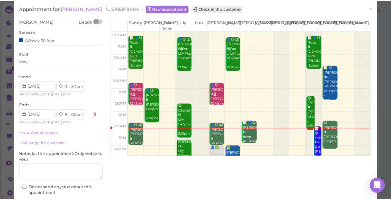
scroll to position [58, 0]
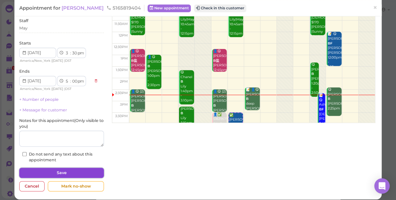
click at [65, 173] on button "Save" at bounding box center [61, 173] width 85 height 10
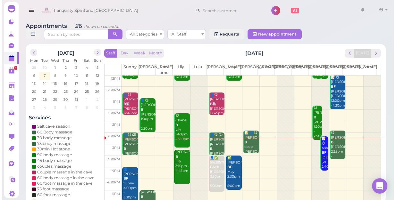
scroll to position [58, 0]
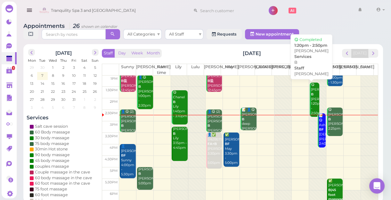
click at [312, 99] on div "😋 Julian B Emily 1:20pm - 2:50pm" at bounding box center [315, 99] width 9 height 33
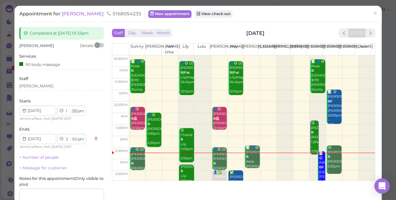
click at [75, 110] on select "00 05 10 15 20 25 30 35 40 45 50 55" at bounding box center [74, 111] width 6 height 7
select select "15"
click at [71, 108] on select "00 05 10 15 20 25 30 35 40 45 50 55" at bounding box center [74, 111] width 6 height 7
select select "45"
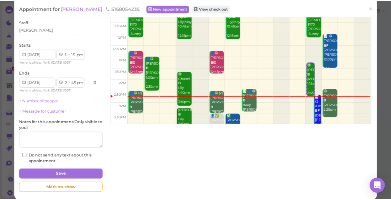
scroll to position [58, 0]
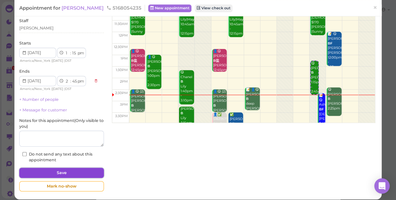
click at [78, 171] on button "Save" at bounding box center [61, 173] width 85 height 10
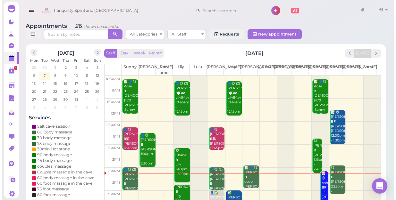
scroll to position [29, 0]
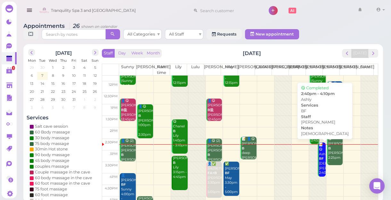
click at [319, 170] on div "📝 😋 Ashly BF female Emily 2:40pm - 4:10pm" at bounding box center [322, 164] width 7 height 42
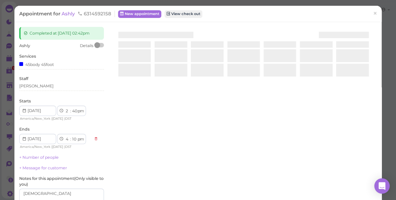
click at [318, 170] on div at bounding box center [243, 103] width 266 height 152
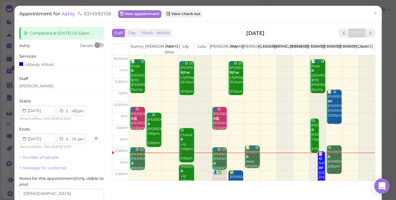
click at [74, 112] on select "00 05 10 15 20 25 30 35 40 45 50 55" at bounding box center [74, 111] width 6 height 7
select select "45"
click at [71, 108] on select "00 05 10 15 20 25 30 35 40 45 50 55" at bounding box center [74, 111] width 6 height 7
select select "15"
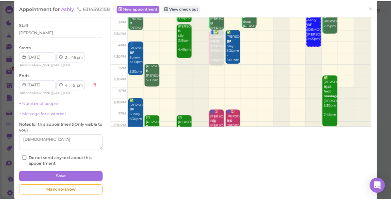
scroll to position [58, 0]
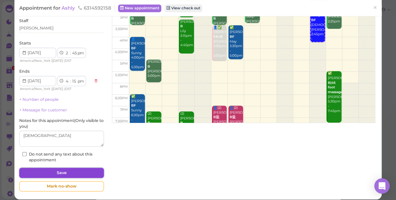
click at [87, 172] on button "Save" at bounding box center [61, 173] width 85 height 10
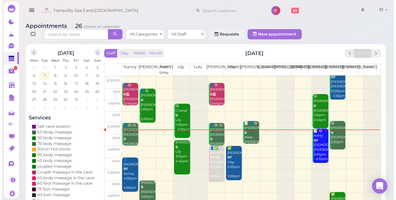
scroll to position [58, 0]
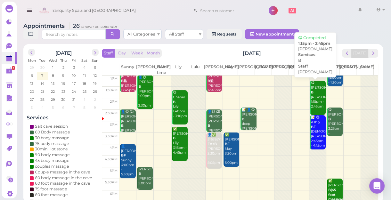
click at [313, 91] on div "😋 Julian B Emily 1:15pm - 2:45pm" at bounding box center [318, 95] width 15 height 28
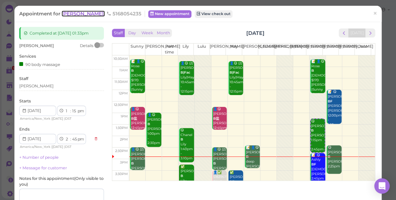
click at [69, 12] on span "[PERSON_NAME]" at bounding box center [83, 14] width 43 height 6
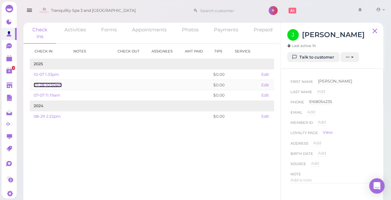
click at [53, 83] on link "07-28 10:50am" at bounding box center [48, 85] width 28 height 5
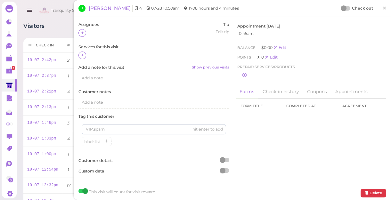
click at [54, 23] on div "Visitors Notes Schedule Reports New visitor New visit alert Check-in Customer c…" at bounding box center [203, 29] width 360 height 12
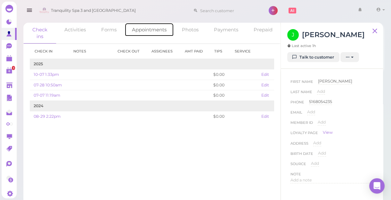
click at [141, 29] on link "Appointments" at bounding box center [149, 30] width 49 height 14
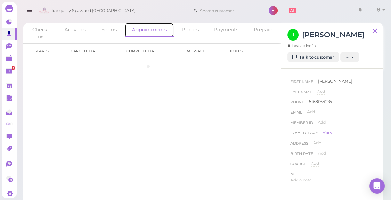
click at [141, 29] on link "Appointments" at bounding box center [149, 30] width 49 height 14
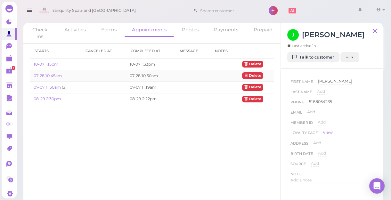
click at [76, 74] on td "07-28 10:45am" at bounding box center [55, 76] width 51 height 12
click at [54, 75] on link "07-28 10:45am" at bounding box center [48, 75] width 28 height 5
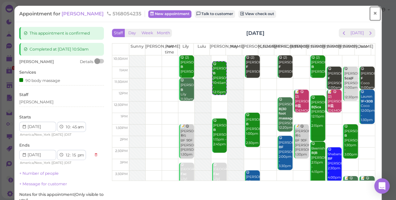
click at [373, 12] on span "×" at bounding box center [375, 13] width 4 height 9
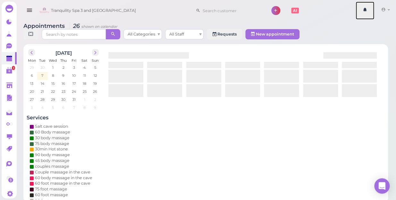
click at [370, 12] on link at bounding box center [364, 11] width 19 height 18
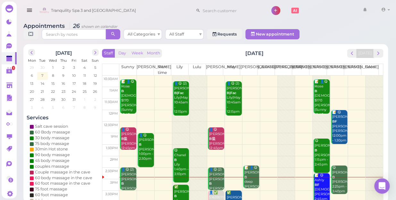
scroll to position [29, 0]
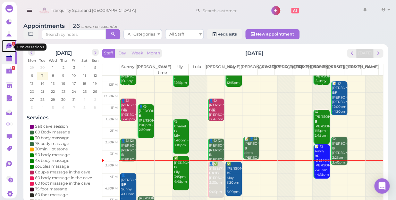
click at [12, 45] on span "1" at bounding box center [13, 44] width 3 height 4
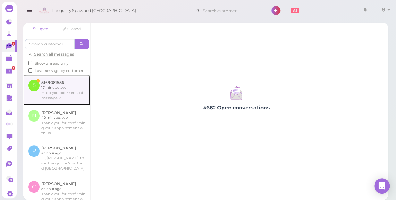
click at [52, 99] on link at bounding box center [56, 90] width 67 height 30
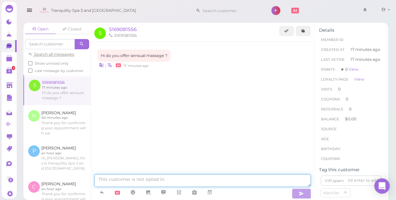
click at [128, 173] on textarea at bounding box center [202, 180] width 216 height 13
type textarea "n"
type textarea "d"
type textarea "sorry we don"t"
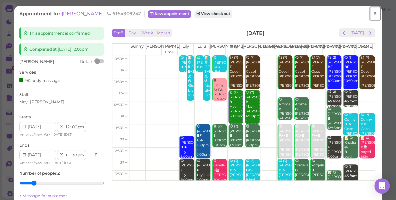
click at [373, 13] on span "×" at bounding box center [375, 13] width 4 height 9
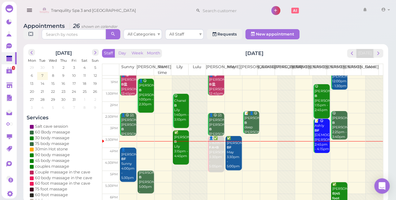
scroll to position [58, 0]
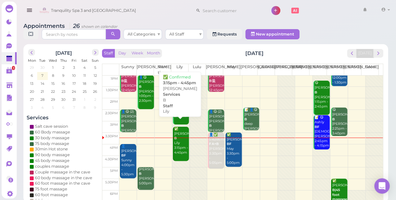
click at [179, 141] on div "✅ [PERSON_NAME] 3:15pm - 4:45pm" at bounding box center [181, 141] width 15 height 28
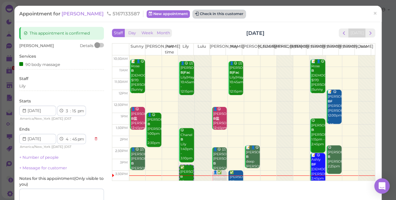
click at [199, 14] on button "Check in this customer" at bounding box center [219, 14] width 52 height 8
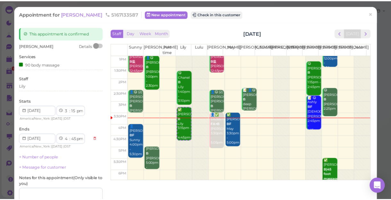
scroll to position [58, 0]
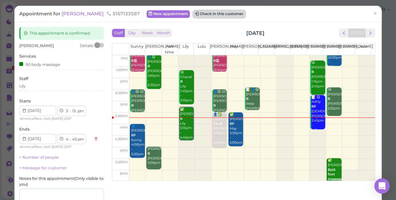
click at [202, 12] on button "Check in this customer" at bounding box center [219, 14] width 52 height 8
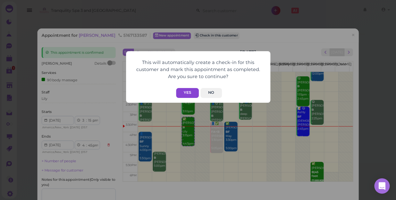
click at [184, 90] on button "Yes" at bounding box center [187, 93] width 23 height 10
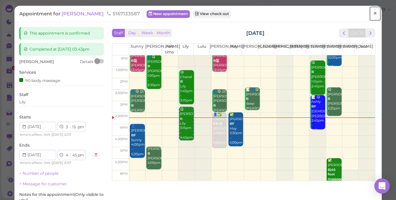
click at [373, 11] on span "×" at bounding box center [375, 13] width 4 height 9
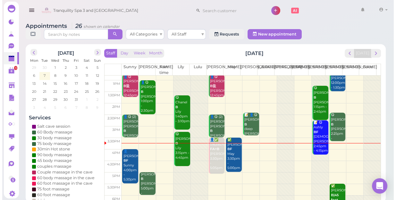
scroll to position [58, 0]
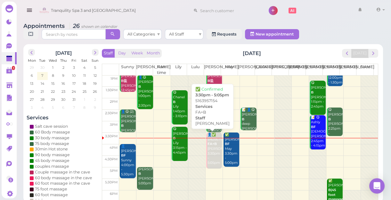
click at [210, 153] on div "👤✅ 5163957154 FA+B [PERSON_NAME] 3:30pm - 5:05pm" at bounding box center [214, 149] width 15 height 33
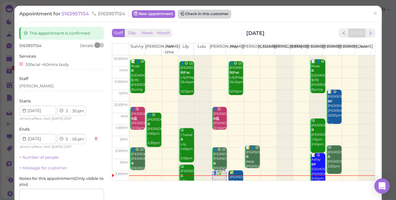
click at [215, 13] on button "Check in this customer" at bounding box center [204, 14] width 52 height 8
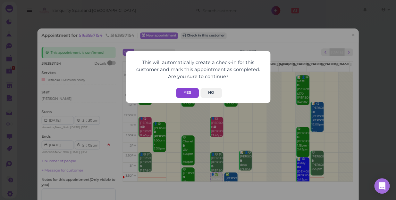
click at [191, 93] on button "Yes" at bounding box center [187, 93] width 23 height 10
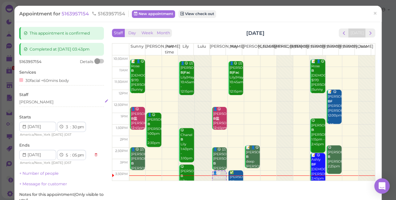
click at [36, 100] on div "[PERSON_NAME]" at bounding box center [61, 102] width 85 height 6
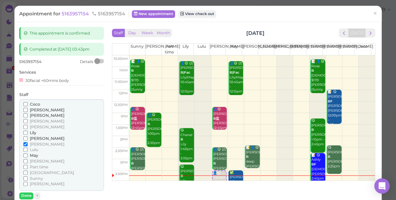
click at [35, 161] on span "[PERSON_NAME]" at bounding box center [47, 161] width 35 height 5
click at [28, 161] on input "[PERSON_NAME]" at bounding box center [25, 161] width 4 height 4
click at [35, 143] on span "[PERSON_NAME]" at bounding box center [47, 144] width 35 height 5
click at [28, 143] on input "[PERSON_NAME]" at bounding box center [25, 144] width 4 height 4
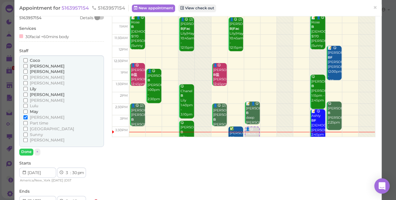
scroll to position [58, 0]
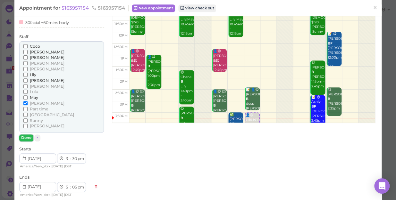
click at [26, 139] on button "Done" at bounding box center [26, 138] width 14 height 7
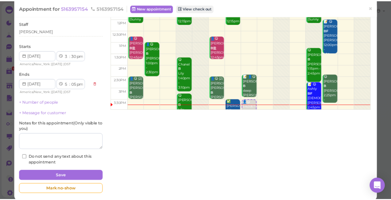
scroll to position [78, 0]
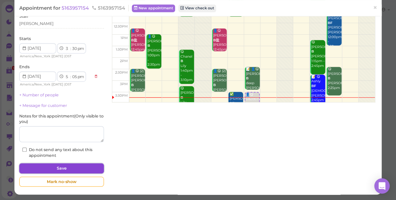
click at [64, 167] on button "Save" at bounding box center [61, 168] width 85 height 10
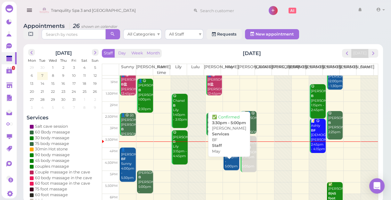
scroll to position [58, 0]
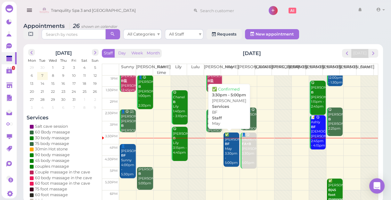
click at [230, 152] on div "✅ [PERSON_NAME] BF May 3:30pm - 5:00pm" at bounding box center [232, 149] width 15 height 33
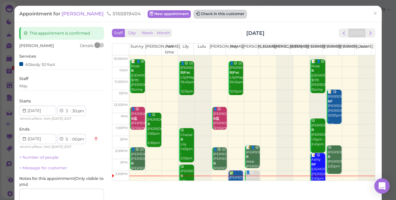
click at [194, 12] on button "Check in this customer" at bounding box center [220, 14] width 52 height 8
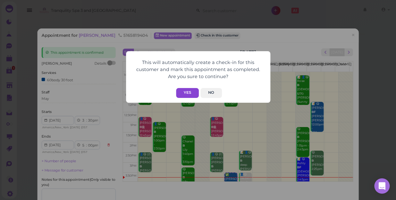
click at [186, 90] on button "Yes" at bounding box center [187, 93] width 23 height 10
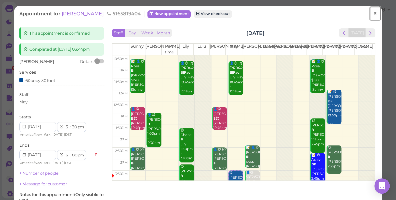
click at [373, 14] on span "×" at bounding box center [375, 13] width 4 height 9
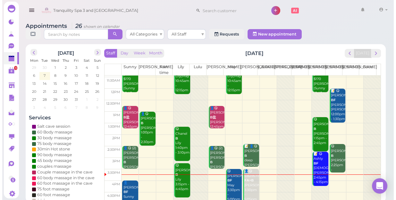
scroll to position [87, 0]
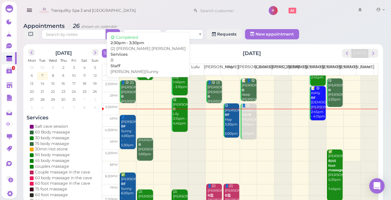
click at [129, 95] on div "👤😋 (2) [PERSON_NAME] [PERSON_NAME] B [PERSON_NAME]|Sunny 2:30pm - 3:30pm" at bounding box center [128, 99] width 15 height 38
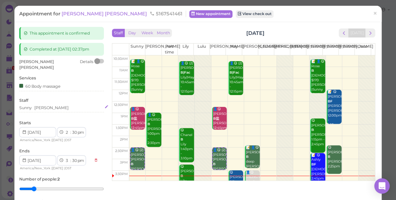
click at [50, 105] on div "Sunny [PERSON_NAME]" at bounding box center [61, 108] width 85 height 6
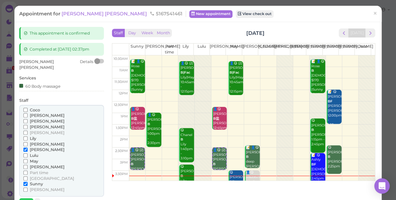
click at [36, 130] on span "[PERSON_NAME]" at bounding box center [47, 132] width 35 height 5
click at [28, 131] on input "[PERSON_NAME]" at bounding box center [25, 133] width 4 height 4
click at [34, 182] on span "Sunny" at bounding box center [36, 184] width 13 height 5
click at [28, 182] on input "Sunny" at bounding box center [25, 184] width 4 height 4
click at [35, 182] on span "Sunny" at bounding box center [36, 184] width 13 height 5
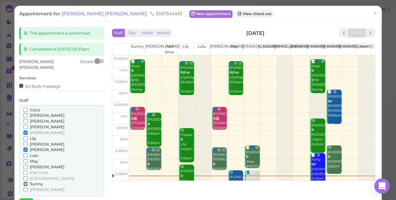
click at [28, 182] on input "Sunny" at bounding box center [25, 184] width 4 height 4
click at [30, 147] on span "[PERSON_NAME]" at bounding box center [47, 149] width 35 height 5
click at [28, 148] on input "[PERSON_NAME]" at bounding box center [25, 150] width 4 height 4
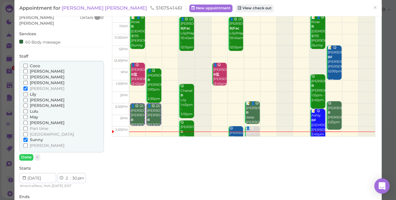
scroll to position [58, 0]
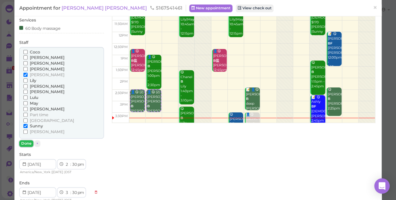
click at [26, 140] on button "Done" at bounding box center [26, 143] width 14 height 7
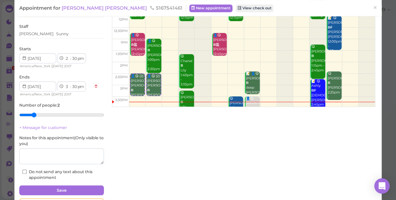
scroll to position [90, 0]
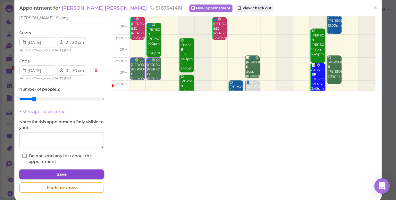
click at [64, 169] on button "Save" at bounding box center [61, 174] width 85 height 10
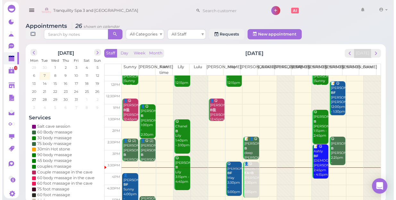
scroll to position [58, 0]
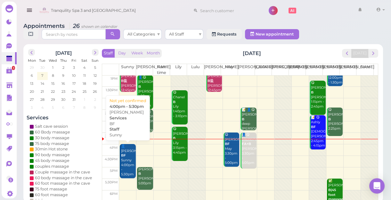
click at [128, 159] on div "👤[PERSON_NAME] BF Sunny 4:00pm - 5:30pm" at bounding box center [128, 160] width 15 height 33
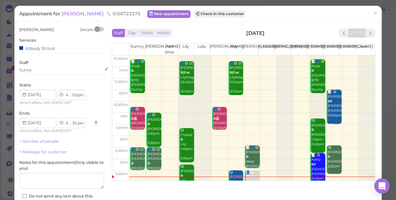
click at [55, 70] on div "Sunny" at bounding box center [61, 70] width 85 height 6
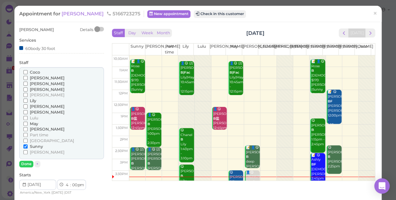
click at [36, 112] on span "[PERSON_NAME]" at bounding box center [47, 112] width 35 height 5
click at [28, 112] on input "[PERSON_NAME]" at bounding box center [25, 112] width 4 height 4
click at [38, 148] on span "Sunny" at bounding box center [36, 146] width 13 height 5
click at [28, 148] on input "Sunny" at bounding box center [25, 146] width 4 height 4
click at [27, 164] on button "Done" at bounding box center [26, 164] width 14 height 7
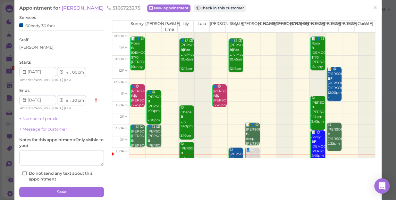
scroll to position [46, 0]
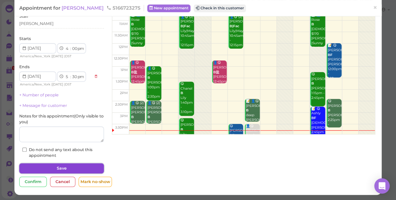
click at [53, 167] on button "Save" at bounding box center [61, 168] width 85 height 10
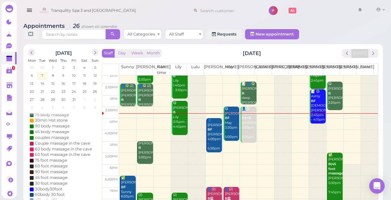
scroll to position [87, 0]
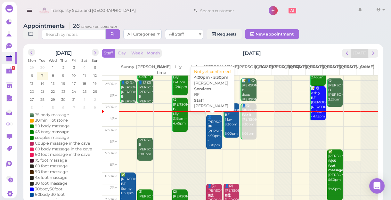
click at [213, 137] on div "👤[PERSON_NAME] BF [PERSON_NAME] 4:00pm - 5:30pm" at bounding box center [214, 131] width 15 height 33
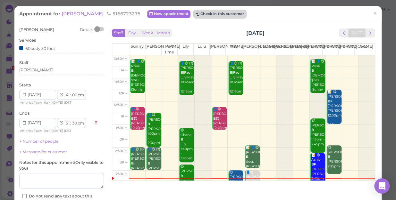
click at [219, 12] on button "Check in this customer" at bounding box center [220, 14] width 52 height 8
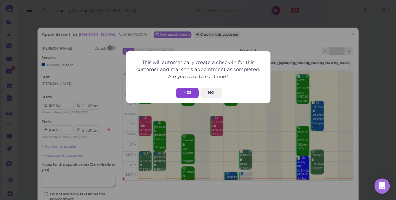
click at [187, 91] on button "Yes" at bounding box center [187, 93] width 23 height 10
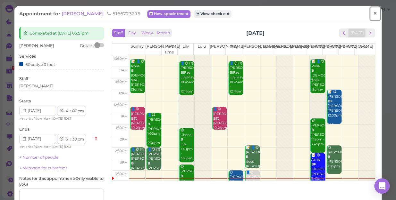
click at [373, 13] on span "×" at bounding box center [375, 13] width 4 height 9
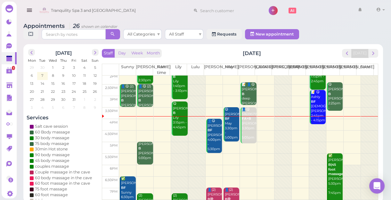
scroll to position [116, 0]
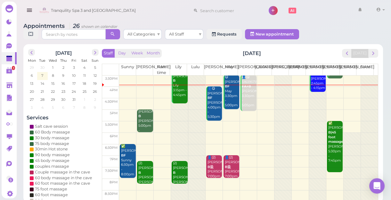
click at [121, 100] on td at bounding box center [248, 104] width 259 height 12
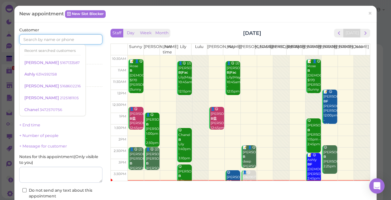
click at [71, 40] on input at bounding box center [60, 39] width 83 height 10
click at [86, 31] on div "Customer Recent searched customers [PERSON_NAME] 5167133587 Ashly 6314592158 [G…" at bounding box center [60, 36] width 83 height 18
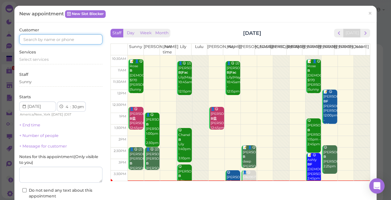
click at [72, 35] on input at bounding box center [60, 39] width 83 height 10
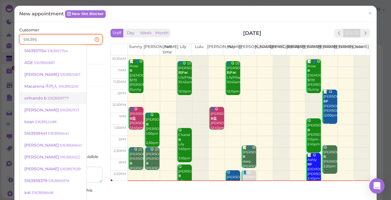
type input "516395"
click at [64, 99] on small "5163959777" at bounding box center [58, 98] width 21 height 4
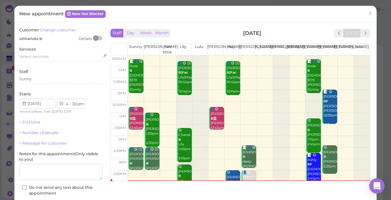
click at [43, 56] on span "Select services" at bounding box center [33, 56] width 29 height 5
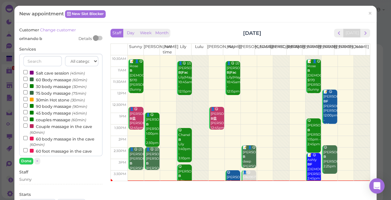
click at [58, 121] on label "couples massage (60min)" at bounding box center [54, 119] width 63 height 7
click at [28, 121] on input "couples massage (60min)" at bounding box center [25, 119] width 4 height 4
click at [42, 119] on label "couples massage (60min)" at bounding box center [54, 119] width 63 height 7
click at [28, 119] on input "couples massage (60min)" at bounding box center [25, 119] width 4 height 4
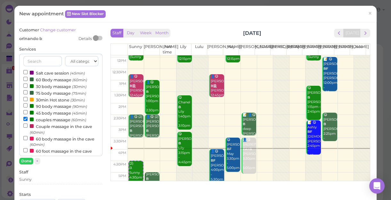
scroll to position [58, 0]
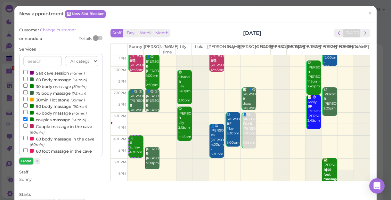
click at [26, 162] on button "Done" at bounding box center [26, 161] width 14 height 7
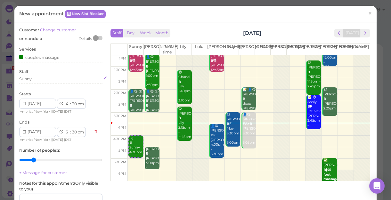
click at [43, 77] on div "Sunny" at bounding box center [60, 79] width 83 height 6
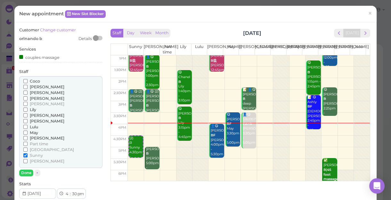
click at [35, 104] on span "[PERSON_NAME]" at bounding box center [47, 104] width 35 height 5
click at [28, 104] on input "[PERSON_NAME]" at bounding box center [25, 104] width 4 height 4
click at [28, 173] on button "Done" at bounding box center [26, 173] width 14 height 7
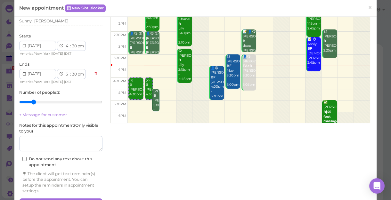
scroll to position [77, 0]
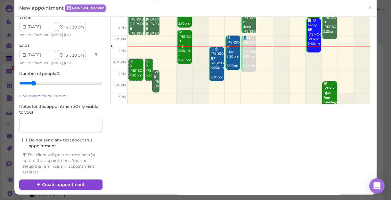
click at [75, 186] on button "Create appointment" at bounding box center [60, 185] width 83 height 10
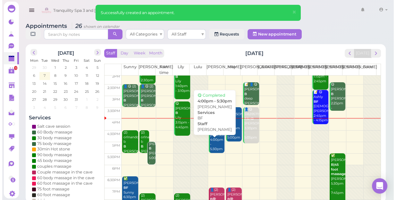
scroll to position [87, 0]
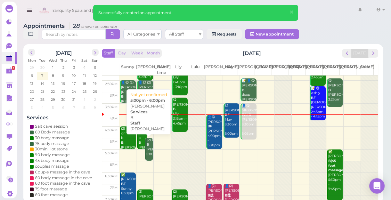
click at [149, 153] on div "[PERSON_NAME] 5:00pm - 6:00pm" at bounding box center [149, 152] width 7 height 28
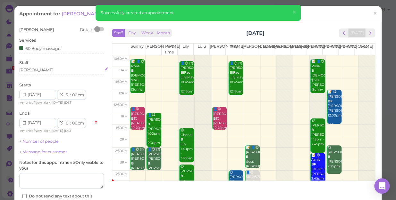
click at [41, 68] on div "[PERSON_NAME]" at bounding box center [61, 70] width 85 height 6
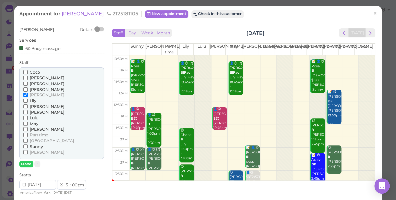
click at [37, 77] on span "[PERSON_NAME]" at bounding box center [47, 78] width 35 height 5
click at [28, 77] on input "[PERSON_NAME]" at bounding box center [25, 78] width 4 height 4
click at [37, 96] on span "[PERSON_NAME]" at bounding box center [47, 95] width 35 height 5
click at [28, 96] on input "[PERSON_NAME]" at bounding box center [25, 95] width 4 height 4
click at [29, 164] on button "Done" at bounding box center [26, 164] width 14 height 7
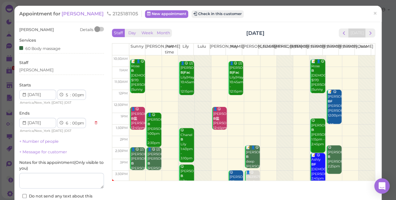
click at [29, 164] on label "Notes for this appointment ( Only visible to you )" at bounding box center [61, 166] width 85 height 12
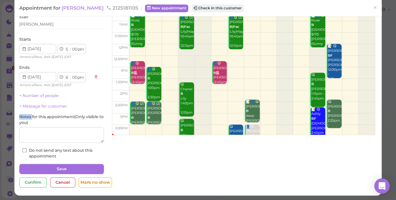
scroll to position [46, 0]
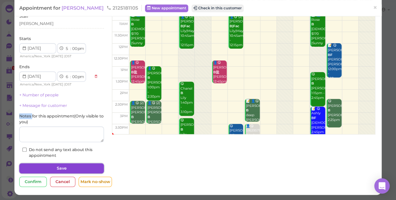
click at [76, 169] on button "Save" at bounding box center [61, 168] width 85 height 10
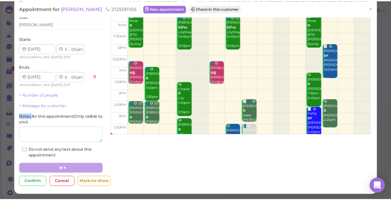
scroll to position [46, 0]
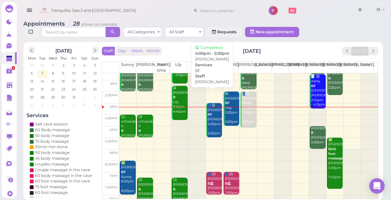
scroll to position [87, 0]
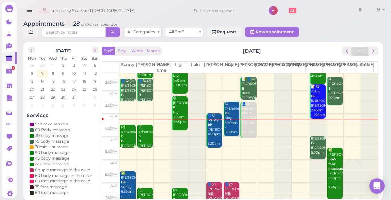
click at [330, 121] on td at bounding box center [248, 120] width 259 height 12
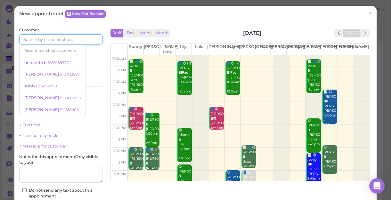
click at [69, 38] on input at bounding box center [60, 39] width 83 height 10
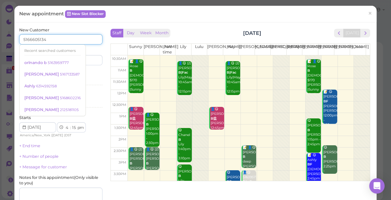
type input "5166605134"
click at [87, 59] on input at bounding box center [82, 60] width 40 height 10
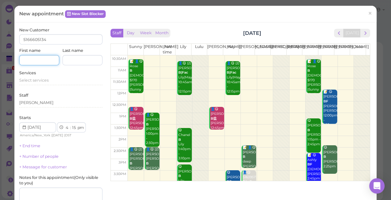
click at [46, 60] on input at bounding box center [39, 60] width 40 height 10
type input "[PERSON_NAME]"
click at [76, 59] on input at bounding box center [82, 60] width 40 height 10
click at [28, 81] on span "Select services" at bounding box center [33, 80] width 29 height 5
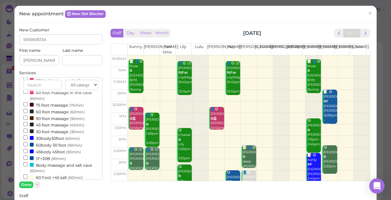
scroll to position [87, 0]
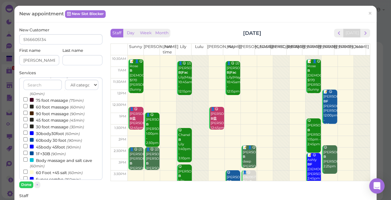
click at [53, 136] on label "30body30foot (60min)" at bounding box center [51, 133] width 56 height 7
click at [28, 135] on input "30body30foot (60min)" at bounding box center [25, 133] width 4 height 4
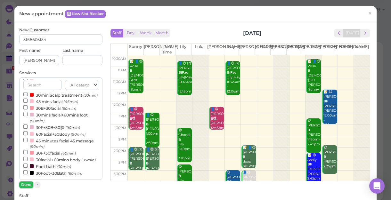
click at [23, 186] on button "Done" at bounding box center [26, 185] width 14 height 7
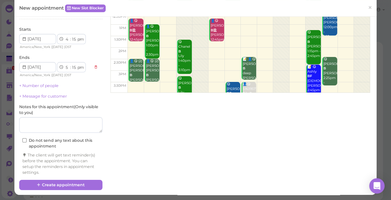
scroll to position [89, 0]
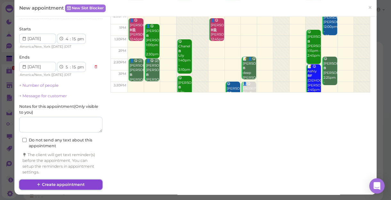
click at [70, 185] on button "Create appointment" at bounding box center [60, 185] width 83 height 10
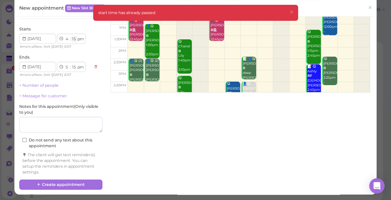
click at [73, 40] on select "00 05 10 15 20 25 30 35 40 45 50 55" at bounding box center [74, 39] width 6 height 7
select select "20"
click at [71, 36] on select "00 05 10 15 20 25 30 35 40 45 50 55" at bounding box center [74, 39] width 6 height 7
select select "20"
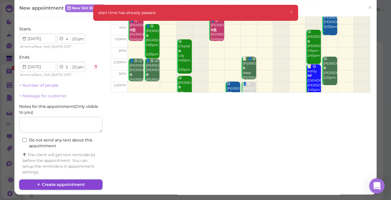
click at [67, 183] on button "Create appointment" at bounding box center [60, 185] width 83 height 10
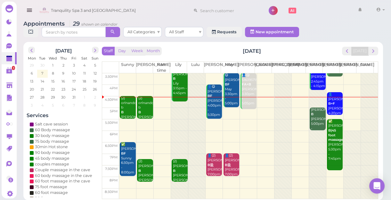
scroll to position [116, 0]
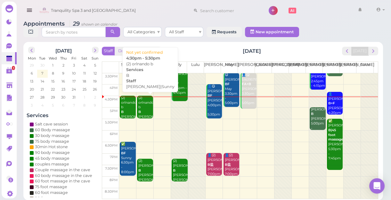
click at [146, 104] on div "(2) orlnando [PERSON_NAME]|Sunny 4:30pm - 5:30pm" at bounding box center [145, 115] width 15 height 38
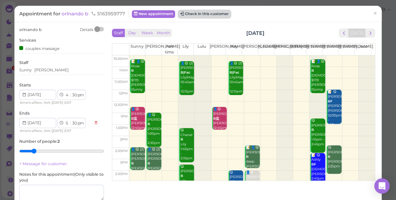
click at [207, 13] on button "Check in this customer" at bounding box center [204, 14] width 52 height 8
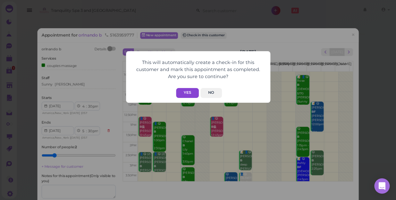
click at [186, 92] on button "Yes" at bounding box center [187, 93] width 23 height 10
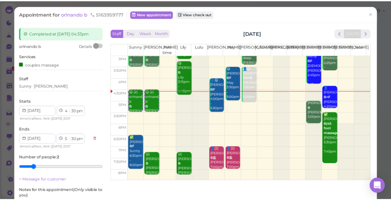
scroll to position [116, 0]
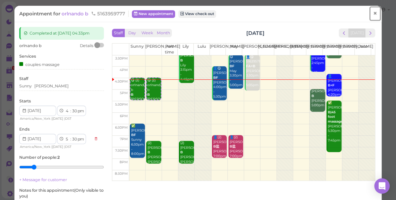
click at [373, 12] on span "×" at bounding box center [375, 13] width 4 height 9
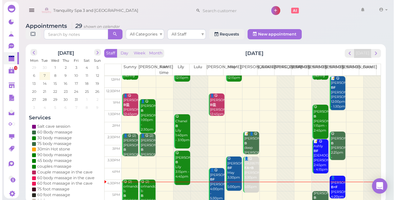
scroll to position [87, 0]
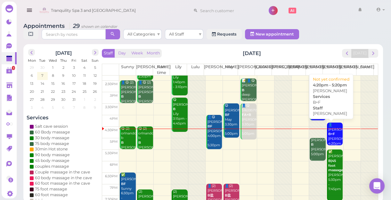
click at [332, 138] on div "👤[PERSON_NAME]+F [PERSON_NAME] 4:20pm - 5:20pm" at bounding box center [335, 139] width 15 height 33
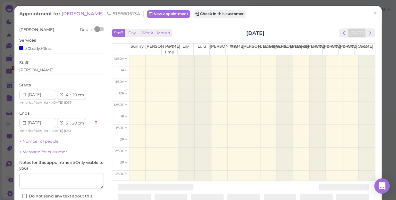
click at [332, 138] on td at bounding box center [251, 142] width 245 height 12
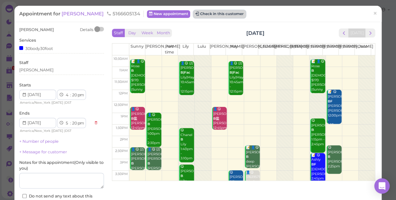
click at [204, 15] on button "Check in this customer" at bounding box center [219, 14] width 52 height 8
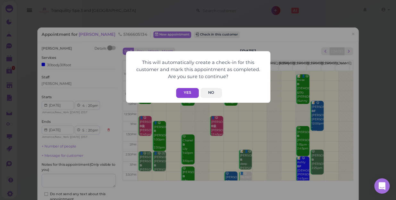
click at [187, 91] on button "Yes" at bounding box center [187, 93] width 23 height 10
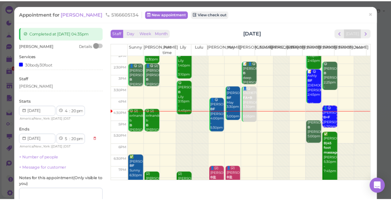
scroll to position [87, 0]
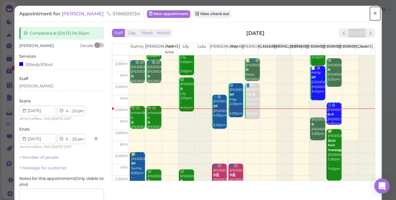
click at [373, 12] on span "×" at bounding box center [375, 13] width 4 height 9
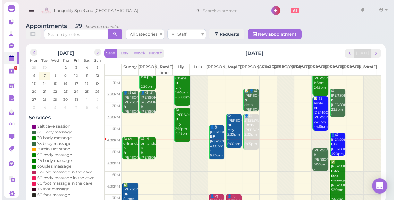
scroll to position [87, 0]
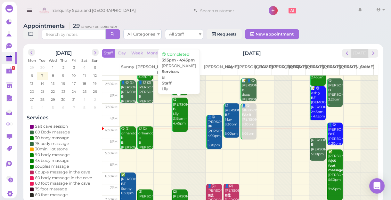
click at [175, 121] on div "😋 [PERSON_NAME] 3:15pm - 4:45pm" at bounding box center [180, 112] width 15 height 28
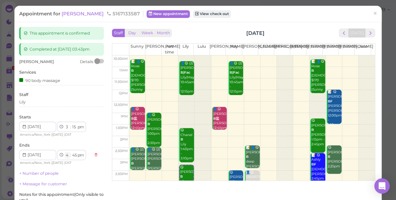
click at [67, 154] on select "1 2 3 4 5 6 7 8 9 10 11 12" at bounding box center [67, 155] width 5 height 7
select select "5"
click at [65, 152] on select "1 2 3 4 5 6 7 8 9 10 11 12" at bounding box center [67, 155] width 5 height 7
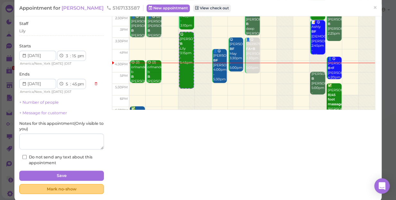
scroll to position [78, 0]
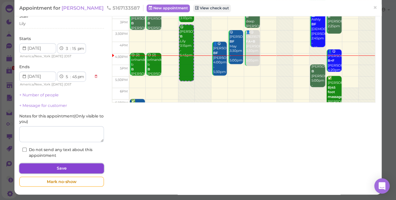
click at [93, 167] on button "Save" at bounding box center [61, 168] width 85 height 10
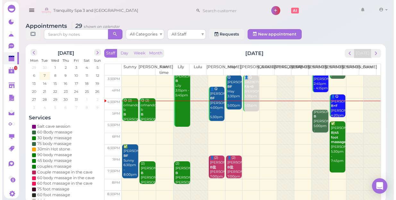
scroll to position [116, 0]
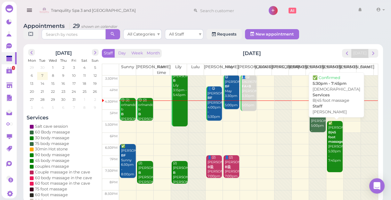
click at [330, 153] on div "✅ [PERSON_NAME] B|45 foot massage [PERSON_NAME] 5:30pm - 7:45pm" at bounding box center [335, 142] width 15 height 42
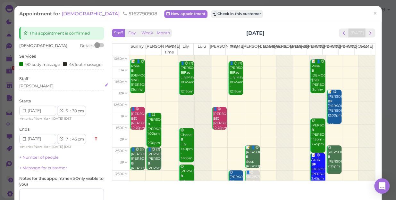
click at [43, 89] on div "[PERSON_NAME]" at bounding box center [61, 86] width 85 height 6
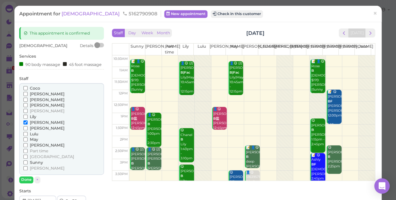
click at [35, 142] on span "May" at bounding box center [34, 139] width 8 height 5
click at [28, 142] on input "May" at bounding box center [25, 139] width 4 height 4
click at [35, 125] on label "[PERSON_NAME]" at bounding box center [43, 123] width 41 height 6
click at [35, 125] on span "[PERSON_NAME]" at bounding box center [47, 122] width 35 height 5
click at [28, 125] on input "[PERSON_NAME]" at bounding box center [25, 122] width 4 height 4
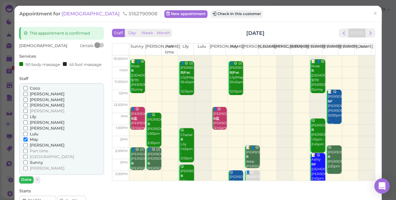
click at [27, 183] on button "Done" at bounding box center [26, 180] width 14 height 7
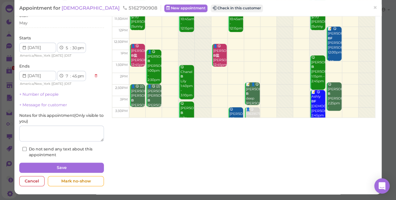
scroll to position [68, 0]
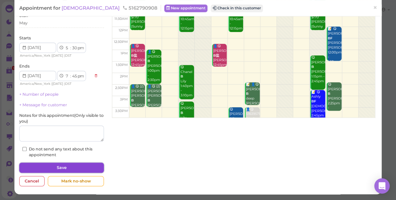
click at [74, 169] on button "Save" at bounding box center [61, 168] width 85 height 10
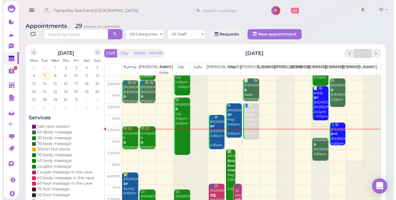
scroll to position [116, 0]
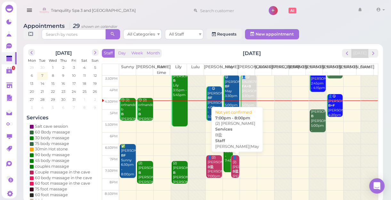
click at [233, 172] on b "B盐" at bounding box center [236, 171] width 6 height 4
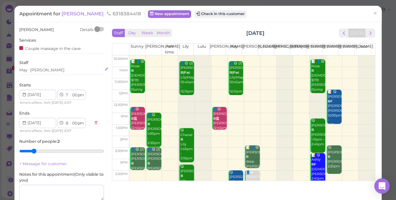
click at [51, 70] on div "May [PERSON_NAME]" at bounding box center [61, 70] width 85 height 6
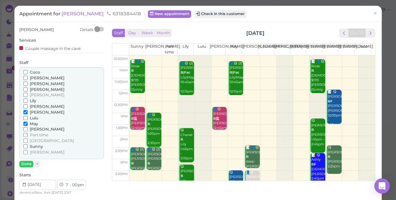
click at [38, 107] on span "[PERSON_NAME]" at bounding box center [47, 106] width 35 height 5
click at [28, 107] on input "[PERSON_NAME]" at bounding box center [25, 106] width 4 height 4
click at [38, 76] on span "[PERSON_NAME]" at bounding box center [47, 78] width 35 height 5
click at [28, 76] on input "[PERSON_NAME]" at bounding box center [25, 78] width 4 height 4
click at [34, 112] on span "[PERSON_NAME]" at bounding box center [47, 112] width 35 height 5
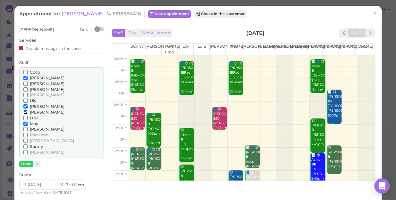
click at [28, 112] on input "[PERSON_NAME]" at bounding box center [25, 112] width 4 height 4
click at [35, 123] on span "May" at bounding box center [34, 123] width 8 height 5
click at [28, 123] on input "May" at bounding box center [25, 124] width 4 height 4
click at [27, 163] on button "Done" at bounding box center [26, 164] width 14 height 7
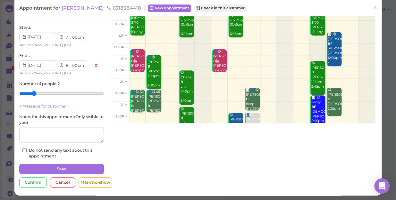
scroll to position [58, 0]
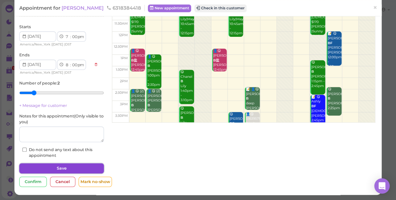
click at [70, 168] on button "Save" at bounding box center [61, 168] width 85 height 10
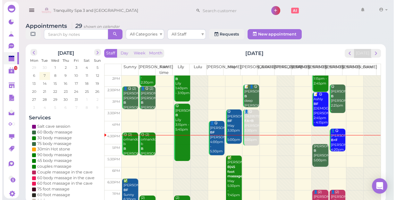
scroll to position [87, 0]
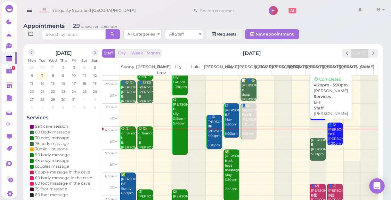
click at [331, 136] on b "B+F" at bounding box center [331, 134] width 7 height 4
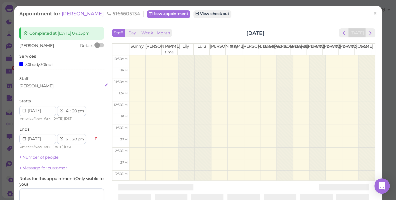
click at [42, 87] on div "[PERSON_NAME]" at bounding box center [61, 86] width 85 height 6
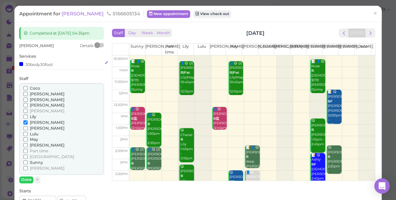
click at [58, 65] on div "30body30foot" at bounding box center [61, 64] width 85 height 7
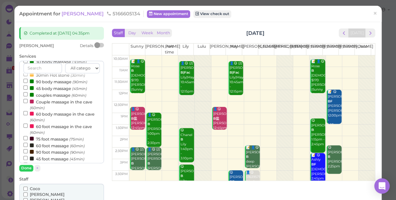
scroll to position [87, 0]
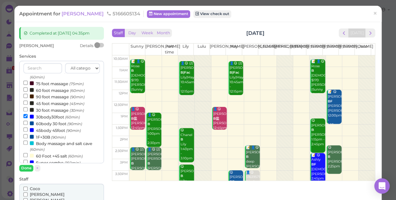
click at [52, 123] on label "60body 30 foot (90min)" at bounding box center [52, 123] width 59 height 7
click at [28, 123] on input "60body 30 foot (90min)" at bounding box center [25, 123] width 4 height 4
select select "6"
select select "50"
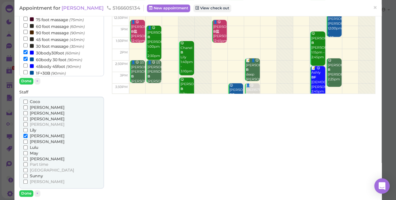
scroll to position [61, 0]
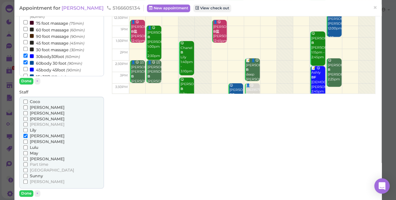
click at [62, 57] on label "30body30foot (60min)" at bounding box center [51, 56] width 56 height 7
click at [28, 57] on input "30body30foot (60min)" at bounding box center [25, 56] width 4 height 4
select select "5"
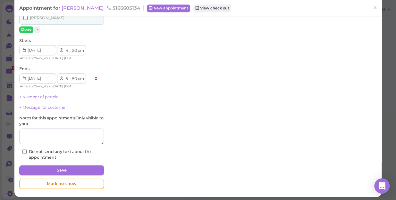
scroll to position [253, 0]
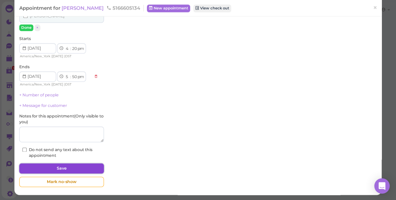
click at [58, 168] on button "Save" at bounding box center [61, 168] width 85 height 10
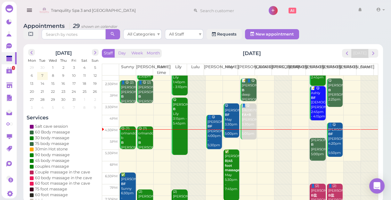
scroll to position [116, 0]
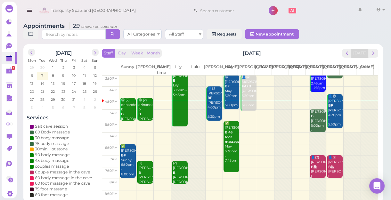
click at [247, 134] on td at bounding box center [248, 139] width 259 height 12
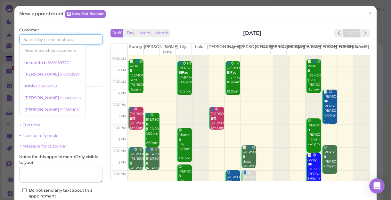
click at [51, 39] on input at bounding box center [60, 39] width 83 height 10
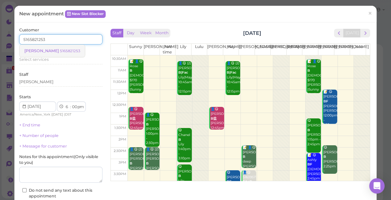
type input "5165821253"
click at [60, 50] on small "5165821253" at bounding box center [70, 51] width 20 height 4
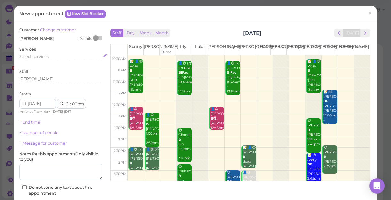
click at [48, 56] on div "Select services" at bounding box center [60, 57] width 83 height 6
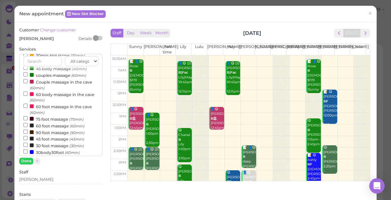
scroll to position [58, 0]
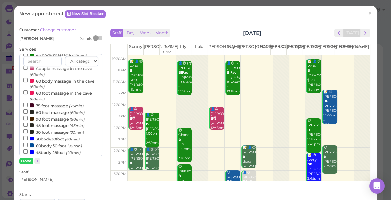
click at [57, 146] on label "60body 30 foot (90min)" at bounding box center [52, 145] width 59 height 7
click at [28, 146] on input "60body 30 foot (90min)" at bounding box center [25, 145] width 4 height 4
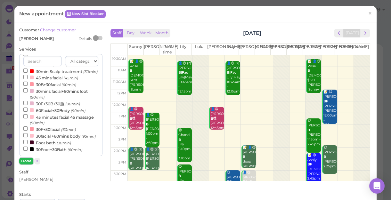
click at [26, 162] on button "Done" at bounding box center [26, 161] width 14 height 7
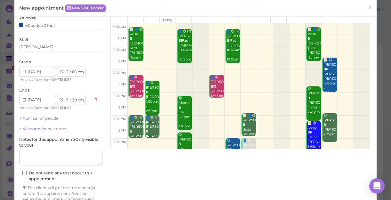
scroll to position [65, 0]
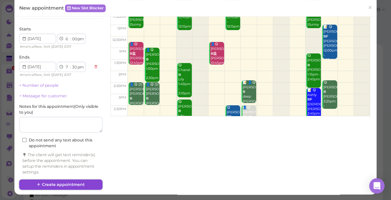
click at [54, 184] on button "Create appointment" at bounding box center [60, 185] width 83 height 10
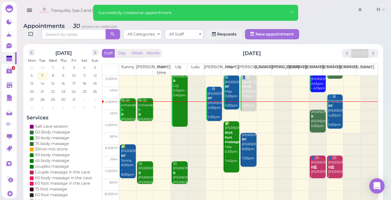
scroll to position [116, 0]
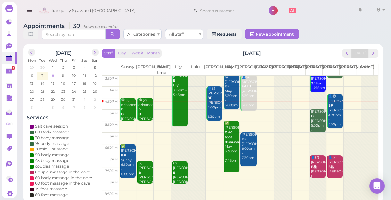
click at [54, 77] on span "8" at bounding box center [53, 76] width 4 height 6
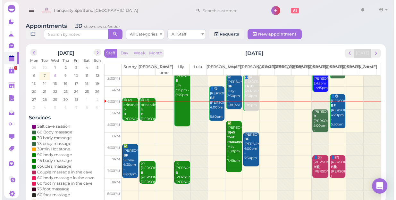
scroll to position [0, 0]
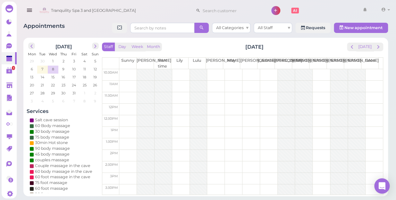
click at [123, 105] on td at bounding box center [250, 110] width 263 height 12
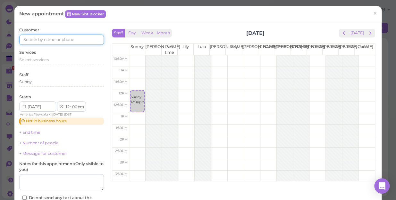
click at [52, 39] on input at bounding box center [61, 40] width 85 height 10
type input "5166337408"
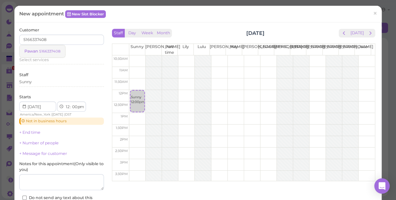
click at [49, 51] on small "5166337408" at bounding box center [49, 51] width 21 height 4
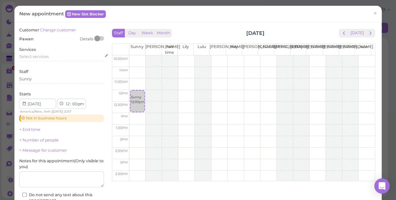
click at [38, 56] on span "Select services" at bounding box center [33, 56] width 29 height 5
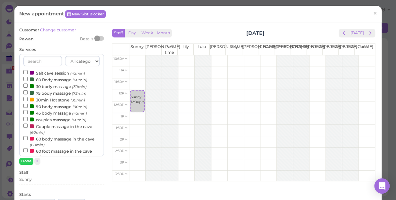
scroll to position [58, 0]
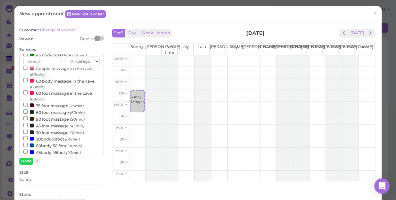
click at [58, 148] on label "60body 30 foot (90min)" at bounding box center [52, 145] width 59 height 7
click at [28, 147] on input "60body 30 foot (90min)" at bounding box center [25, 145] width 4 height 4
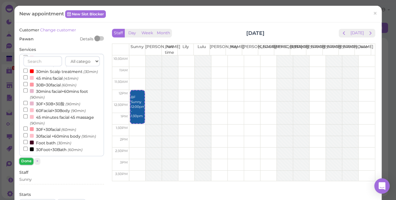
click at [26, 160] on button "Done" at bounding box center [26, 161] width 14 height 7
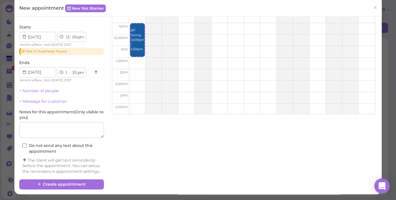
scroll to position [72, 0]
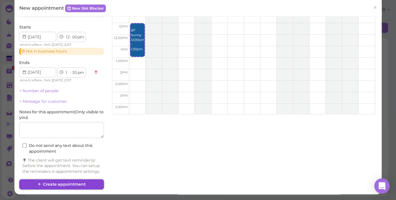
click at [65, 184] on button "Create appointment" at bounding box center [61, 184] width 85 height 10
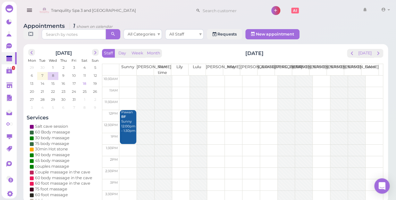
click at [82, 81] on span "18" at bounding box center [84, 84] width 5 height 6
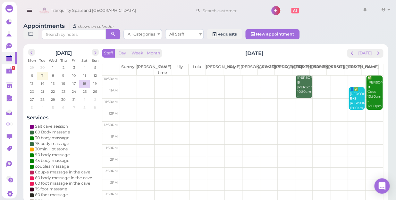
click at [128, 87] on td at bounding box center [250, 93] width 263 height 12
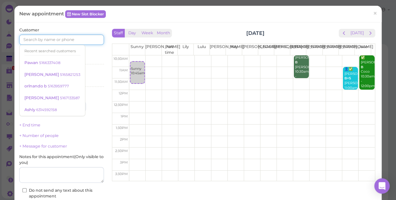
click at [72, 39] on input at bounding box center [61, 40] width 85 height 10
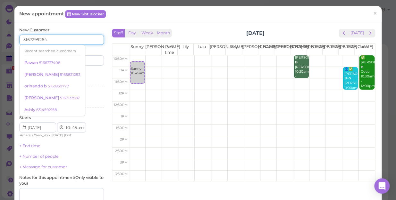
type input "5167299264"
click at [88, 61] on input at bounding box center [83, 60] width 41 height 10
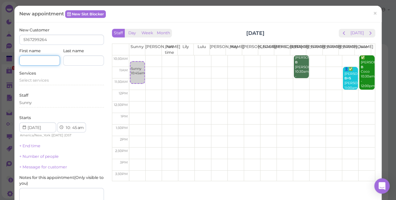
click at [47, 58] on input at bounding box center [39, 60] width 41 height 10
type input "[PERSON_NAME]"
click at [80, 55] on input at bounding box center [83, 60] width 41 height 10
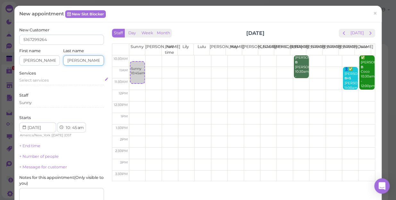
type input "[PERSON_NAME]"
click at [38, 79] on span "Select services" at bounding box center [33, 80] width 29 height 5
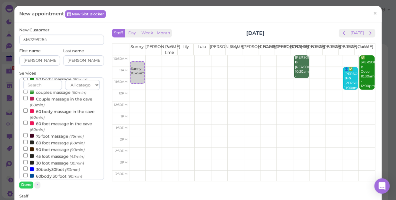
scroll to position [58, 0]
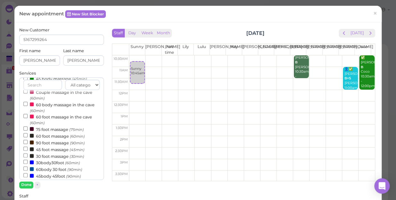
click at [44, 171] on label "60body 30 foot (90min)" at bounding box center [52, 169] width 59 height 7
click at [28, 171] on input "60body 30 foot (90min)" at bounding box center [25, 169] width 4 height 4
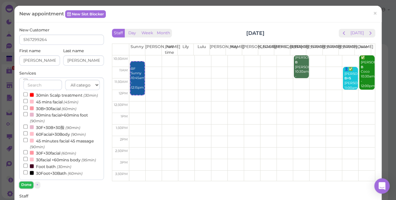
click at [28, 184] on button "Done" at bounding box center [26, 185] width 14 height 7
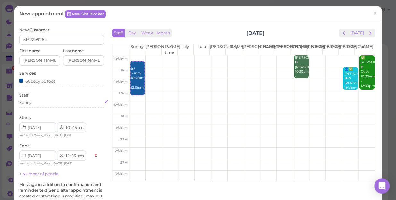
click at [39, 103] on div "Sunny" at bounding box center [61, 103] width 85 height 6
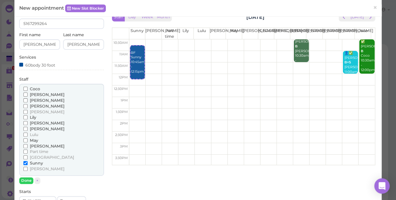
scroll to position [29, 0]
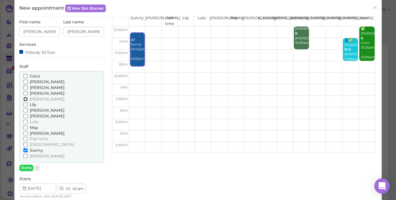
click at [24, 99] on input "[PERSON_NAME]" at bounding box center [25, 99] width 4 height 4
click at [25, 167] on button "Done" at bounding box center [26, 168] width 14 height 7
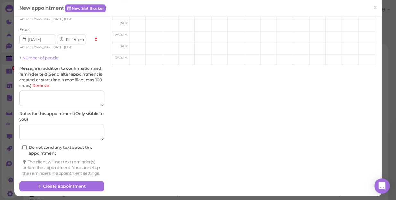
scroll to position [123, 0]
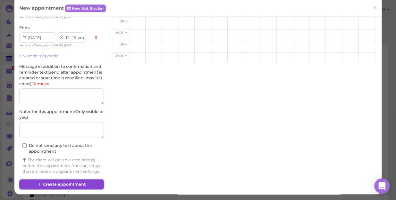
click at [67, 184] on button "Create appointment" at bounding box center [61, 184] width 85 height 10
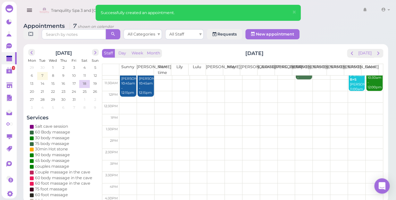
scroll to position [29, 0]
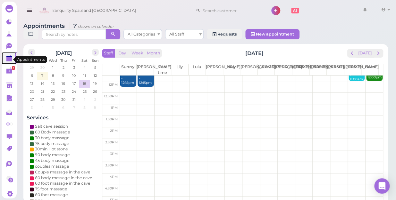
click at [7, 59] on polygon at bounding box center [9, 59] width 6 height 4
click at [8, 60] on polygon at bounding box center [9, 59] width 6 height 4
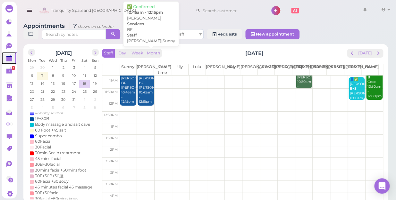
scroll to position [0, 0]
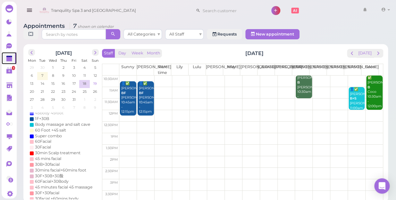
click at [94, 81] on span "19" at bounding box center [95, 84] width 5 height 6
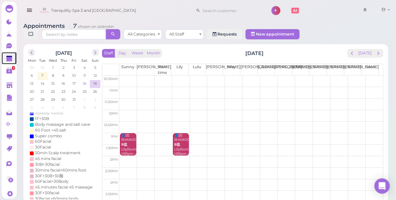
click at [85, 81] on span "18" at bounding box center [84, 84] width 5 height 6
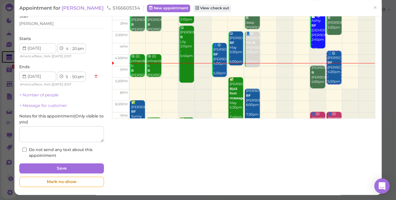
scroll to position [87, 0]
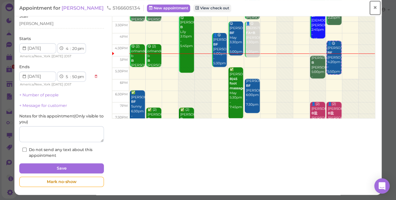
click at [373, 8] on span "×" at bounding box center [375, 7] width 4 height 9
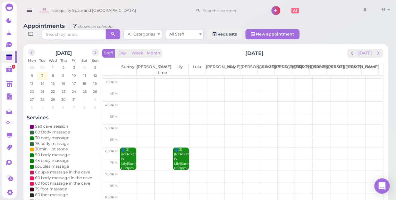
scroll to position [116, 0]
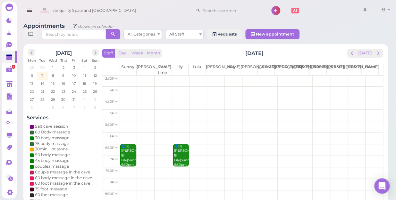
click at [42, 73] on span "7" at bounding box center [42, 76] width 3 height 6
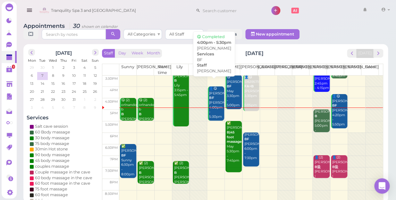
click at [213, 109] on div "👤😋 [PERSON_NAME] BF [PERSON_NAME] 4:00pm - 5:30pm" at bounding box center [216, 103] width 15 height 33
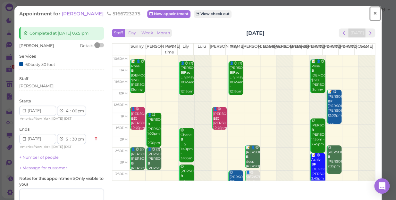
click at [373, 12] on span "×" at bounding box center [375, 13] width 4 height 9
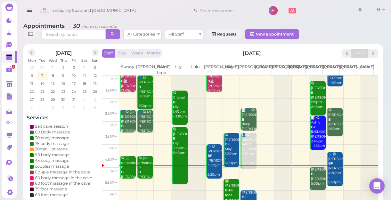
scroll to position [58, 0]
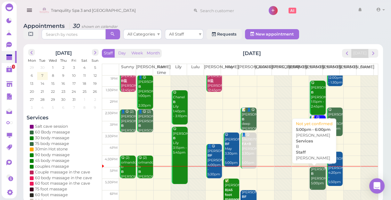
click at [315, 180] on div "[PERSON_NAME] [PERSON_NAME] 5:00pm - 6:00pm" at bounding box center [318, 181] width 15 height 28
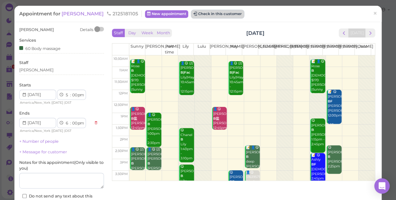
click at [191, 13] on button "Check in this customer" at bounding box center [217, 14] width 52 height 8
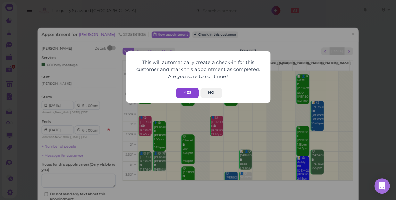
click at [189, 94] on button "Yes" at bounding box center [187, 93] width 23 height 10
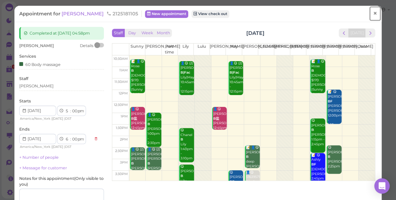
click at [373, 13] on span "×" at bounding box center [375, 13] width 4 height 9
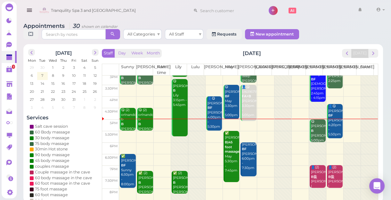
scroll to position [116, 0]
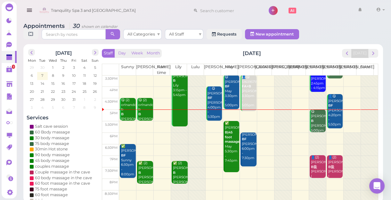
click at [250, 115] on td at bounding box center [248, 116] width 259 height 12
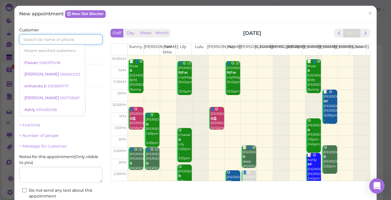
click at [54, 36] on input at bounding box center [60, 39] width 83 height 10
type input "5163857538"
click at [84, 48] on div "Customer 5163857538 Recent searched customers [GEOGRAPHIC_DATA] 5166337408 [PER…" at bounding box center [60, 126] width 83 height 198
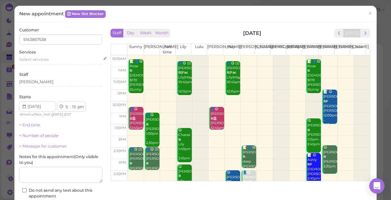
click at [49, 59] on div "Select services" at bounding box center [60, 60] width 83 height 6
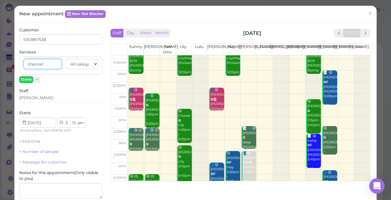
scroll to position [87, 0]
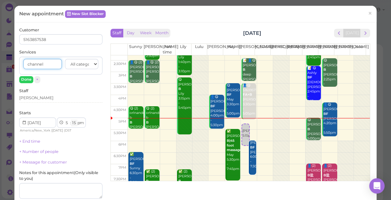
type input "channel"
click at [75, 122] on select "00 05 10 15 20 25 30 35 40 45 50 55" at bounding box center [74, 123] width 6 height 7
select select "10"
click at [71, 120] on select "00 05 10 15 20 25 30 35 40 45 50 55" at bounding box center [74, 123] width 6 height 7
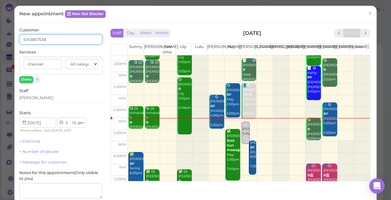
click at [53, 40] on input "5163857538" at bounding box center [60, 39] width 83 height 10
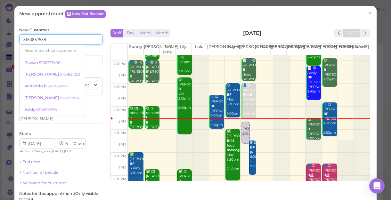
type input "5163857538"
click at [89, 61] on input at bounding box center [82, 60] width 40 height 10
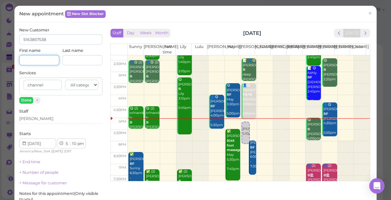
click at [38, 61] on input at bounding box center [39, 60] width 40 height 10
type input "Chanel"
click at [51, 85] on input "channel" at bounding box center [42, 85] width 38 height 10
type input "c"
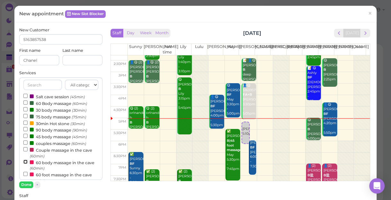
click at [24, 163] on input "60 body massage in the cave (60min)" at bounding box center [25, 162] width 4 height 4
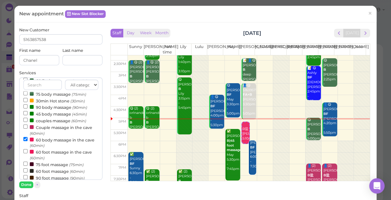
scroll to position [58, 0]
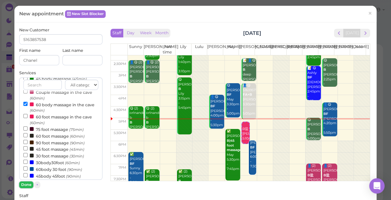
click at [27, 186] on button "Done" at bounding box center [26, 185] width 14 height 7
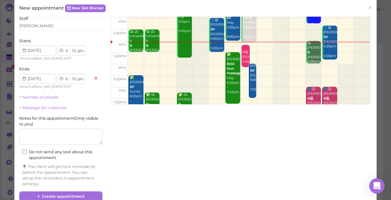
scroll to position [89, 0]
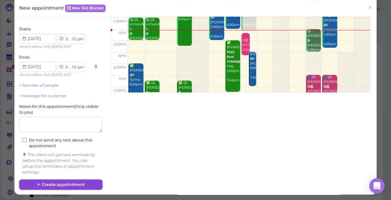
click at [76, 185] on button "Create appointment" at bounding box center [60, 185] width 83 height 10
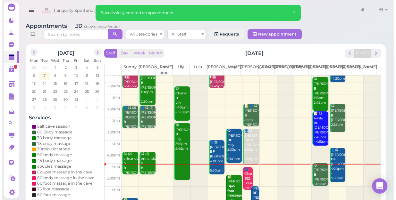
scroll to position [87, 0]
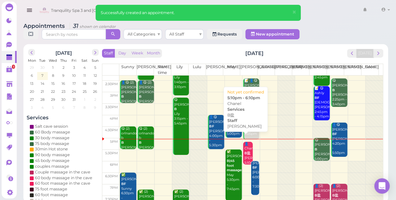
click at [245, 151] on b "B盐" at bounding box center [247, 153] width 6 height 4
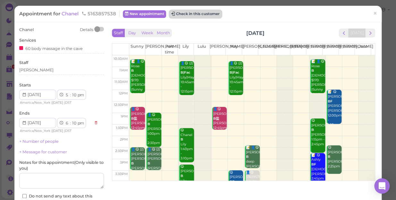
click at [203, 15] on button "Check in this customer" at bounding box center [195, 14] width 52 height 8
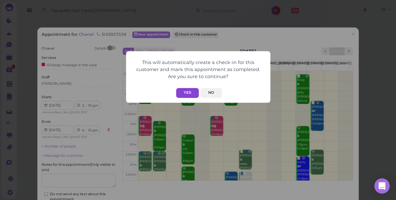
click at [190, 92] on button "Yes" at bounding box center [187, 93] width 23 height 10
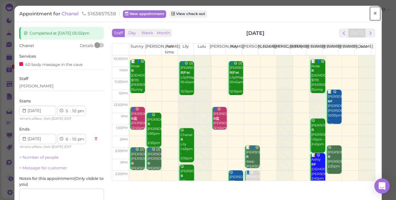
click at [373, 12] on span "×" at bounding box center [375, 13] width 4 height 9
click at [371, 12] on link at bounding box center [364, 11] width 19 height 18
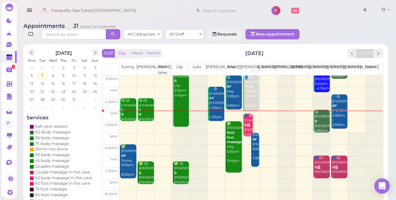
scroll to position [116, 0]
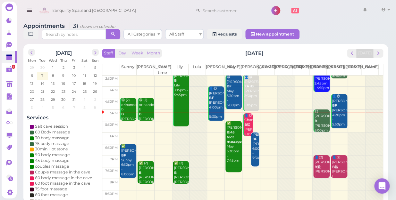
click at [207, 144] on td at bounding box center [250, 150] width 263 height 12
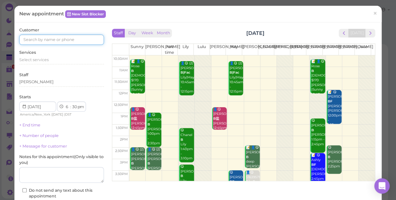
click at [40, 40] on input at bounding box center [61, 40] width 85 height 10
type input "5164682731"
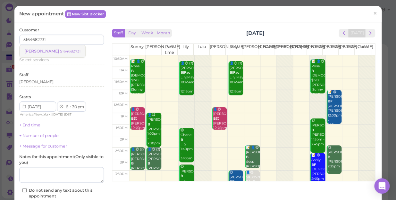
click at [60, 50] on small "5164682731" at bounding box center [70, 51] width 21 height 4
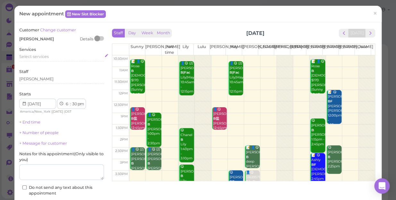
click at [44, 56] on span "Select services" at bounding box center [33, 56] width 29 height 5
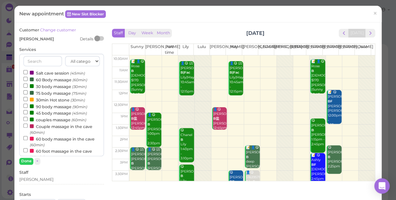
click at [48, 107] on label "90 body massage (90min)" at bounding box center [55, 106] width 64 height 7
click at [28, 107] on input "90 body massage (90min)" at bounding box center [25, 106] width 4 height 4
click at [31, 162] on button "Done" at bounding box center [26, 161] width 14 height 7
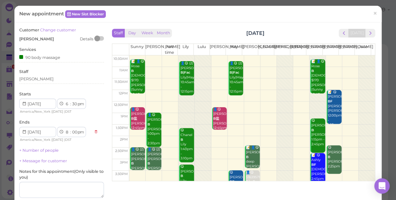
click at [51, 147] on div "Customer Change customer [PERSON_NAME] Details Services 90 body massage Staff […" at bounding box center [61, 130] width 85 height 207
click at [50, 149] on link "+ Number of people" at bounding box center [38, 150] width 39 height 5
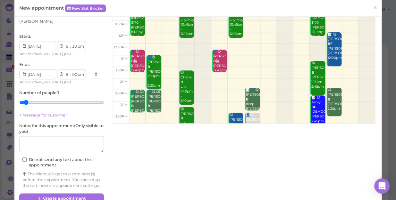
scroll to position [58, 0]
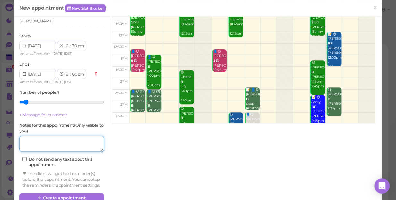
click at [52, 141] on textarea at bounding box center [61, 144] width 85 height 16
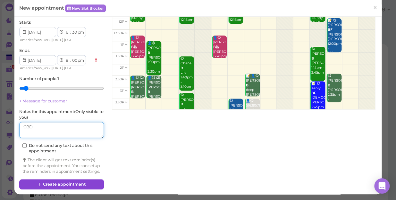
type textarea "CBD"
click at [82, 184] on button "Create appointment" at bounding box center [61, 184] width 85 height 10
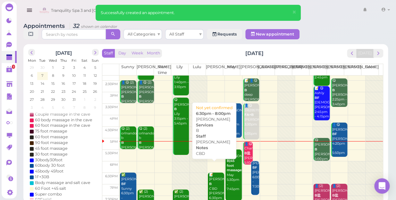
scroll to position [116, 0]
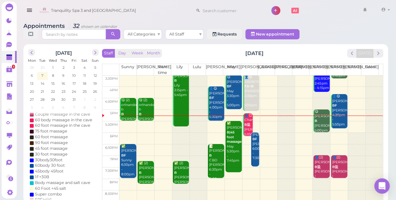
click at [142, 133] on td at bounding box center [250, 139] width 263 height 12
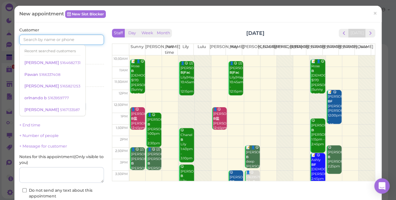
click at [47, 40] on input at bounding box center [61, 40] width 85 height 10
click at [92, 61] on div "Select services" at bounding box center [61, 60] width 85 height 6
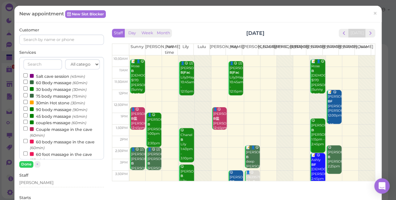
click at [56, 124] on label "couples massage (60min)" at bounding box center [54, 122] width 63 height 7
click at [28, 124] on input "couples massage (60min)" at bounding box center [25, 122] width 4 height 4
click at [48, 39] on input at bounding box center [61, 40] width 85 height 10
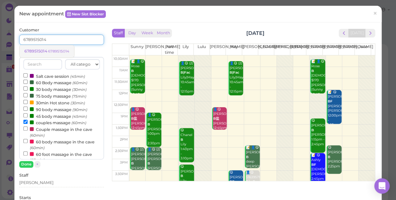
type input "6789515014"
click at [50, 52] on small "6789515014" at bounding box center [58, 51] width 21 height 4
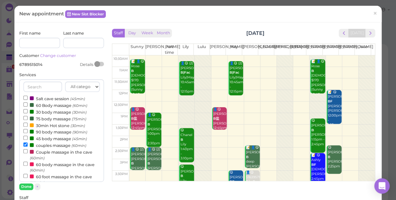
click at [51, 52] on div "First name Last name Customer Change customer 6789515014 Details" at bounding box center [61, 48] width 85 height 37
drag, startPoint x: 51, startPoint y: 52, endPoint x: 33, endPoint y: 42, distance: 20.9
click at [33, 42] on input at bounding box center [39, 43] width 41 height 10
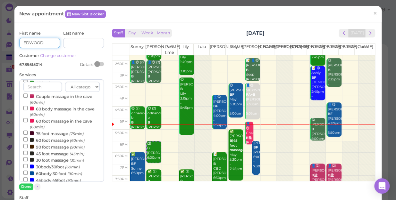
scroll to position [61, 0]
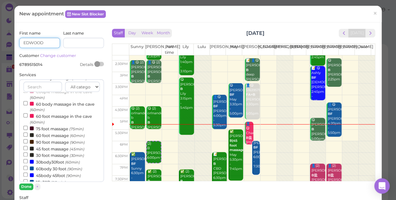
type input "EDWOOD"
click at [29, 186] on button "Done" at bounding box center [26, 187] width 14 height 7
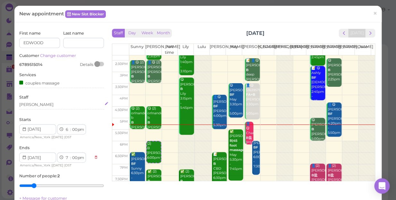
click at [38, 106] on div "[PERSON_NAME]" at bounding box center [61, 105] width 85 height 6
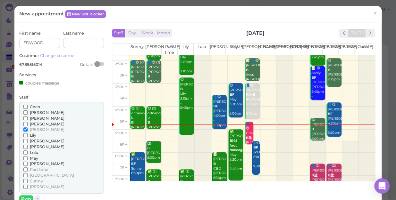
click at [34, 134] on span "Lily" at bounding box center [33, 135] width 6 height 5
click at [28, 134] on input "Lily" at bounding box center [25, 135] width 4 height 4
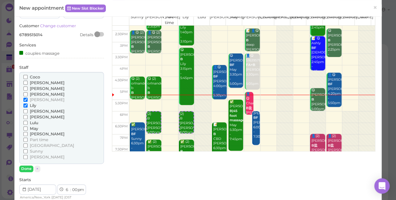
scroll to position [58, 0]
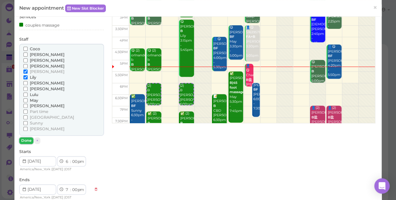
click at [26, 141] on button "Done" at bounding box center [26, 140] width 14 height 7
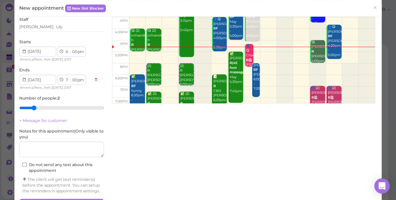
scroll to position [103, 0]
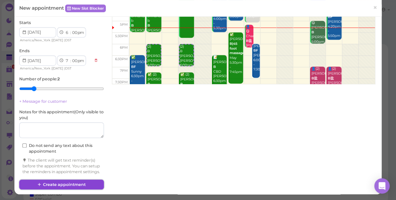
click at [58, 184] on button "Create appointment" at bounding box center [61, 185] width 85 height 10
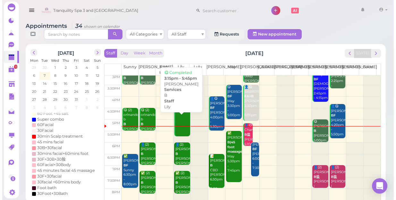
scroll to position [116, 0]
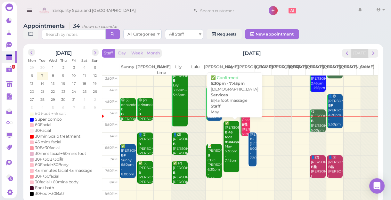
click at [227, 138] on b "B|45 foot massage" at bounding box center [232, 136] width 15 height 13
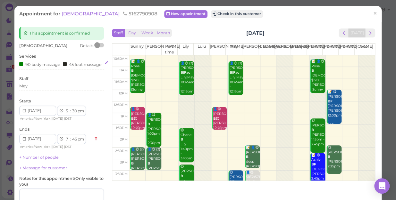
click at [62, 68] on div "90 body massage 45 foot massage" at bounding box center [61, 64] width 85 height 7
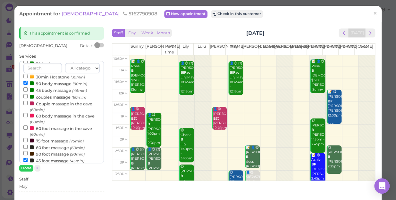
scroll to position [58, 0]
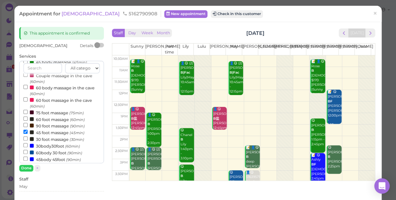
click at [54, 141] on label "30 foot massage (30min)" at bounding box center [53, 139] width 61 height 7
click at [28, 141] on input "30 foot massage (30min)" at bounding box center [25, 138] width 4 height 4
select select "8"
select select "15"
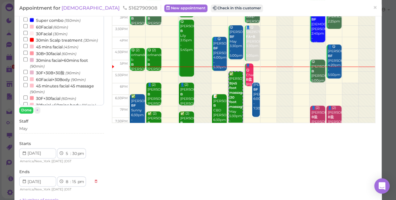
scroll to position [119, 0]
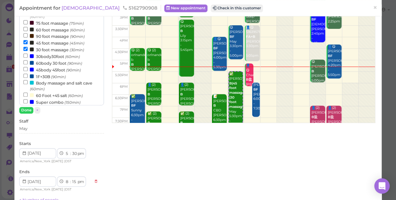
click at [52, 43] on label "45 foot massage (45min)" at bounding box center [53, 42] width 61 height 7
click at [28, 43] on input "45 foot massage (45min)" at bounding box center [25, 42] width 4 height 4
select select "7"
select select "30"
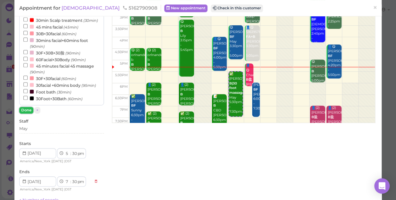
click at [27, 110] on button "Done" at bounding box center [26, 110] width 14 height 7
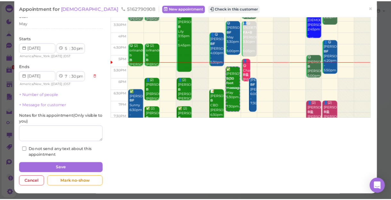
scroll to position [68, 0]
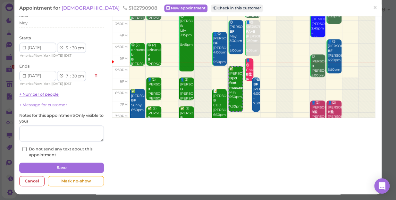
click at [50, 95] on link "+ Number of people" at bounding box center [38, 94] width 39 height 5
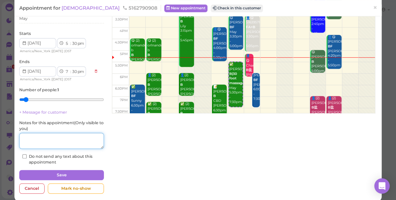
click at [51, 146] on textarea at bounding box center [61, 141] width 85 height 16
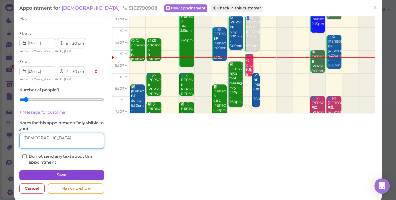
type textarea "[DEMOGRAPHIC_DATA]"
click at [61, 179] on button "Save" at bounding box center [61, 175] width 85 height 10
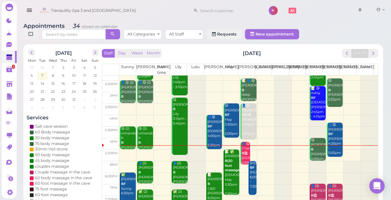
scroll to position [116, 0]
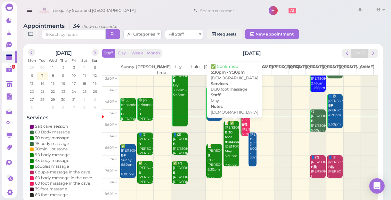
click at [227, 139] on div "📝 ✅ [PERSON_NAME] B|30 foot massage [DEMOGRAPHIC_DATA] May 5:30pm - 7:30pm" at bounding box center [232, 144] width 15 height 47
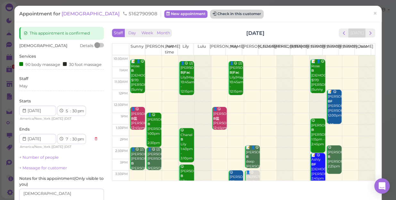
click at [210, 12] on button "Check in this customer" at bounding box center [236, 14] width 52 height 8
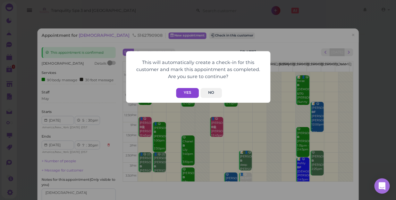
click at [186, 92] on button "Yes" at bounding box center [187, 93] width 23 height 10
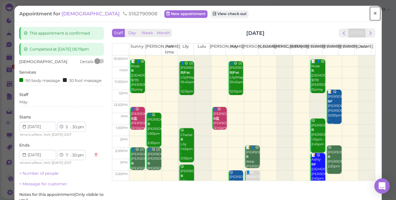
click at [373, 13] on span "×" at bounding box center [375, 13] width 4 height 9
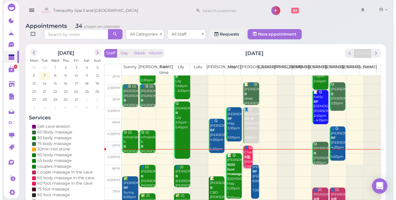
scroll to position [87, 0]
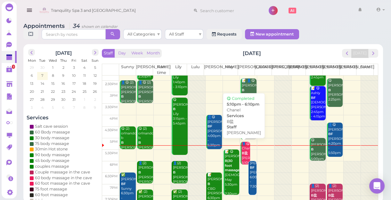
click at [243, 155] on b "B盐" at bounding box center [245, 153] width 6 height 4
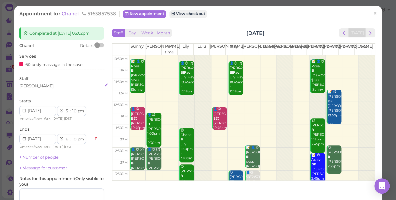
click at [40, 85] on div "[PERSON_NAME]" at bounding box center [61, 86] width 85 height 6
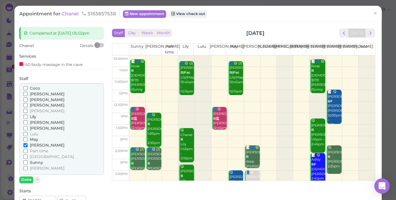
click at [32, 128] on span "[PERSON_NAME]" at bounding box center [47, 128] width 35 height 5
click at [28, 128] on input "[PERSON_NAME]" at bounding box center [25, 128] width 4 height 4
click at [36, 145] on span "[PERSON_NAME]" at bounding box center [47, 145] width 35 height 5
click at [28, 145] on input "[PERSON_NAME]" at bounding box center [25, 145] width 4 height 4
click at [28, 180] on button "Done" at bounding box center [26, 180] width 14 height 7
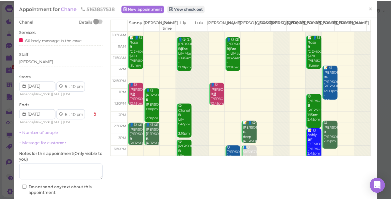
scroll to position [58, 0]
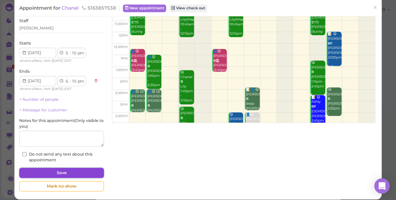
click at [61, 172] on button "Save" at bounding box center [61, 173] width 85 height 10
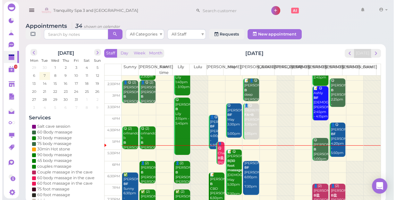
scroll to position [116, 0]
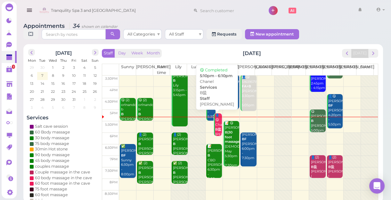
click at [217, 128] on b "B盐" at bounding box center [218, 130] width 6 height 4
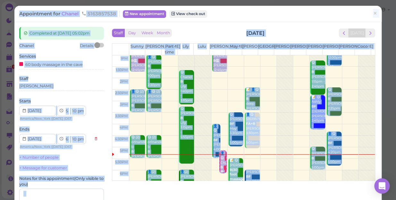
scroll to position [116, 0]
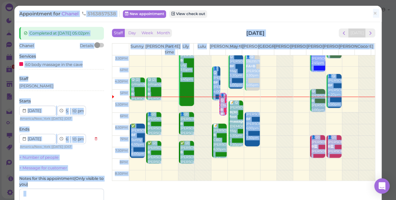
click at [74, 109] on select "00 05 10 15 20 25 30 35 40 45 50 55" at bounding box center [74, 111] width 6 height 7
select select "30"
click at [71, 108] on select "00 05 10 15 20 25 30 35 40 45 50 55" at bounding box center [74, 111] width 6 height 7
select select "30"
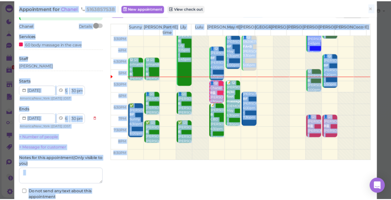
scroll to position [58, 0]
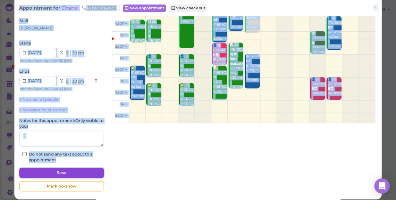
click at [90, 170] on button "Save" at bounding box center [61, 173] width 85 height 10
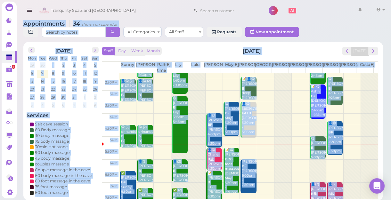
scroll to position [116, 0]
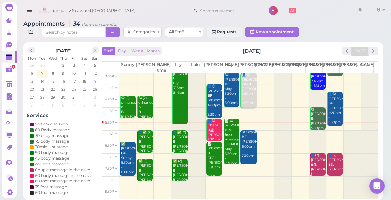
click at [95, 79] on span "19" at bounding box center [95, 81] width 5 height 6
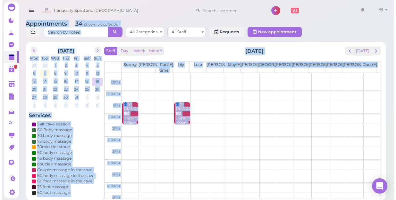
scroll to position [0, 0]
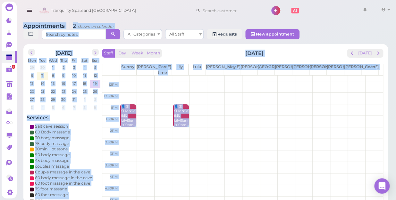
click at [369, 104] on td at bounding box center [250, 110] width 263 height 12
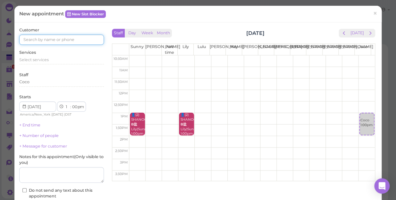
click at [54, 38] on input at bounding box center [61, 40] width 85 height 10
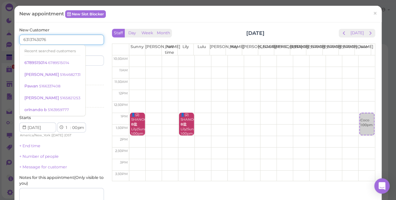
type input "6313743076"
click at [93, 61] on input at bounding box center [83, 60] width 41 height 10
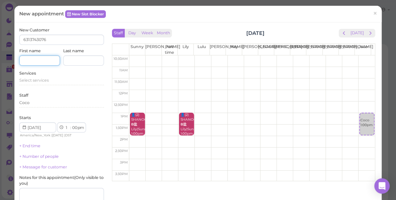
drag, startPoint x: 41, startPoint y: 63, endPoint x: 47, endPoint y: 61, distance: 6.6
click at [47, 61] on input at bounding box center [39, 60] width 41 height 10
type input "Chanel"
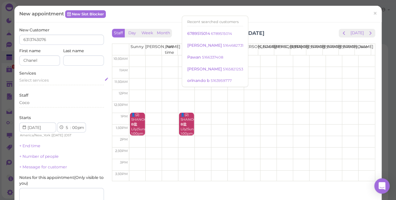
click at [43, 79] on span "Select services" at bounding box center [33, 80] width 29 height 5
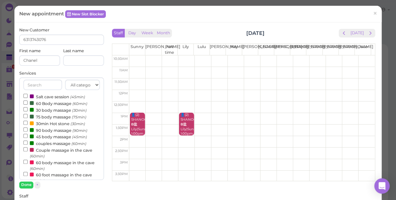
click at [59, 150] on label "Couple massage in the cave (60min)" at bounding box center [61, 153] width 76 height 12
click at [28, 150] on input "Couple massage in the cave (60min)" at bounding box center [25, 149] width 4 height 4
click at [24, 185] on button "Done" at bounding box center [26, 185] width 14 height 7
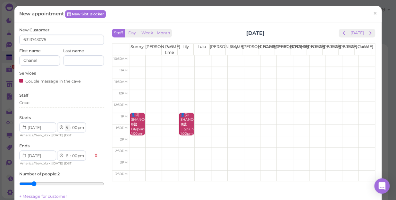
click at [68, 128] on select "1 2 3 4 5 6 7 8 9 10 11 12" at bounding box center [67, 128] width 5 height 7
select select "1"
click at [65, 125] on select "1 2 3 4 5 6 7 8 9 10 11 12" at bounding box center [67, 128] width 5 height 7
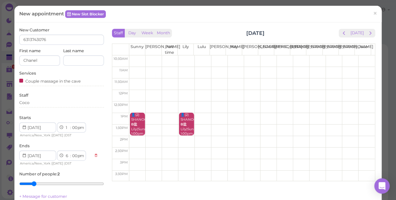
select select "2"
click at [75, 127] on select "00 05 10 15 20 25 30 35 40 45 50 55" at bounding box center [74, 128] width 6 height 7
select select "15"
click at [71, 125] on select "00 05 10 15 20 25 30 35 40 45 50 55" at bounding box center [74, 128] width 6 height 7
select select "15"
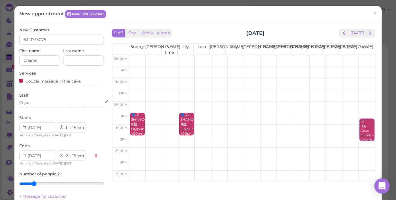
click at [43, 105] on div "Coco" at bounding box center [61, 103] width 85 height 6
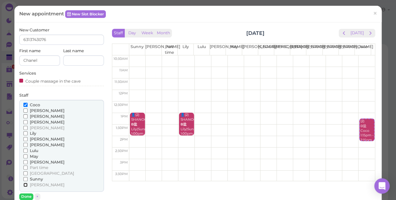
click at [26, 185] on input "[PERSON_NAME]" at bounding box center [25, 185] width 4 height 4
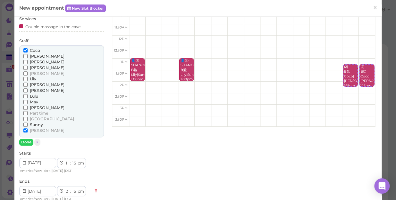
scroll to position [58, 0]
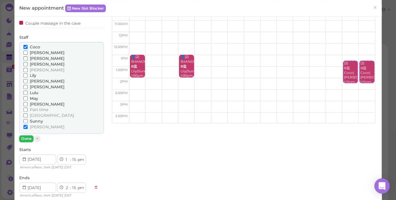
click at [29, 138] on button "Done" at bounding box center [26, 139] width 14 height 7
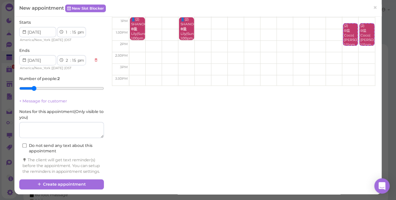
scroll to position [101, 0]
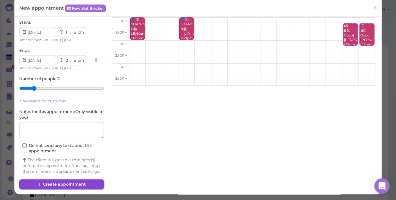
click at [80, 184] on button "Create appointment" at bounding box center [61, 184] width 85 height 10
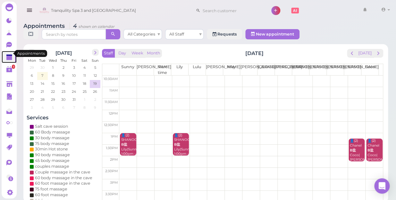
click at [9, 56] on polygon at bounding box center [9, 58] width 6 height 4
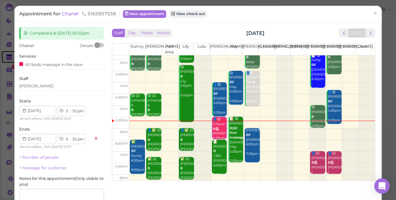
scroll to position [116, 0]
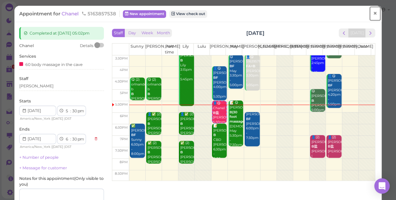
click at [373, 12] on span "×" at bounding box center [375, 13] width 4 height 9
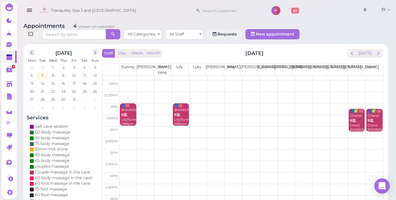
scroll to position [29, 0]
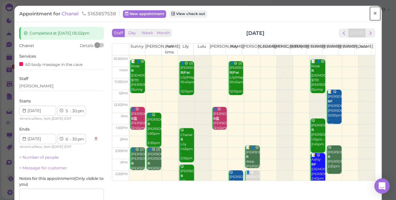
click at [373, 13] on span "×" at bounding box center [375, 13] width 4 height 9
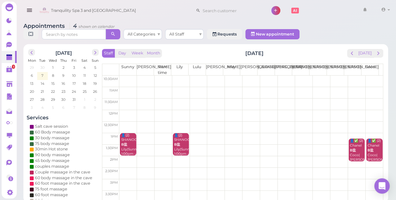
scroll to position [29, 0]
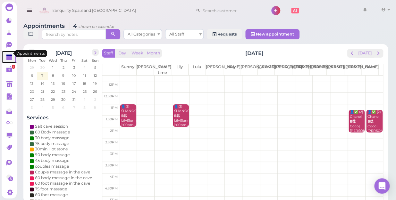
click at [8, 56] on polygon at bounding box center [9, 58] width 6 height 4
click at [9, 56] on polygon at bounding box center [9, 58] width 6 height 4
click at [43, 73] on span "7" at bounding box center [42, 76] width 3 height 6
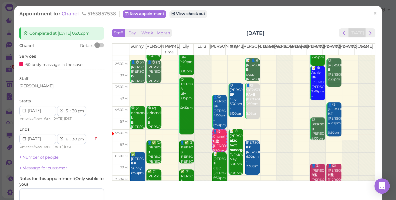
scroll to position [116, 0]
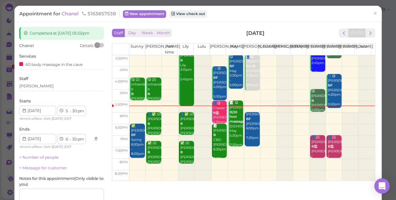
click at [325, 115] on td at bounding box center [251, 119] width 245 height 12
click at [373, 11] on span "×" at bounding box center [375, 13] width 4 height 9
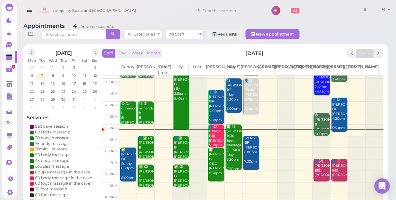
scroll to position [116, 0]
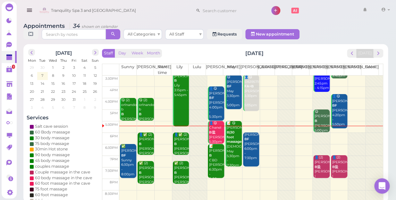
click at [333, 133] on td at bounding box center [250, 139] width 263 height 12
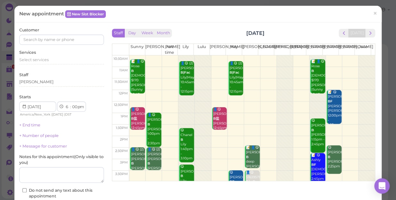
click at [294, 12] on div "New appointment New Slot Blocker ×" at bounding box center [197, 14] width 357 height 7
click at [78, 42] on input at bounding box center [61, 40] width 85 height 10
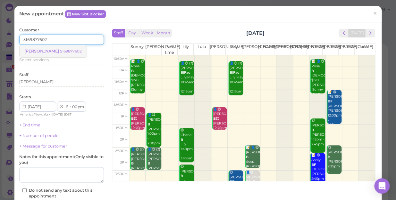
type input "5169877602"
click at [60, 52] on small "5169877602" at bounding box center [71, 51] width 22 height 4
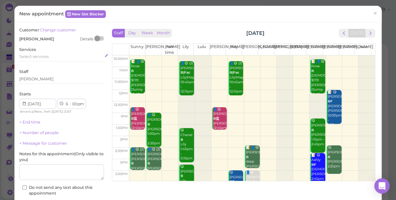
click at [44, 58] on span "Select services" at bounding box center [33, 56] width 29 height 5
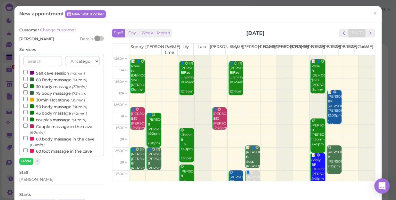
click at [45, 80] on label "60 Body massage (60min)" at bounding box center [55, 79] width 64 height 7
click at [28, 80] on input "60 Body massage (60min)" at bounding box center [25, 79] width 4 height 4
click at [27, 161] on button "Done" at bounding box center [26, 161] width 14 height 7
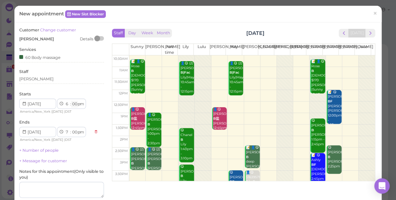
click at [73, 103] on select "00 05 10 15 20 25 30 35 40 45 50 55" at bounding box center [74, 104] width 6 height 7
select select "15"
click at [71, 101] on select "00 05 10 15 20 25 30 35 40 45 50 55" at bounding box center [74, 104] width 6 height 7
select select "15"
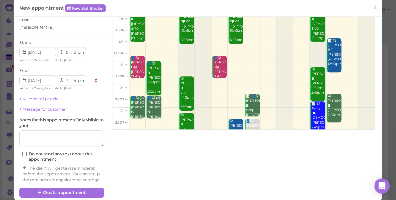
scroll to position [65, 0]
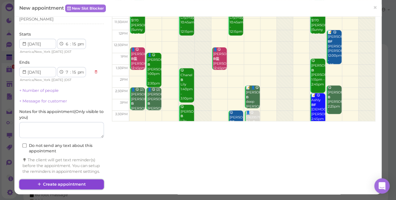
click at [86, 183] on button "Create appointment" at bounding box center [61, 184] width 85 height 10
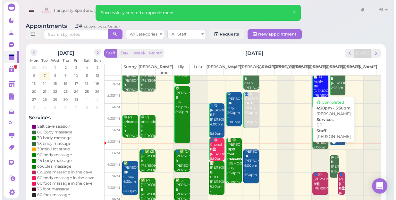
scroll to position [116, 0]
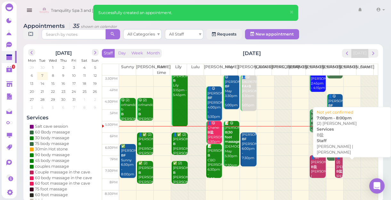
click at [336, 173] on b "B盐" at bounding box center [339, 171] width 6 height 4
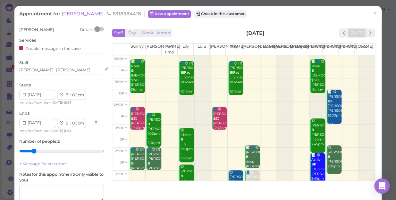
click at [54, 70] on div "[PERSON_NAME] [PERSON_NAME]" at bounding box center [61, 70] width 85 height 6
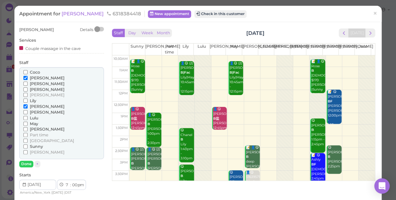
click at [32, 99] on span "Lily" at bounding box center [33, 100] width 6 height 5
click at [28, 99] on input "Lily" at bounding box center [25, 101] width 4 height 4
click at [34, 95] on span "[PERSON_NAME]" at bounding box center [47, 95] width 35 height 5
click at [28, 95] on input "[PERSON_NAME]" at bounding box center [25, 95] width 4 height 4
click at [39, 78] on span "[PERSON_NAME]" at bounding box center [47, 78] width 35 height 5
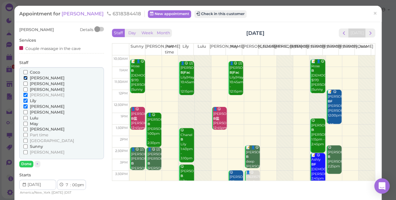
click at [28, 78] on input "[PERSON_NAME]" at bounding box center [25, 78] width 4 height 4
click at [35, 105] on span "[PERSON_NAME]" at bounding box center [47, 106] width 35 height 5
click at [28, 105] on input "[PERSON_NAME]" at bounding box center [25, 106] width 4 height 4
click at [24, 163] on button "Done" at bounding box center [26, 164] width 14 height 7
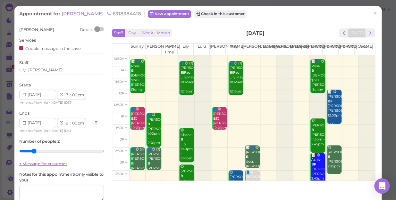
click at [25, 163] on link "+ Message for customer" at bounding box center [43, 163] width 48 height 5
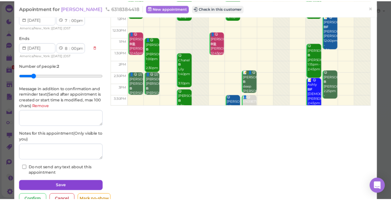
scroll to position [93, 0]
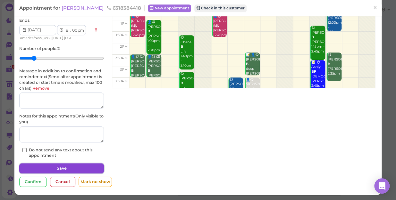
click at [65, 167] on button "Save" at bounding box center [61, 168] width 85 height 10
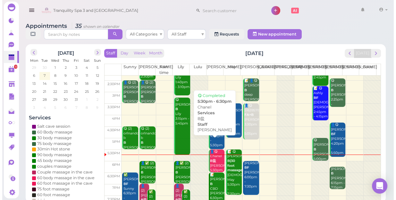
scroll to position [116, 0]
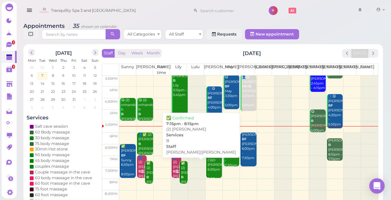
click at [183, 178] on div "✅ (2) [PERSON_NAME]|Lily 7:15pm - 8:15pm" at bounding box center [184, 182] width 7 height 42
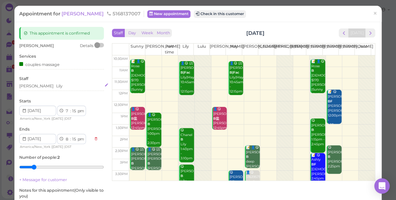
click at [44, 85] on div "[PERSON_NAME]" at bounding box center [61, 86] width 85 height 6
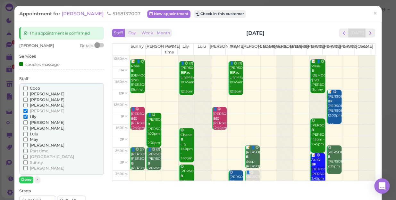
click at [37, 95] on span "[PERSON_NAME]" at bounding box center [47, 94] width 35 height 5
click at [28, 95] on input "[PERSON_NAME]" at bounding box center [25, 94] width 4 height 4
click at [35, 121] on span "[PERSON_NAME]" at bounding box center [47, 122] width 35 height 5
click at [28, 121] on input "[PERSON_NAME]" at bounding box center [25, 122] width 4 height 4
click at [34, 117] on span "Lily" at bounding box center [33, 116] width 6 height 5
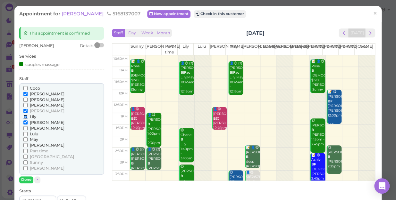
click at [28, 117] on input "Lily" at bounding box center [25, 117] width 4 height 4
click at [34, 109] on span "[PERSON_NAME]" at bounding box center [47, 111] width 35 height 5
click at [28, 109] on input "[PERSON_NAME]" at bounding box center [25, 111] width 4 height 4
click at [29, 178] on button "Done" at bounding box center [26, 180] width 14 height 7
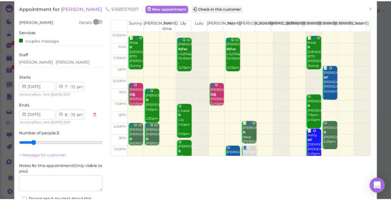
scroll to position [58, 0]
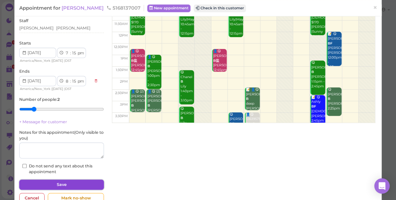
click at [75, 184] on button "Save" at bounding box center [61, 185] width 85 height 10
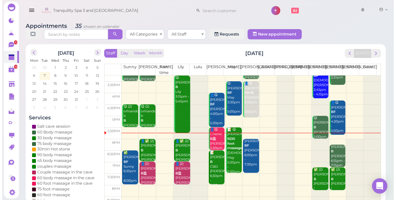
scroll to position [116, 0]
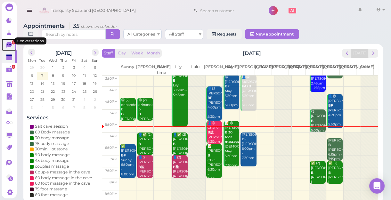
click at [10, 44] on icon at bounding box center [9, 44] width 4 height 1
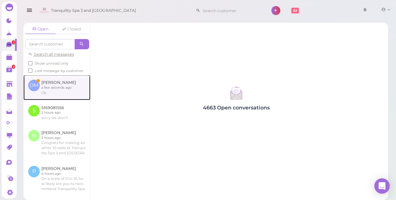
click at [64, 93] on link at bounding box center [56, 87] width 67 height 25
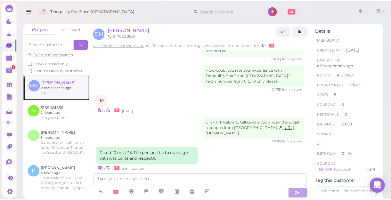
scroll to position [879, 0]
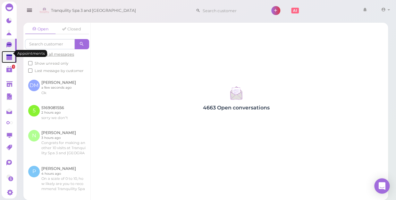
click at [8, 56] on polygon at bounding box center [9, 58] width 6 height 4
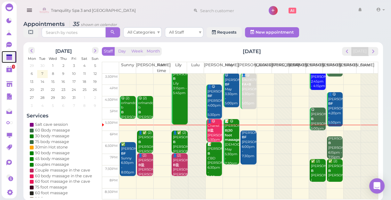
scroll to position [2, 0]
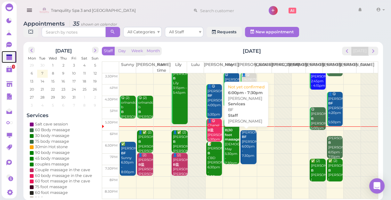
click at [245, 148] on div "[PERSON_NAME] BF [PERSON_NAME] 6:00pm - 7:30pm" at bounding box center [249, 144] width 15 height 28
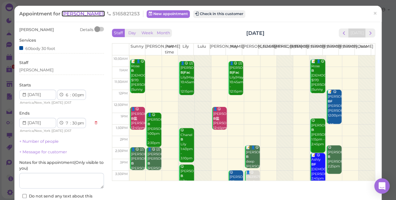
click at [80, 12] on span "[PERSON_NAME]" at bounding box center [83, 14] width 43 height 6
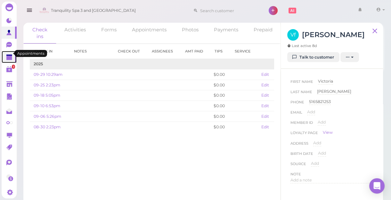
click at [8, 56] on polygon at bounding box center [9, 58] width 6 height 4
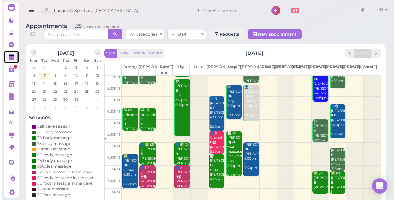
scroll to position [116, 0]
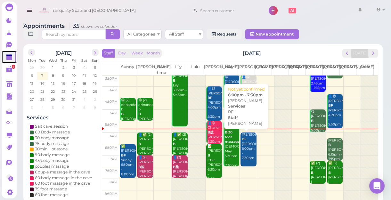
click at [245, 151] on div "[PERSON_NAME] BF [PERSON_NAME] 6:00pm - 7:30pm" at bounding box center [249, 147] width 15 height 28
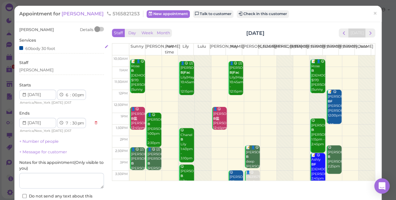
click at [72, 46] on div "60body 30 foot" at bounding box center [61, 48] width 85 height 7
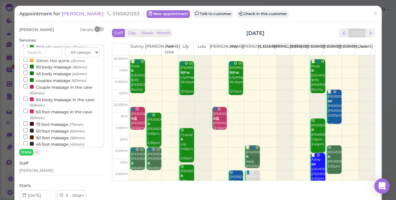
scroll to position [58, 0]
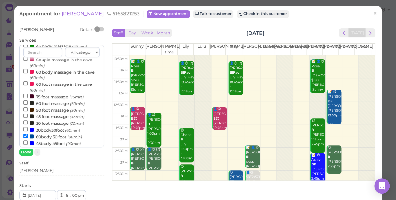
click at [45, 122] on label "30 foot massage (30min)" at bounding box center [53, 123] width 61 height 7
click at [28, 122] on input "30 foot massage (30min)" at bounding box center [25, 122] width 4 height 4
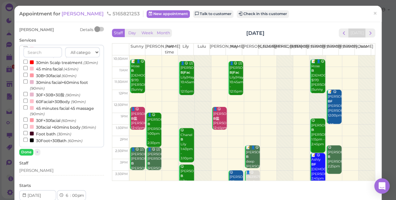
select select "8"
select select "00"
click at [28, 150] on button "Done" at bounding box center [26, 152] width 14 height 7
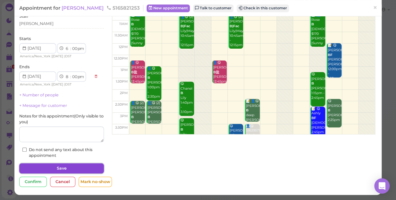
click at [72, 169] on button "Save" at bounding box center [61, 168] width 85 height 10
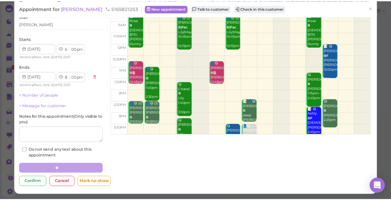
scroll to position [46, 0]
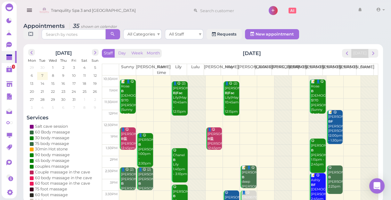
drag, startPoint x: 68, startPoint y: 178, endPoint x: 68, endPoint y: 190, distance: 11.9
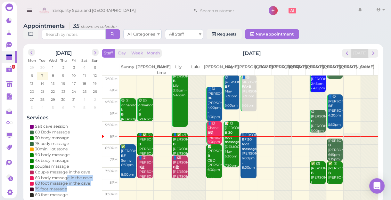
scroll to position [116, 0]
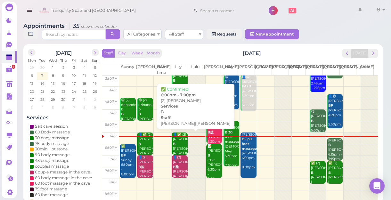
click at [177, 143] on div "👤✅ (2) [PERSON_NAME]|Lily 6:00pm - 7:00pm" at bounding box center [180, 152] width 15 height 38
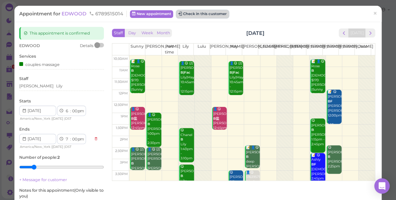
click at [203, 14] on button "Check in this customer" at bounding box center [202, 14] width 52 height 8
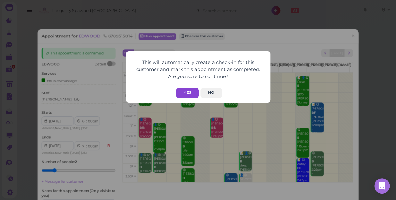
click at [189, 91] on button "Yes" at bounding box center [187, 93] width 23 height 10
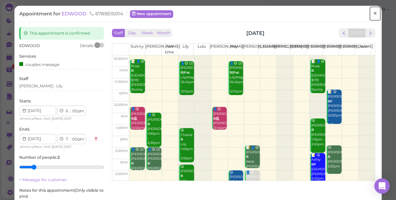
click at [373, 13] on span "×" at bounding box center [375, 13] width 4 height 9
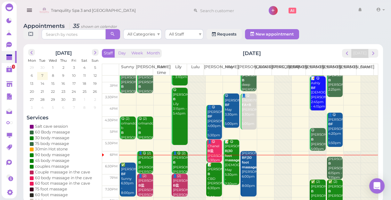
scroll to position [116, 0]
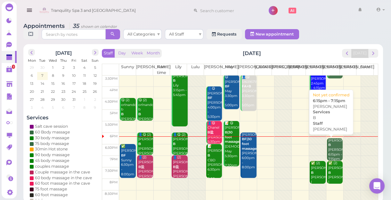
click at [328, 147] on div "[PERSON_NAME] B [PERSON_NAME] 6:15pm - 7:15pm" at bounding box center [335, 149] width 15 height 23
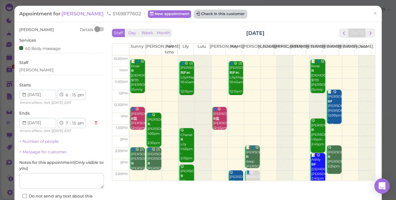
click at [228, 14] on button "Check in this customer" at bounding box center [220, 14] width 52 height 8
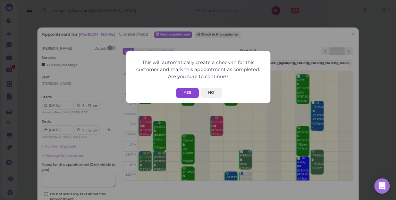
click at [193, 93] on button "Yes" at bounding box center [187, 93] width 23 height 10
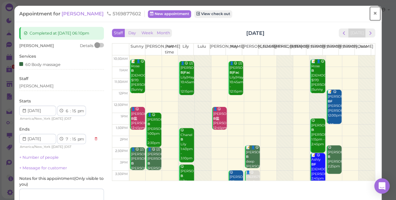
click at [373, 12] on span "×" at bounding box center [375, 13] width 4 height 9
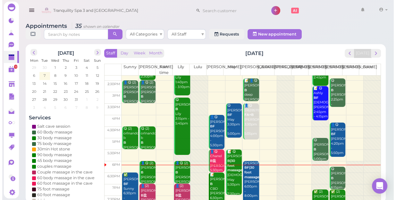
scroll to position [116, 0]
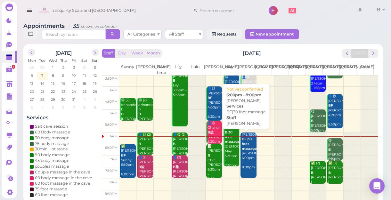
click at [247, 168] on div "[PERSON_NAME] BF|30 foot massage [PERSON_NAME] 6:00pm - 8:00pm" at bounding box center [249, 152] width 15 height 38
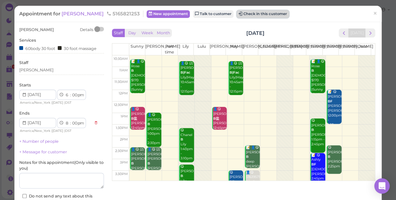
click at [250, 12] on button "Check in this customer" at bounding box center [262, 14] width 52 height 8
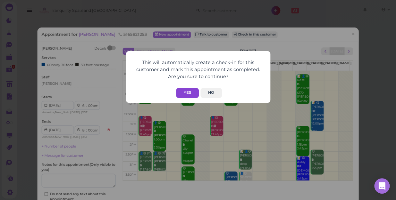
click at [187, 93] on button "Yes" at bounding box center [187, 93] width 23 height 10
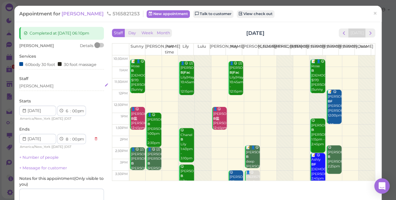
click at [42, 86] on div "[PERSON_NAME]" at bounding box center [61, 86] width 85 height 6
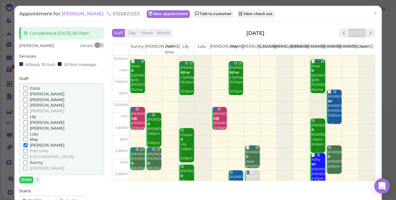
click at [35, 118] on span "Lily" at bounding box center [33, 116] width 6 height 5
click at [28, 118] on input "Lily" at bounding box center [25, 117] width 4 height 4
click at [37, 144] on span "[PERSON_NAME]" at bounding box center [47, 145] width 35 height 5
click at [28, 144] on input "[PERSON_NAME]" at bounding box center [25, 145] width 4 height 4
click at [25, 179] on button "Done" at bounding box center [26, 180] width 14 height 7
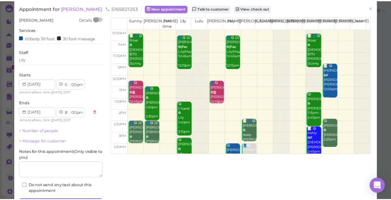
scroll to position [58, 0]
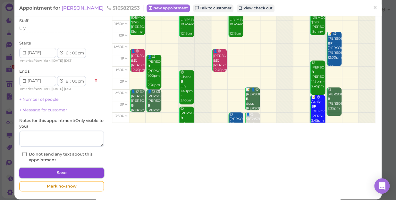
click at [71, 174] on button "Save" at bounding box center [61, 173] width 85 height 10
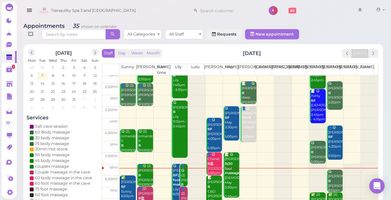
scroll to position [87, 0]
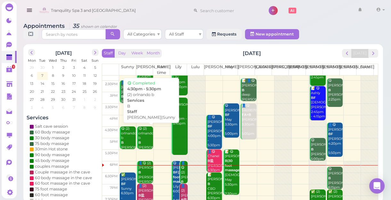
click at [140, 142] on b "B" at bounding box center [139, 143] width 3 height 4
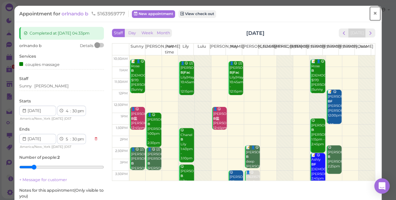
click at [373, 13] on span "×" at bounding box center [375, 13] width 4 height 9
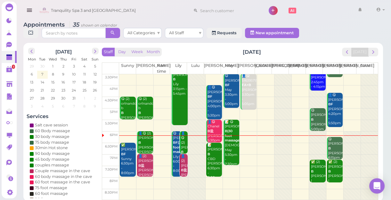
scroll to position [2, 0]
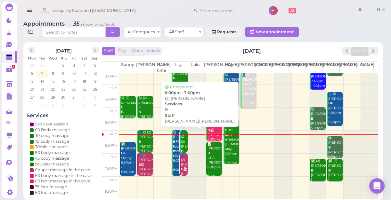
click at [185, 140] on div "👤😋 (2) [PERSON_NAME]|Lily 6:00pm - 7:00pm" at bounding box center [184, 153] width 7 height 47
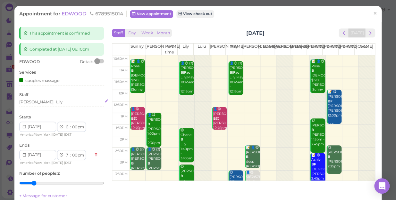
click at [45, 102] on div "[PERSON_NAME]" at bounding box center [61, 102] width 85 height 6
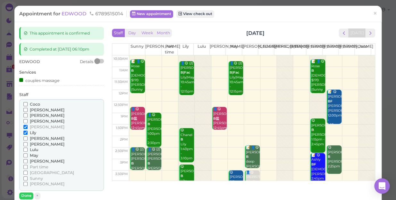
click at [37, 159] on span "[PERSON_NAME]" at bounding box center [47, 161] width 35 height 5
click at [28, 159] on input "[PERSON_NAME]" at bounding box center [25, 161] width 4 height 4
click at [35, 137] on span "[PERSON_NAME]" at bounding box center [47, 138] width 35 height 5
click at [28, 137] on input "[PERSON_NAME]" at bounding box center [25, 138] width 4 height 4
click at [35, 127] on span "[PERSON_NAME]" at bounding box center [47, 127] width 35 height 5
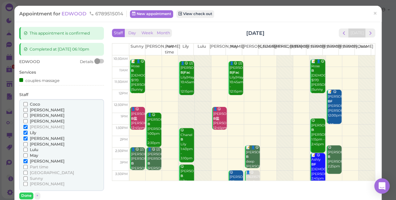
click at [28, 127] on input "[PERSON_NAME]" at bounding box center [25, 127] width 4 height 4
click at [34, 131] on span "Lily" at bounding box center [33, 132] width 6 height 5
click at [28, 131] on input "Lily" at bounding box center [25, 133] width 4 height 4
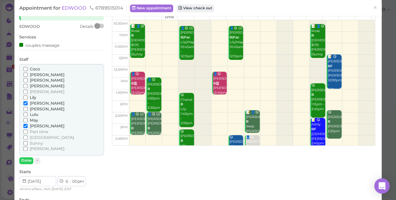
scroll to position [58, 0]
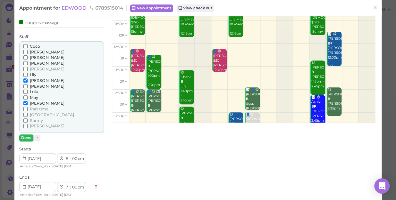
click at [30, 136] on button "Done" at bounding box center [26, 138] width 14 height 7
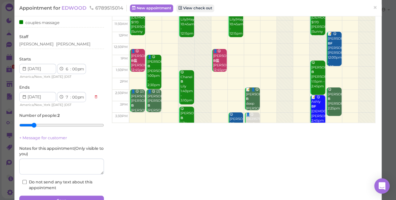
scroll to position [90, 0]
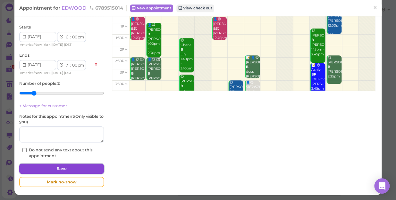
click at [72, 169] on button "Save" at bounding box center [61, 169] width 85 height 10
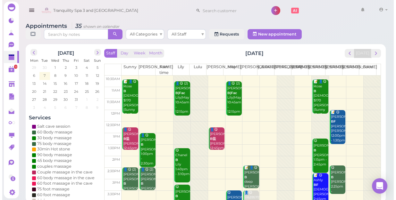
scroll to position [116, 0]
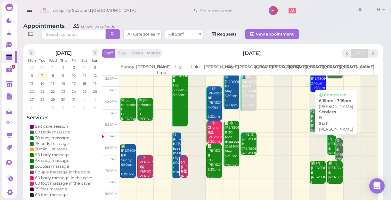
click at [336, 152] on div "😋 [PERSON_NAME] B [PERSON_NAME] 6:15pm - 7:15pm" at bounding box center [339, 154] width 7 height 33
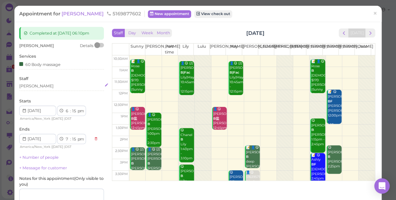
click at [41, 87] on div "[PERSON_NAME]" at bounding box center [61, 86] width 85 height 6
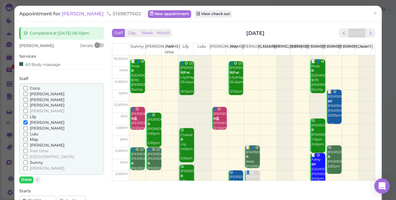
click at [33, 110] on span "[PERSON_NAME]" at bounding box center [47, 111] width 35 height 5
click at [28, 110] on input "[PERSON_NAME]" at bounding box center [25, 111] width 4 height 4
click at [35, 123] on span "[PERSON_NAME]" at bounding box center [47, 122] width 35 height 5
click at [28, 123] on input "[PERSON_NAME]" at bounding box center [25, 122] width 4 height 4
click at [29, 178] on button "Done" at bounding box center [26, 180] width 14 height 7
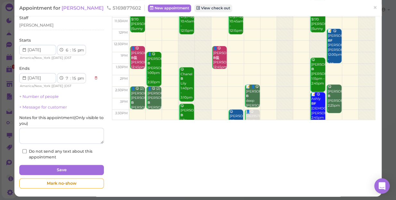
scroll to position [62, 0]
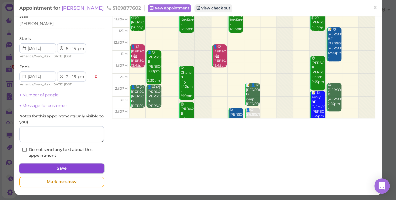
click at [77, 168] on button "Save" at bounding box center [61, 168] width 85 height 10
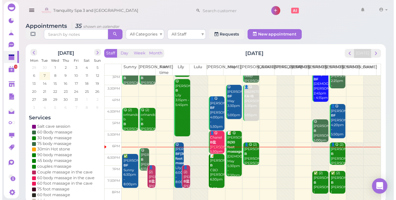
scroll to position [116, 0]
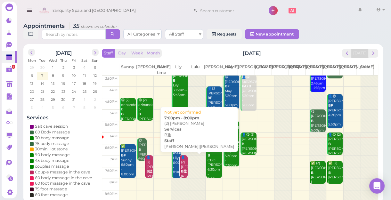
click at [182, 170] on b "B盐" at bounding box center [184, 171] width 6 height 4
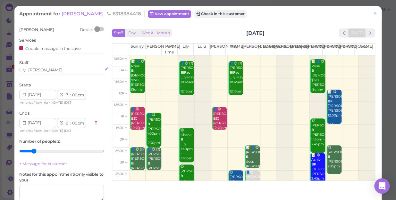
click at [62, 69] on div "[PERSON_NAME]" at bounding box center [61, 70] width 85 height 6
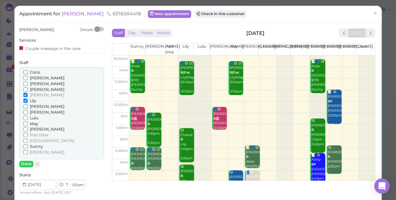
click at [35, 129] on span "[PERSON_NAME]" at bounding box center [47, 129] width 35 height 5
click at [28, 129] on input "[PERSON_NAME]" at bounding box center [25, 129] width 4 height 4
click at [35, 108] on span "[PERSON_NAME]" at bounding box center [47, 106] width 35 height 5
click at [28, 108] on input "[PERSON_NAME]" at bounding box center [25, 106] width 4 height 4
click at [34, 95] on span "[PERSON_NAME]" at bounding box center [47, 95] width 35 height 5
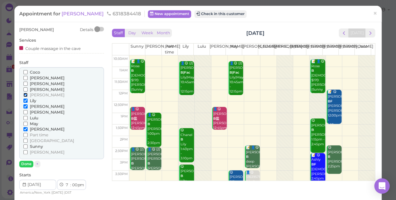
click at [28, 95] on input "[PERSON_NAME]" at bounding box center [25, 95] width 4 height 4
click at [33, 100] on span "Lily" at bounding box center [33, 100] width 6 height 5
click at [28, 100] on input "Lily" at bounding box center [25, 101] width 4 height 4
click at [29, 161] on button "Done" at bounding box center [26, 164] width 14 height 7
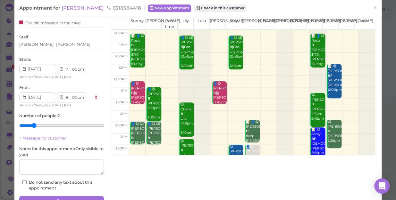
scroll to position [58, 0]
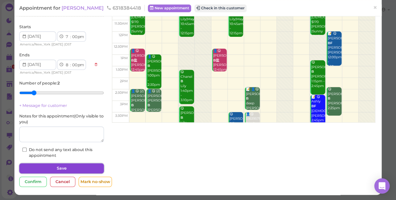
click at [67, 167] on button "Save" at bounding box center [61, 168] width 85 height 10
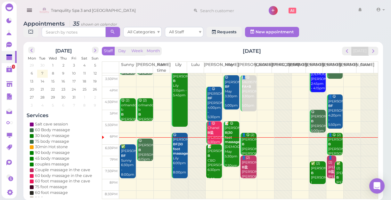
scroll to position [116, 0]
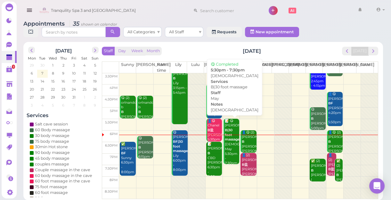
click at [233, 141] on b "B|30 foot massage" at bounding box center [232, 134] width 15 height 13
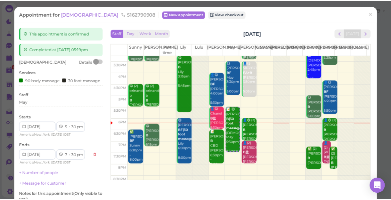
scroll to position [116, 0]
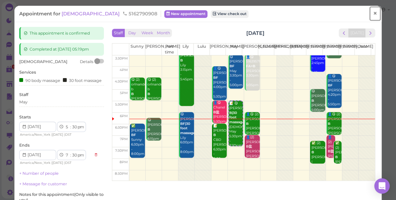
click at [373, 13] on span "×" at bounding box center [375, 13] width 4 height 9
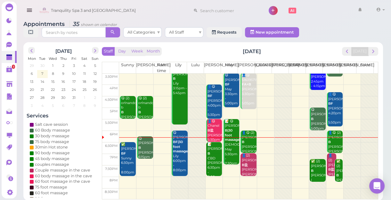
scroll to position [2, 0]
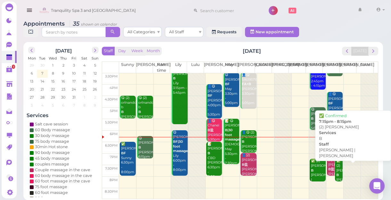
click at [336, 176] on div "✅ (2) [PERSON_NAME] [PERSON_NAME] |[PERSON_NAME] 7:15pm - 8:15pm" at bounding box center [339, 182] width 7 height 47
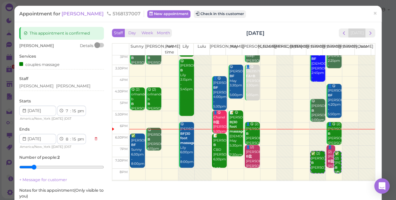
scroll to position [116, 0]
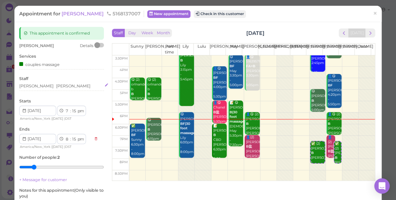
click at [60, 84] on div "[PERSON_NAME] [PERSON_NAME]" at bounding box center [61, 86] width 85 height 6
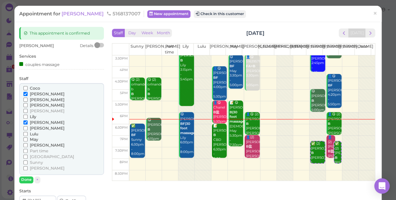
click at [35, 111] on span "[PERSON_NAME]" at bounding box center [47, 111] width 35 height 5
click at [28, 111] on input "[PERSON_NAME]" at bounding box center [25, 111] width 4 height 4
click at [36, 121] on span "[PERSON_NAME]" at bounding box center [47, 122] width 35 height 5
click at [28, 121] on input "[PERSON_NAME]" at bounding box center [25, 122] width 4 height 4
click at [37, 121] on span "[PERSON_NAME]" at bounding box center [47, 122] width 35 height 5
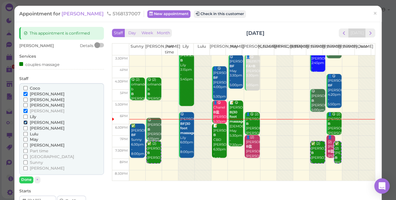
click at [28, 121] on input "[PERSON_NAME]" at bounding box center [25, 122] width 4 height 4
click at [31, 179] on button "Done" at bounding box center [26, 180] width 14 height 7
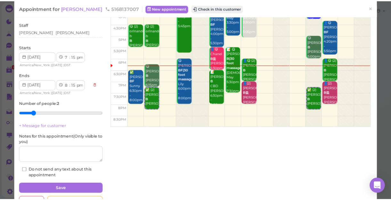
scroll to position [58, 0]
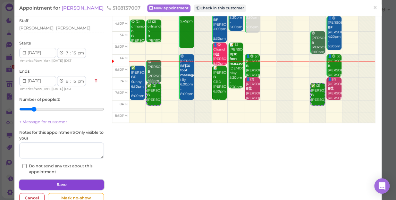
click at [55, 183] on button "Save" at bounding box center [61, 185] width 85 height 10
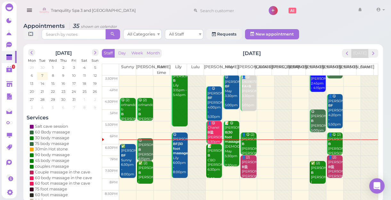
scroll to position [2, 0]
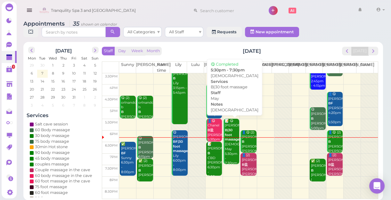
click at [226, 153] on div "📝 😋 [PERSON_NAME] B|30 foot massage [DEMOGRAPHIC_DATA] May 5:30pm - 7:30pm" at bounding box center [232, 142] width 15 height 47
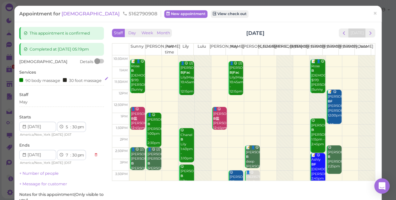
click at [58, 78] on div "90 body massage" at bounding box center [39, 80] width 41 height 7
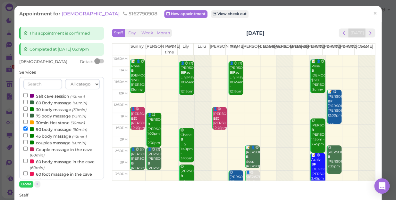
click at [54, 129] on label "90 body massage (90min)" at bounding box center [55, 129] width 64 height 7
click at [28, 129] on input "90 body massage (90min)" at bounding box center [25, 129] width 4 height 4
select select "6"
select select "00"
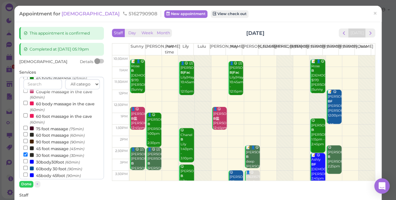
click at [58, 168] on label "60body 30 foot (90min)" at bounding box center [52, 168] width 59 height 7
click at [28, 168] on input "60body 30 foot (90min)" at bounding box center [25, 168] width 4 height 4
select select "7"
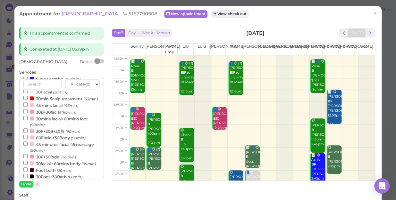
scroll to position [119, 0]
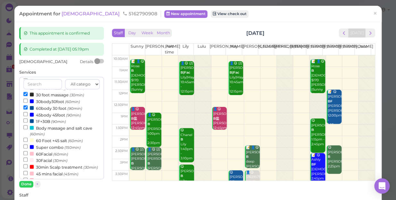
click at [59, 95] on label "30 foot massage (30min)" at bounding box center [53, 94] width 61 height 7
click at [28, 95] on input "30 foot massage (30min)" at bounding box center [25, 94] width 4 height 4
select select "00"
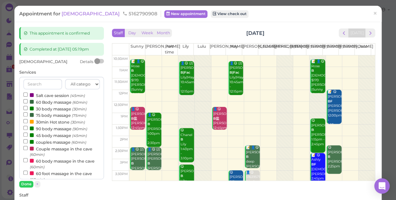
scroll to position [0, 0]
click at [58, 103] on label "60 Body massage (60min)" at bounding box center [55, 102] width 64 height 7
click at [28, 103] on input "60 Body massage (60min)" at bounding box center [25, 102] width 4 height 4
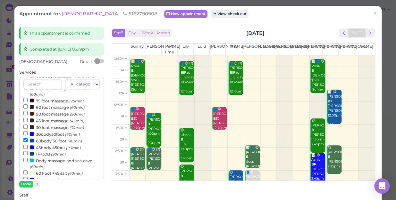
scroll to position [116, 0]
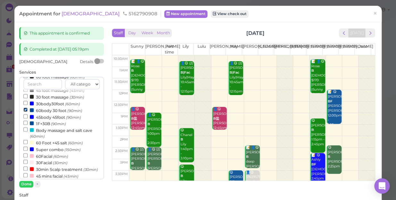
click at [25, 110] on input "60body 30 foot (90min)" at bounding box center [25, 110] width 4 height 4
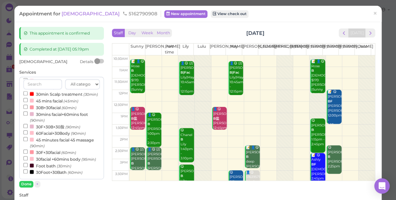
select select "6"
select select "30"
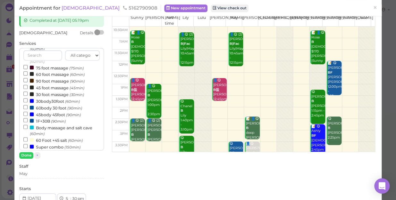
scroll to position [90, 0]
click at [49, 89] on label "45 foot massage (45min)" at bounding box center [53, 88] width 61 height 7
click at [28, 89] on input "45 foot massage (45min)" at bounding box center [25, 87] width 4 height 4
select select "7"
select select "15"
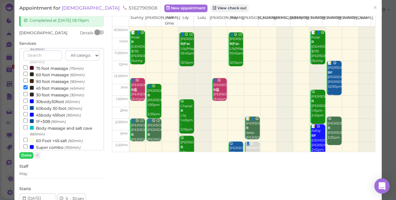
scroll to position [206, 0]
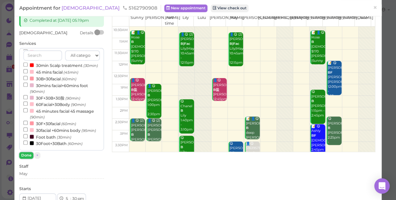
click at [27, 154] on button "Done" at bounding box center [26, 155] width 14 height 7
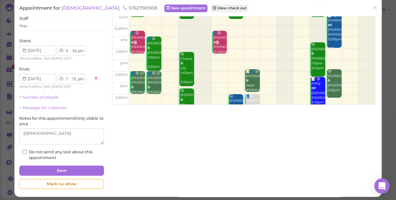
scroll to position [83, 0]
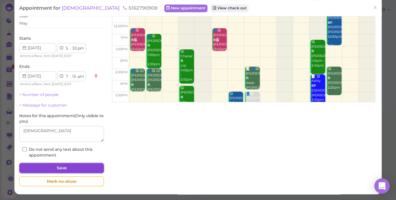
click at [72, 168] on button "Save" at bounding box center [61, 168] width 85 height 10
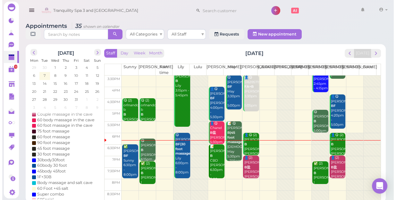
scroll to position [116, 0]
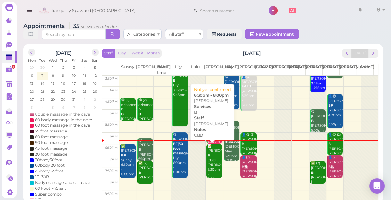
click at [213, 160] on div "📝 [PERSON_NAME] CBD [PERSON_NAME] 6:30pm - 8:00pm" at bounding box center [214, 163] width 15 height 38
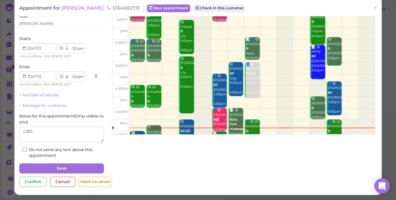
scroll to position [81, 0]
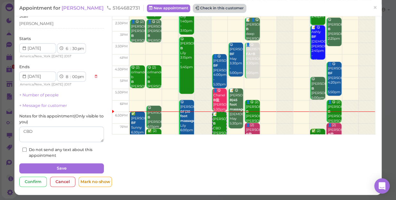
click at [205, 8] on button "Check in this customer" at bounding box center [219, 8] width 52 height 8
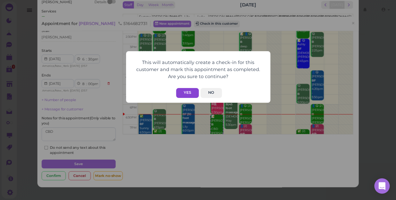
click at [188, 93] on button "Yes" at bounding box center [187, 93] width 23 height 10
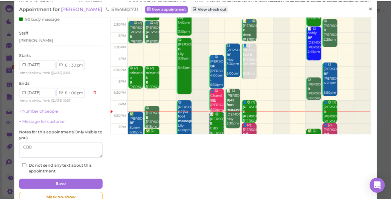
scroll to position [62, 0]
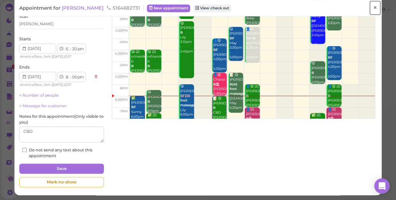
click at [373, 7] on span "×" at bounding box center [375, 7] width 4 height 9
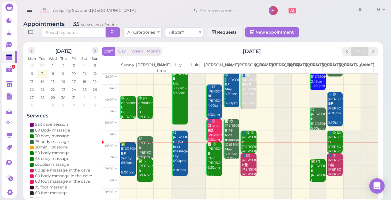
scroll to position [2, 0]
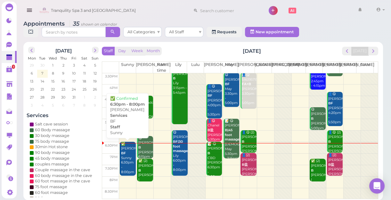
click at [129, 160] on div "✅ [PERSON_NAME] BF Sunny 6:30pm - 8:00pm" at bounding box center [128, 158] width 15 height 33
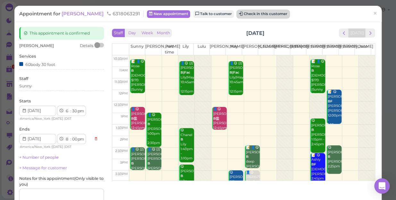
click at [241, 13] on button "Check in this customer" at bounding box center [263, 14] width 52 height 8
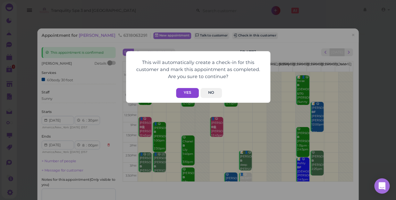
click at [188, 92] on button "Yes" at bounding box center [187, 93] width 23 height 10
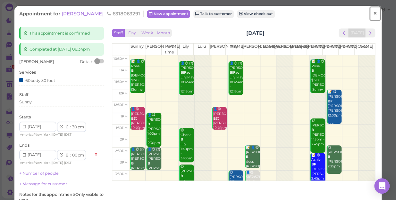
click at [373, 13] on span "×" at bounding box center [375, 13] width 4 height 9
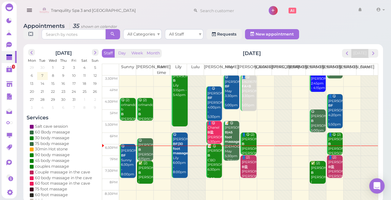
scroll to position [2, 0]
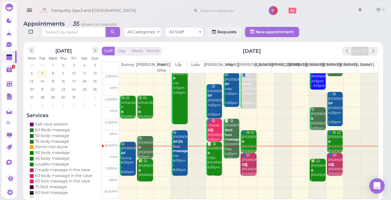
click at [63, 72] on span "9" at bounding box center [64, 73] width 4 height 6
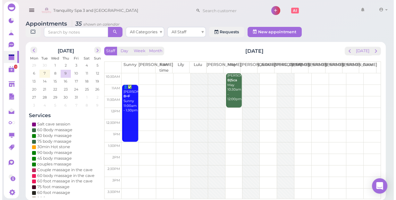
scroll to position [0, 0]
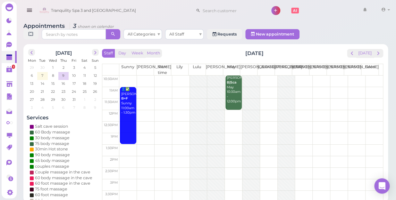
click at [177, 99] on td at bounding box center [250, 105] width 263 height 12
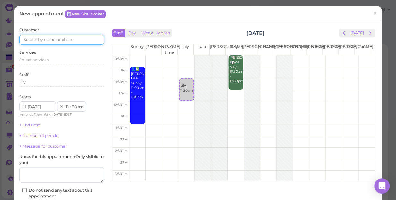
click at [59, 42] on input at bounding box center [61, 40] width 85 height 10
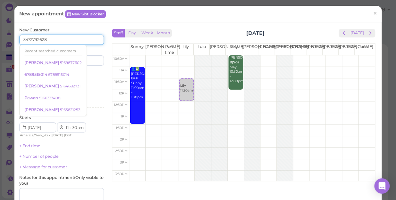
type input "3472792628"
click at [93, 55] on input at bounding box center [83, 60] width 41 height 10
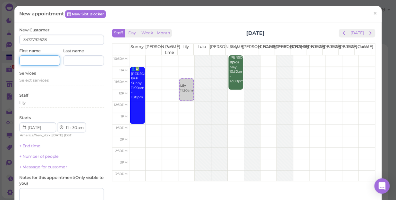
click at [32, 59] on input at bounding box center [39, 60] width 41 height 10
type input "CHEREEMA"
click at [73, 60] on input at bounding box center [83, 60] width 41 height 10
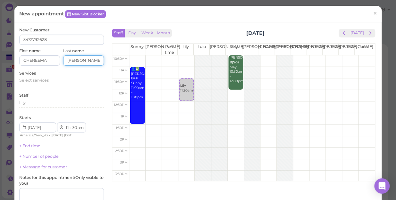
type input "[PERSON_NAME]"
drag, startPoint x: 56, startPoint y: 34, endPoint x: 56, endPoint y: 54, distance: 20.2
click at [57, 54] on div "New Customer 3472792628 First name [GEOGRAPHIC_DATA] Last name [PERSON_NAME]" at bounding box center [61, 46] width 85 height 38
drag, startPoint x: 56, startPoint y: 54, endPoint x: 32, endPoint y: 79, distance: 35.1
click at [32, 79] on span "Select services" at bounding box center [33, 80] width 29 height 5
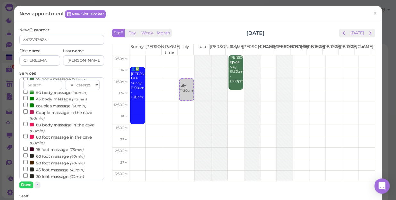
scroll to position [87, 0]
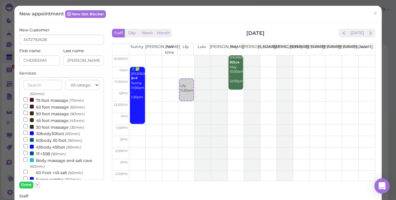
click at [54, 141] on label "60body 30 foot (90min)" at bounding box center [52, 140] width 59 height 7
click at [28, 141] on input "60body 30 foot (90min)" at bounding box center [25, 139] width 4 height 4
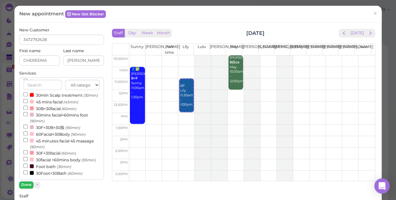
click at [27, 185] on button "Done" at bounding box center [26, 185] width 14 height 7
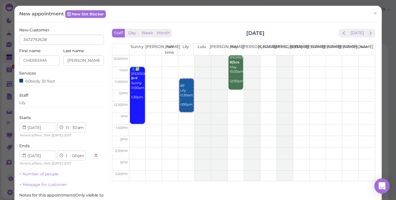
scroll to position [87, 0]
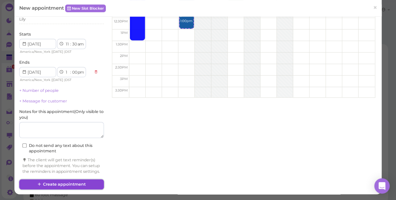
click at [69, 186] on button "Create appointment" at bounding box center [61, 184] width 85 height 10
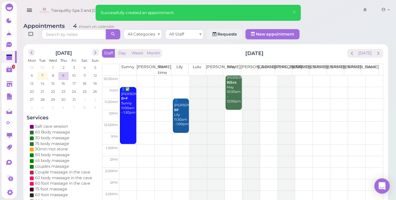
click at [248, 94] on div at bounding box center [250, 196] width 17 height 241
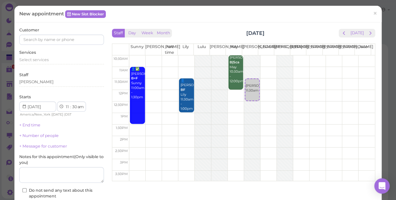
click at [212, 79] on div at bounding box center [219, 175] width 16 height 241
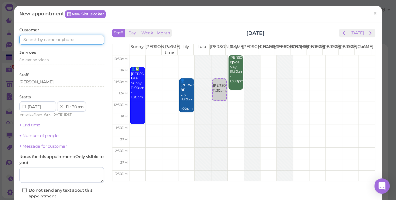
click at [60, 35] on input at bounding box center [61, 40] width 85 height 10
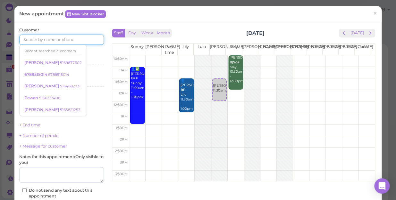
click at [291, 78] on td at bounding box center [251, 84] width 245 height 12
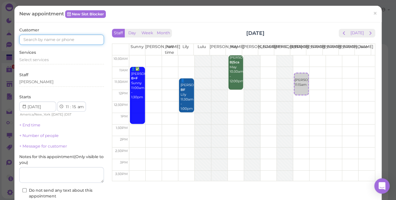
click at [307, 84] on td at bounding box center [251, 84] width 245 height 12
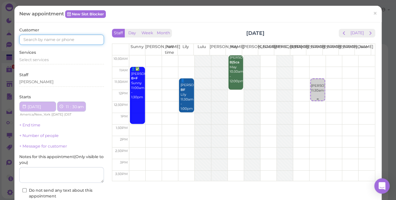
select select "30"
click at [289, 80] on td at bounding box center [251, 84] width 245 height 12
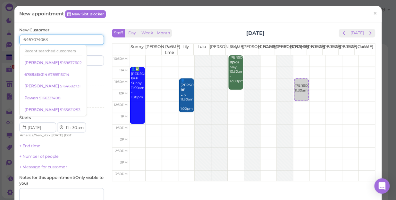
type input "6467074063"
click at [87, 58] on input at bounding box center [83, 60] width 41 height 10
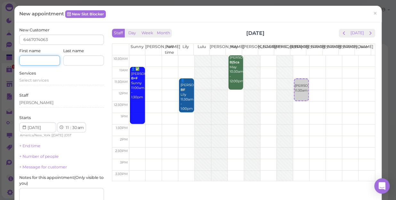
click at [48, 58] on input at bounding box center [39, 60] width 41 height 10
type input "[PERSON_NAME]"
click at [89, 62] on input at bounding box center [83, 60] width 41 height 10
type input "DAY"
click at [43, 79] on span "Select services" at bounding box center [33, 80] width 29 height 5
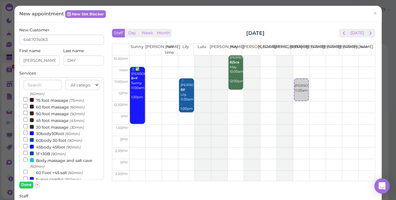
click at [55, 117] on label "90 foot massage (90min)" at bounding box center [53, 113] width 61 height 7
click at [28, 115] on input "90 foot massage (90min)" at bounding box center [25, 113] width 4 height 4
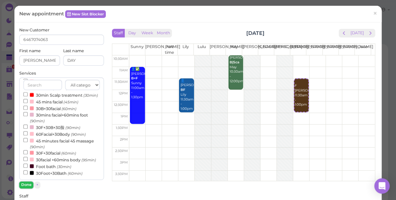
click at [26, 184] on button "Done" at bounding box center [26, 185] width 14 height 7
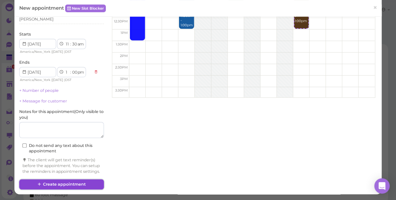
click at [80, 183] on button "Create appointment" at bounding box center [61, 184] width 85 height 10
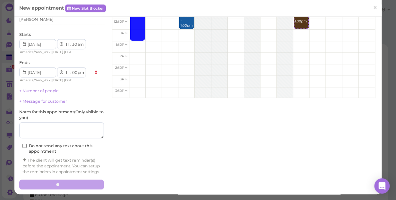
scroll to position [88, 0]
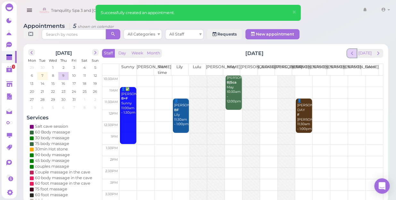
click at [353, 50] on span "prev" at bounding box center [352, 53] width 6 height 6
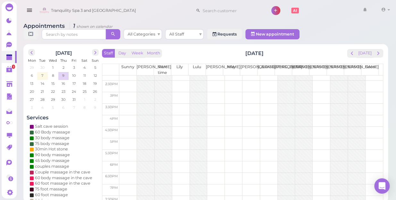
scroll to position [0, 0]
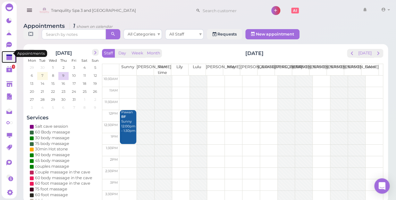
click at [9, 54] on icon at bounding box center [9, 57] width 7 height 7
click at [43, 73] on span "7" at bounding box center [42, 76] width 3 height 6
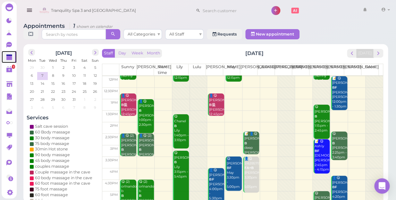
scroll to position [116, 0]
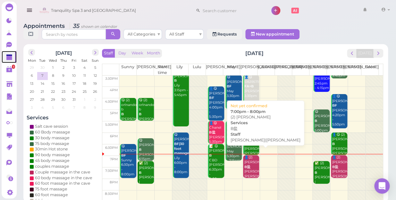
click at [246, 165] on b "B盐" at bounding box center [247, 167] width 6 height 4
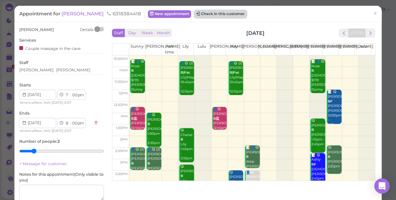
click at [211, 13] on button "Check in this customer" at bounding box center [220, 14] width 52 height 8
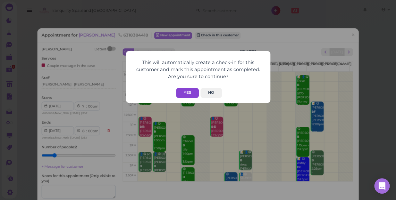
click at [186, 90] on button "Yes" at bounding box center [187, 93] width 23 height 10
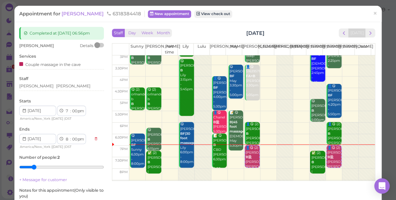
scroll to position [116, 0]
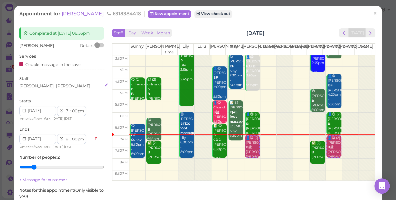
click at [59, 87] on div "[PERSON_NAME] [PERSON_NAME]" at bounding box center [61, 86] width 85 height 6
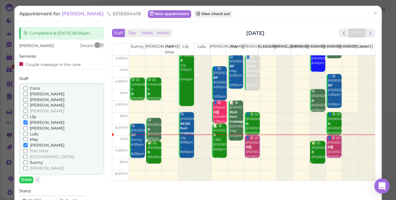
click at [35, 127] on span "[PERSON_NAME]" at bounding box center [47, 128] width 35 height 5
click at [28, 127] on input "[PERSON_NAME]" at bounding box center [25, 128] width 4 height 4
click at [35, 128] on span "[PERSON_NAME]" at bounding box center [47, 128] width 35 height 5
click at [28, 128] on input "[PERSON_NAME]" at bounding box center [25, 128] width 4 height 4
click at [39, 120] on span "[PERSON_NAME]" at bounding box center [47, 122] width 35 height 5
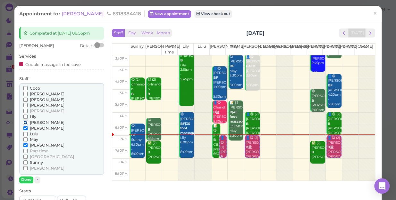
click at [28, 120] on input "[PERSON_NAME]" at bounding box center [25, 122] width 4 height 4
click at [24, 178] on button "Done" at bounding box center [26, 180] width 14 height 7
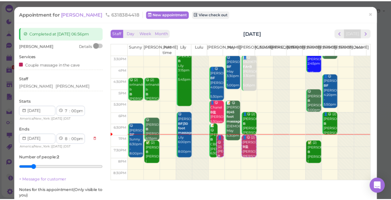
scroll to position [58, 0]
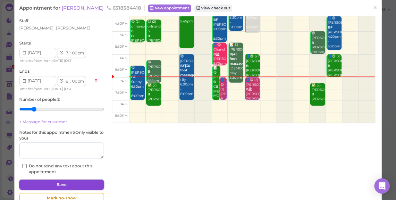
click at [70, 184] on button "Save" at bounding box center [61, 185] width 85 height 10
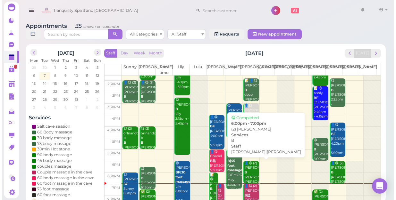
scroll to position [116, 0]
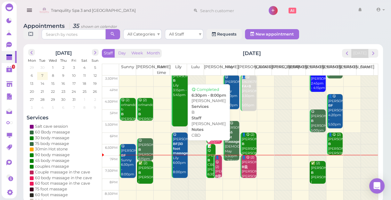
click at [209, 152] on div "📝 😋 [PERSON_NAME] CBD [PERSON_NAME] 6:30pm - 8:00pm" at bounding box center [211, 165] width 9 height 42
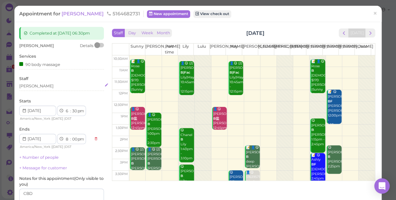
click at [31, 87] on div "[PERSON_NAME]" at bounding box center [61, 86] width 85 height 6
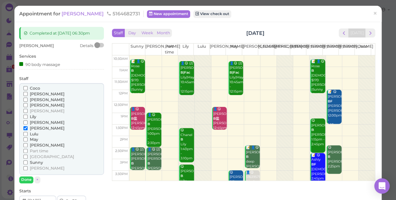
click at [39, 164] on span "Sunny" at bounding box center [36, 162] width 13 height 5
click at [28, 164] on input "Sunny" at bounding box center [25, 163] width 4 height 4
click at [33, 128] on span "[PERSON_NAME]" at bounding box center [47, 128] width 35 height 5
click at [28, 128] on input "[PERSON_NAME]" at bounding box center [25, 128] width 4 height 4
click at [26, 181] on button "Done" at bounding box center [26, 180] width 14 height 7
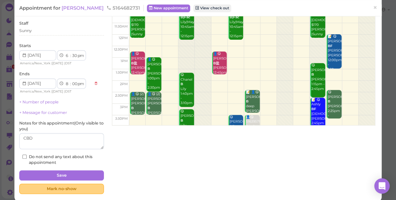
scroll to position [62, 0]
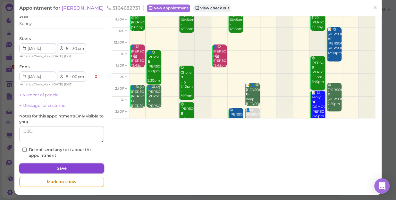
click at [61, 167] on button "Save" at bounding box center [61, 168] width 85 height 10
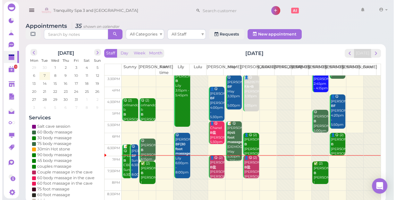
scroll to position [116, 0]
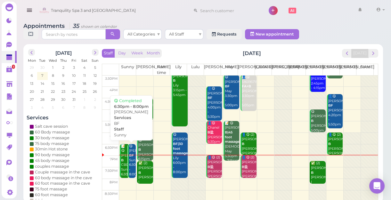
click at [131, 157] on div "😋 [PERSON_NAME] BF Sunny 6:30pm - 8:00pm" at bounding box center [132, 160] width 7 height 33
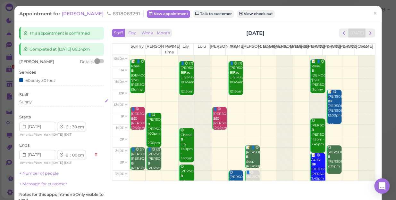
click at [54, 106] on div "Sunny" at bounding box center [61, 103] width 85 height 8
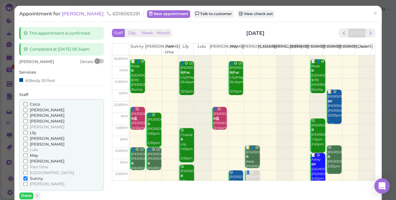
click at [30, 109] on span "[PERSON_NAME]" at bounding box center [47, 110] width 35 height 5
click at [28, 109] on input "[PERSON_NAME]" at bounding box center [25, 110] width 4 height 4
click at [34, 179] on span "Sunny" at bounding box center [36, 178] width 13 height 5
click at [28, 179] on input "Sunny" at bounding box center [25, 179] width 4 height 4
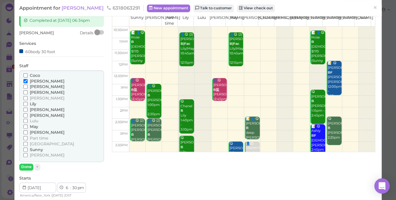
scroll to position [58, 0]
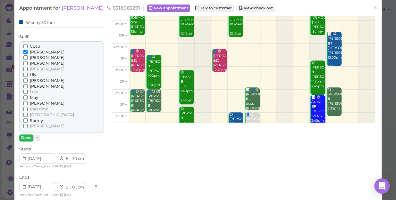
click at [27, 135] on button "Done" at bounding box center [26, 138] width 14 height 7
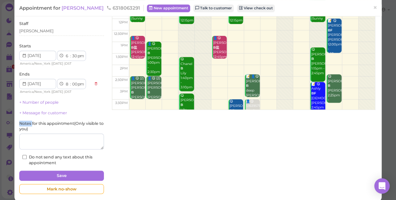
scroll to position [78, 0]
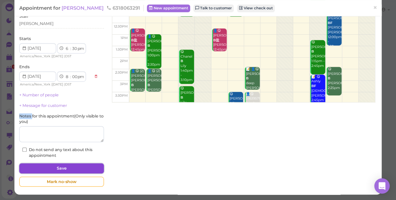
click at [82, 167] on button "Save" at bounding box center [61, 168] width 85 height 10
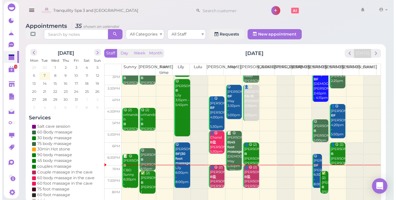
scroll to position [116, 0]
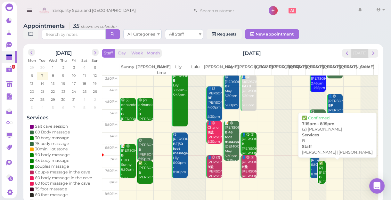
click at [319, 176] on div "✅ (2) [PERSON_NAME] [PERSON_NAME] |[PERSON_NAME] 7:15pm - 8:15pm" at bounding box center [322, 184] width 7 height 47
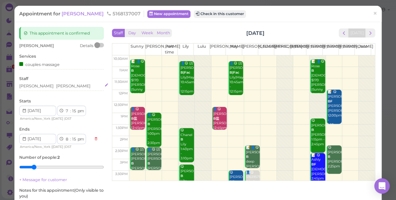
click at [56, 87] on div "[PERSON_NAME]" at bounding box center [61, 86] width 85 height 6
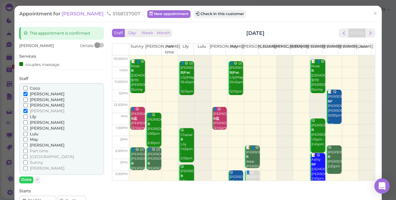
click at [35, 138] on span "May" at bounding box center [34, 139] width 8 height 5
click at [28, 138] on input "May" at bounding box center [25, 139] width 4 height 4
click at [37, 120] on span "[PERSON_NAME]" at bounding box center [47, 122] width 35 height 5
click at [28, 120] on input "[PERSON_NAME]" at bounding box center [25, 122] width 4 height 4
click at [35, 122] on span "[PERSON_NAME]" at bounding box center [47, 122] width 35 height 5
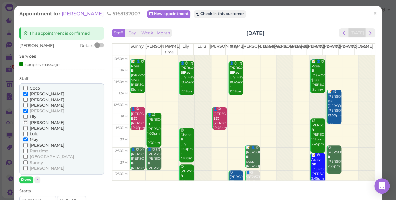
click at [28, 122] on input "[PERSON_NAME]" at bounding box center [25, 122] width 4 height 4
click at [32, 110] on span "[PERSON_NAME]" at bounding box center [47, 111] width 35 height 5
click at [28, 110] on input "[PERSON_NAME]" at bounding box center [25, 111] width 4 height 4
click at [35, 94] on span "[PERSON_NAME]" at bounding box center [47, 94] width 35 height 5
click at [28, 94] on input "[PERSON_NAME]" at bounding box center [25, 94] width 4 height 4
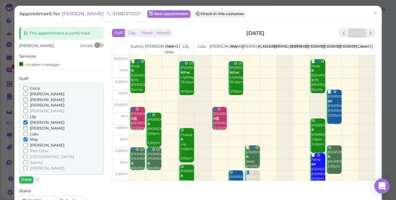
click at [27, 178] on button "Done" at bounding box center [26, 180] width 14 height 7
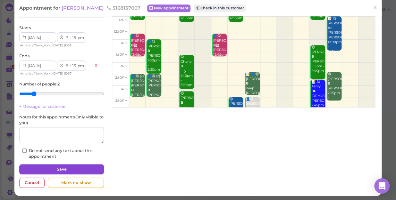
scroll to position [74, 0]
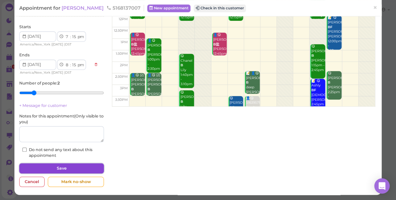
click at [62, 166] on button "Save" at bounding box center [61, 168] width 85 height 10
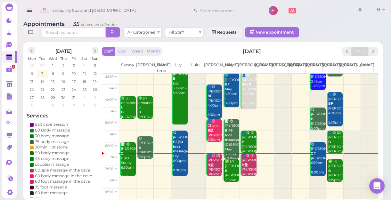
scroll to position [2, 0]
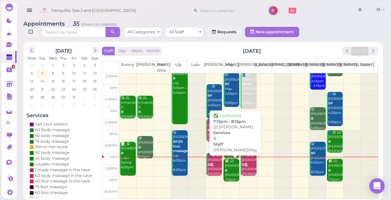
click at [231, 173] on div "✅ (2) [PERSON_NAME] B [PERSON_NAME]|May 7:15pm - 8:15pm" at bounding box center [232, 173] width 15 height 28
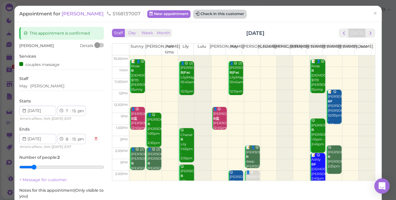
click at [208, 13] on button "Check in this customer" at bounding box center [220, 14] width 52 height 8
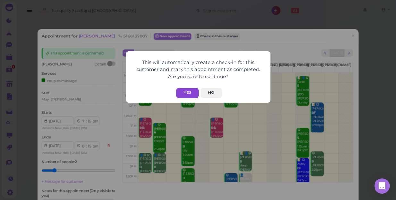
click at [188, 91] on button "Yes" at bounding box center [187, 93] width 23 height 10
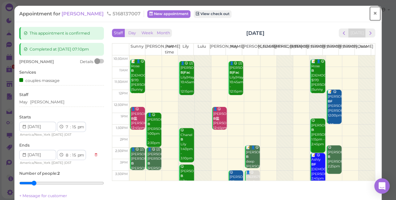
click at [373, 13] on span "×" at bounding box center [375, 13] width 4 height 9
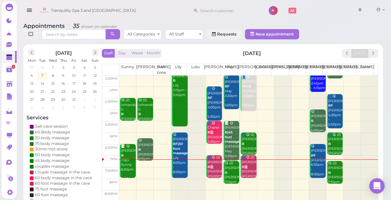
scroll to position [2, 0]
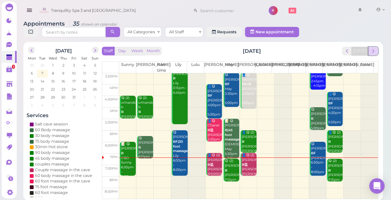
click at [376, 52] on span "next" at bounding box center [373, 51] width 6 height 6
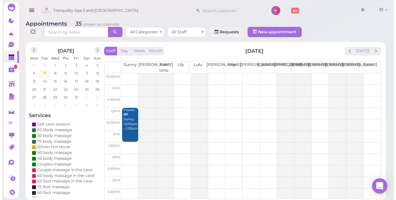
scroll to position [0, 0]
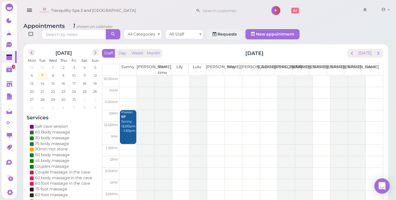
click at [179, 110] on td at bounding box center [250, 116] width 263 height 12
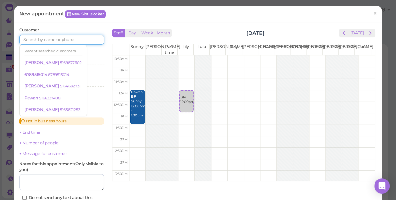
click at [53, 39] on input at bounding box center [61, 40] width 85 height 10
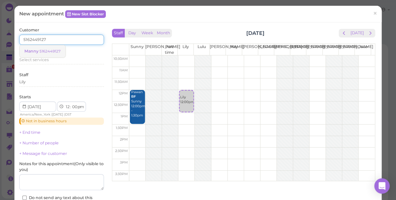
type input "5162449127"
click at [45, 51] on small "5162449127" at bounding box center [49, 51] width 21 height 4
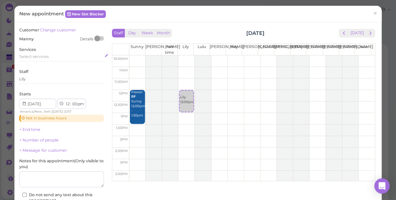
click at [37, 55] on span "Select services" at bounding box center [33, 56] width 29 height 5
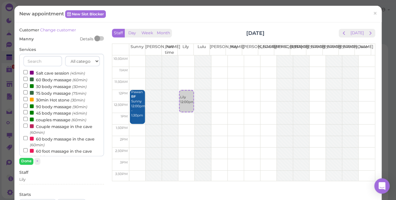
click at [47, 106] on label "90 body massage (90min)" at bounding box center [55, 106] width 64 height 7
click at [28, 106] on input "90 body massage (90min)" at bounding box center [25, 106] width 4 height 4
click at [28, 161] on button "Done" at bounding box center [26, 161] width 14 height 7
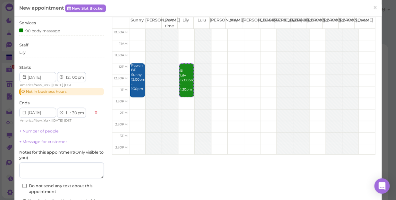
scroll to position [58, 0]
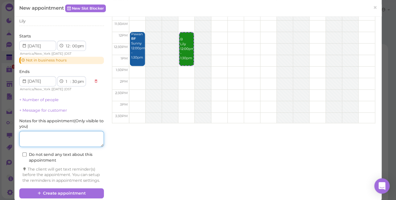
click at [59, 138] on textarea at bounding box center [61, 139] width 85 height 16
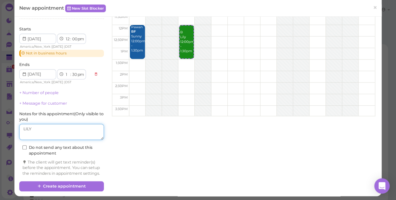
scroll to position [72, 0]
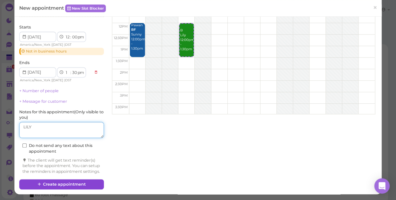
type textarea "LILY"
click at [58, 185] on button "Create appointment" at bounding box center [61, 184] width 85 height 10
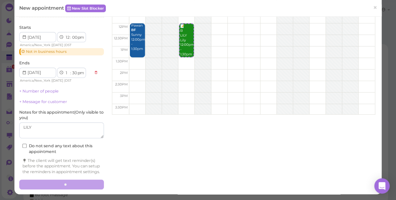
scroll to position [72, 0]
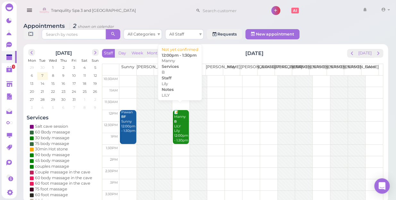
click at [178, 122] on div "📝 Manny B [PERSON_NAME] 12:00pm - 1:30pm" at bounding box center [181, 126] width 15 height 33
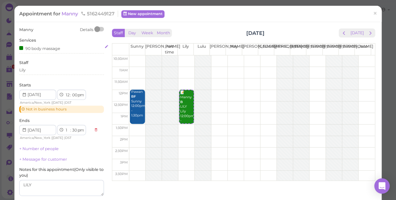
click at [68, 51] on div "90 body massage" at bounding box center [61, 48] width 85 height 7
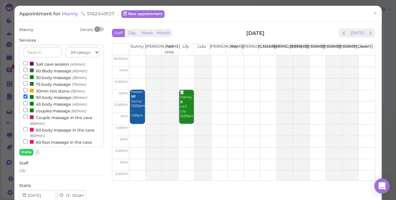
click at [48, 69] on label "60 Body massage (60min)" at bounding box center [55, 70] width 64 height 7
click at [28, 69] on input "60 Body massage (60min)" at bounding box center [25, 70] width 4 height 4
click at [25, 96] on input "90 body massage (90min)" at bounding box center [25, 97] width 4 height 4
select select "1"
select select "00"
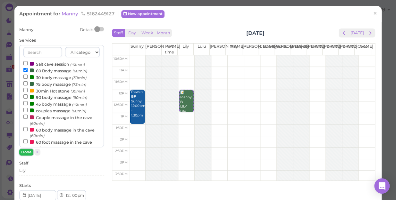
click at [27, 151] on button "Done" at bounding box center [26, 152] width 14 height 7
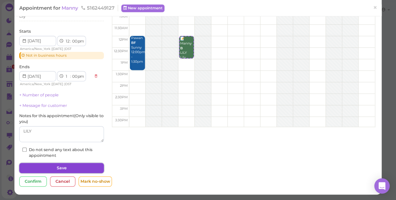
click at [63, 167] on button "Save" at bounding box center [61, 168] width 85 height 10
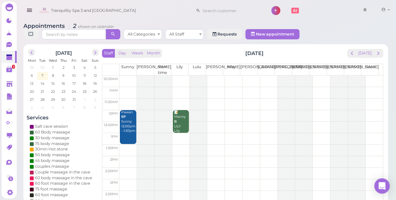
click at [87, 146] on div "30min Hot stone" at bounding box center [63, 149] width 67 height 6
click at [8, 56] on polygon at bounding box center [9, 58] width 6 height 4
click at [10, 56] on polygon at bounding box center [9, 58] width 6 height 4
click at [64, 73] on span "9" at bounding box center [64, 76] width 4 height 6
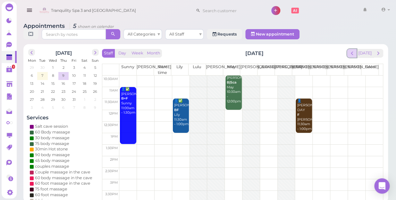
click at [351, 50] on span "prev" at bounding box center [352, 53] width 6 height 6
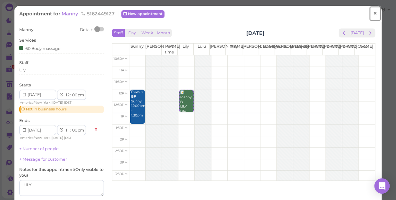
click at [373, 13] on span "×" at bounding box center [375, 13] width 4 height 9
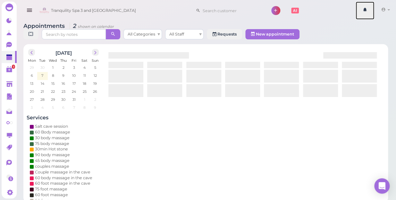
click at [369, 13] on link at bounding box center [364, 11] width 19 height 18
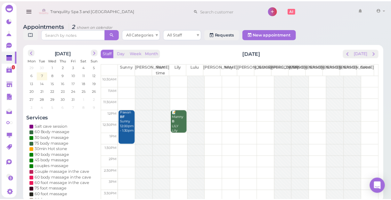
scroll to position [29, 0]
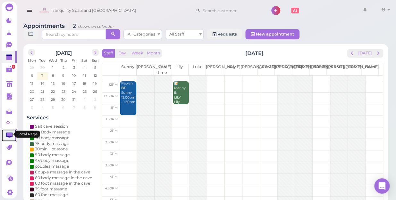
click at [10, 133] on icon at bounding box center [9, 135] width 5 height 5
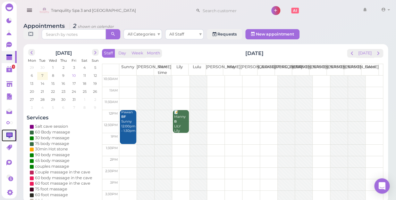
click at [73, 73] on span "10" at bounding box center [73, 76] width 5 height 6
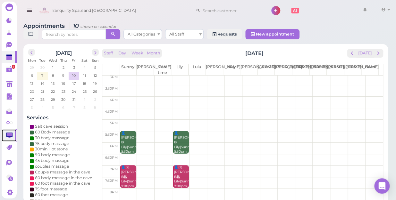
scroll to position [116, 0]
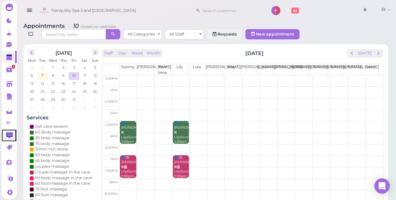
click at [194, 156] on td at bounding box center [250, 162] width 263 height 12
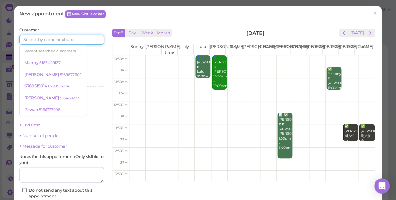
click at [54, 36] on input at bounding box center [61, 40] width 85 height 10
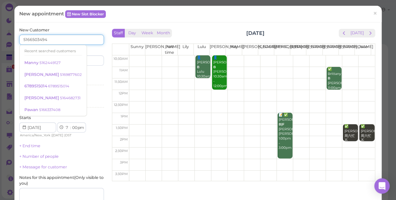
type input "5166503494"
click at [87, 59] on input at bounding box center [83, 60] width 41 height 10
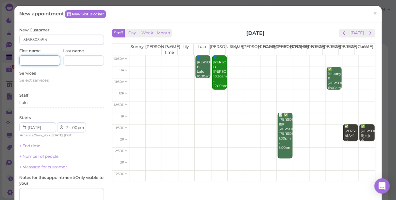
click at [40, 60] on input at bounding box center [39, 60] width 41 height 10
type input "[PERSON_NAME]"
click at [77, 61] on input at bounding box center [83, 60] width 41 height 10
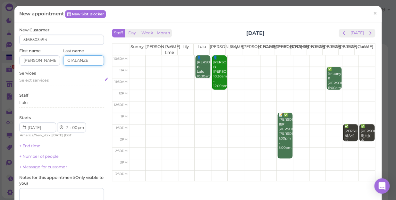
type input "GIALANZE"
click at [46, 78] on span "Select services" at bounding box center [33, 80] width 29 height 5
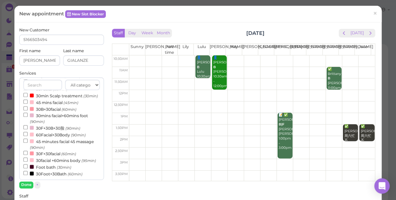
scroll to position [206, 0]
click at [55, 173] on label "30Foot+30Bath (60min)" at bounding box center [52, 173] width 59 height 7
click at [28, 173] on input "30Foot+30Bath (60min)" at bounding box center [25, 172] width 4 height 4
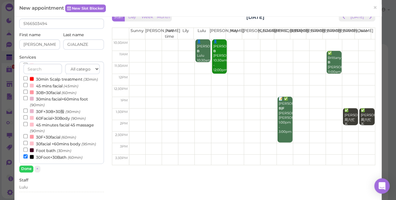
scroll to position [29, 0]
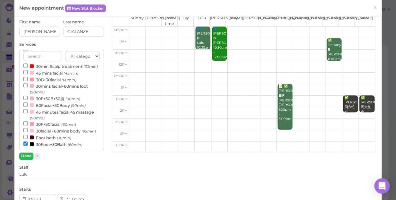
click at [27, 156] on button "Done" at bounding box center [26, 156] width 14 height 7
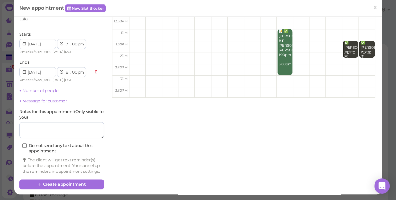
scroll to position [87, 0]
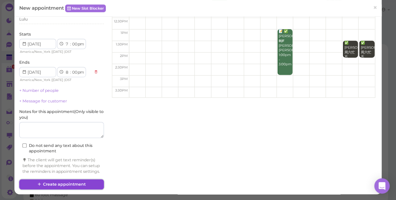
click at [79, 184] on button "Create appointment" at bounding box center [61, 184] width 85 height 10
